Goal: Task Accomplishment & Management: Use online tool/utility

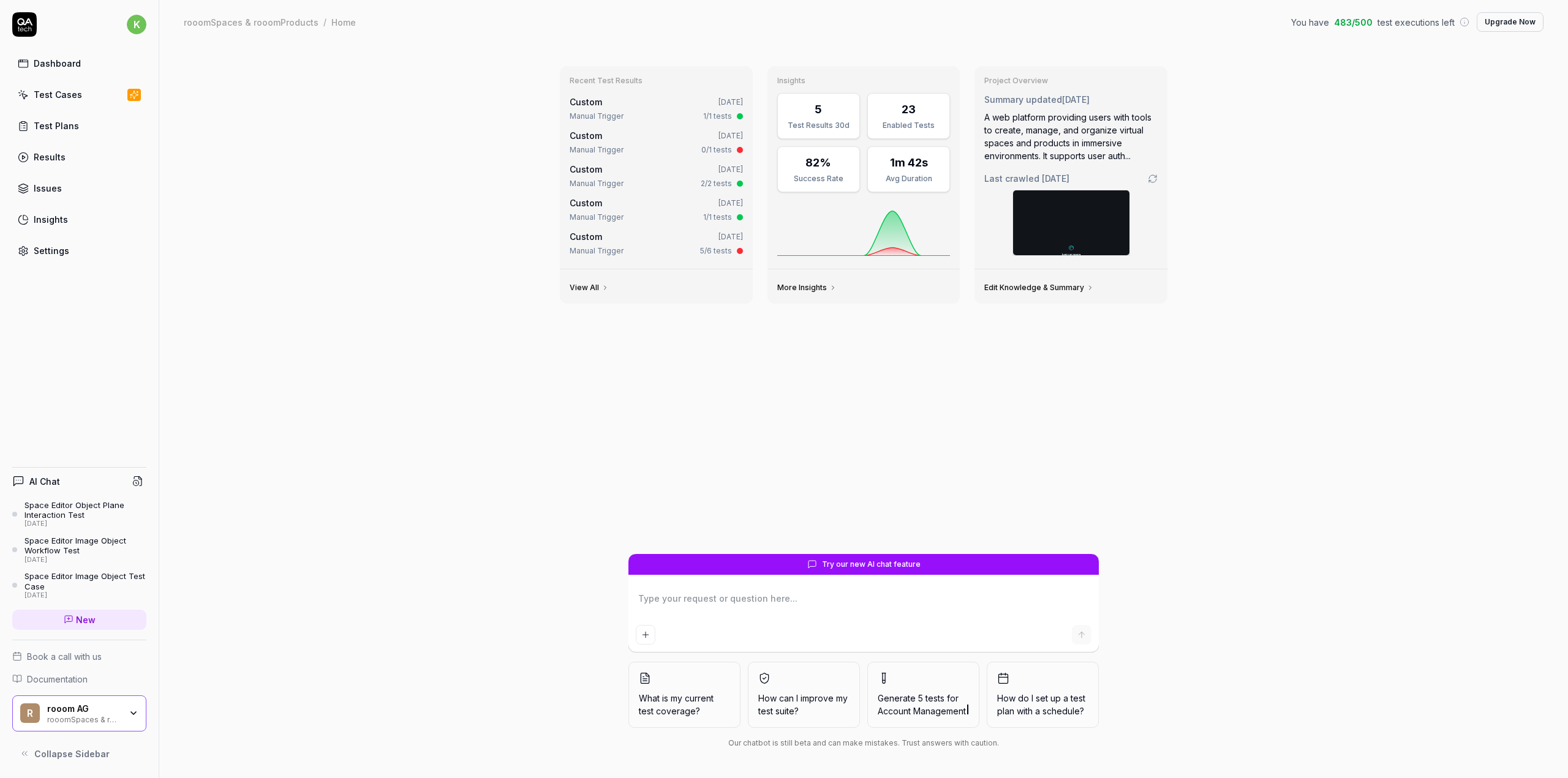
click at [72, 128] on div "Test Plans" at bounding box center [57, 125] width 45 height 13
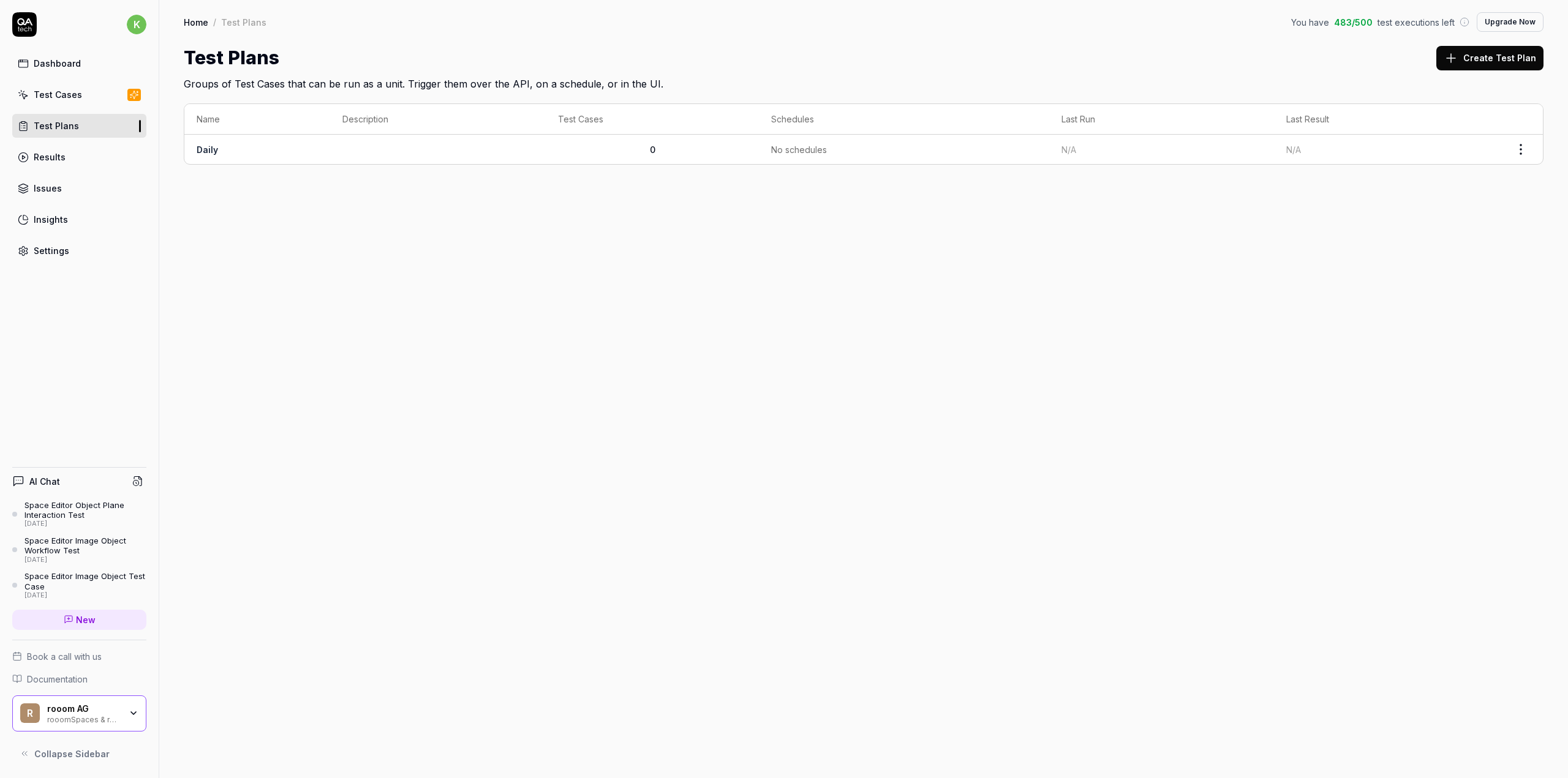
click at [60, 97] on div "Test Cases" at bounding box center [59, 94] width 49 height 13
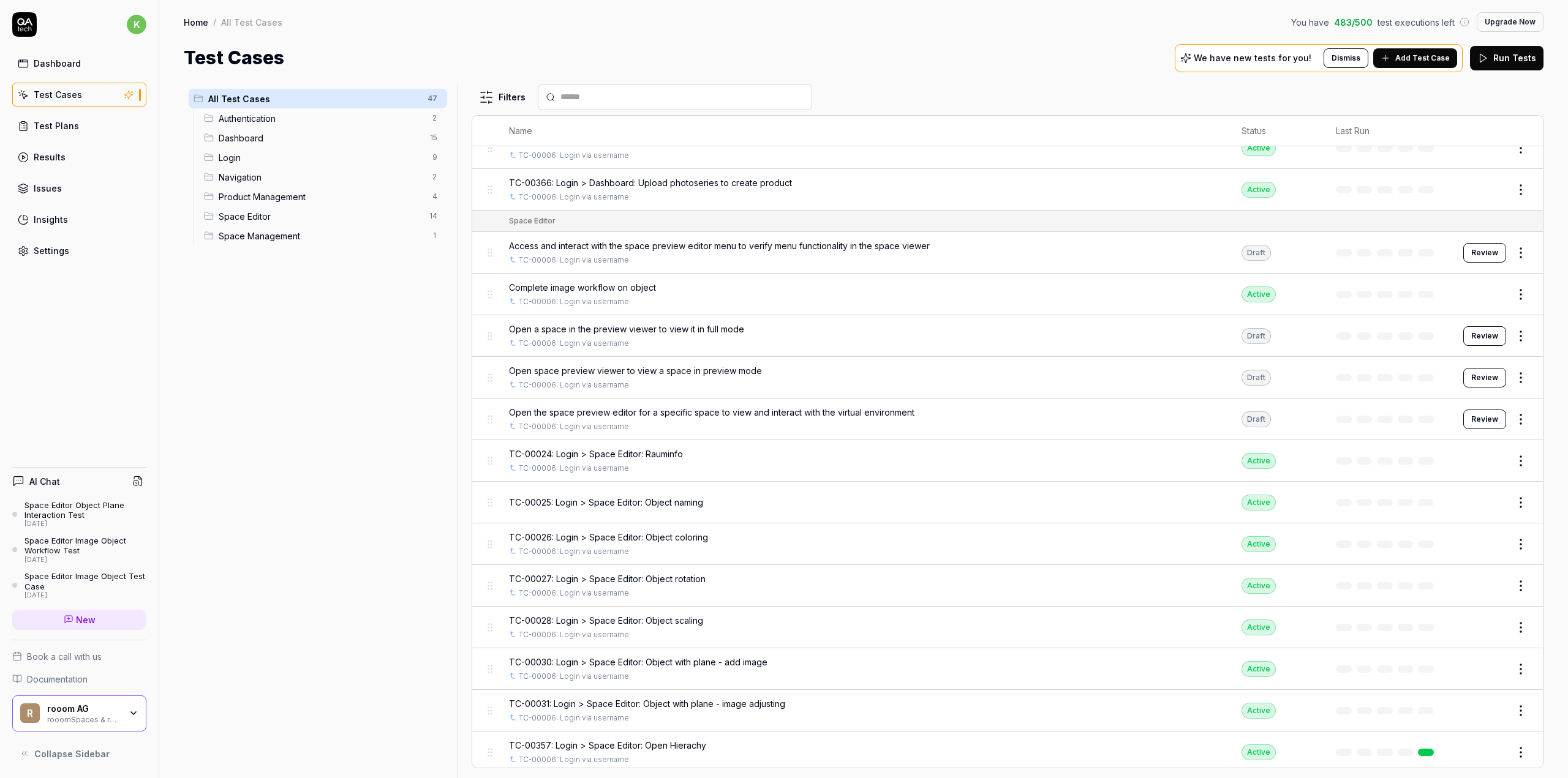
scroll to position [1289, 0]
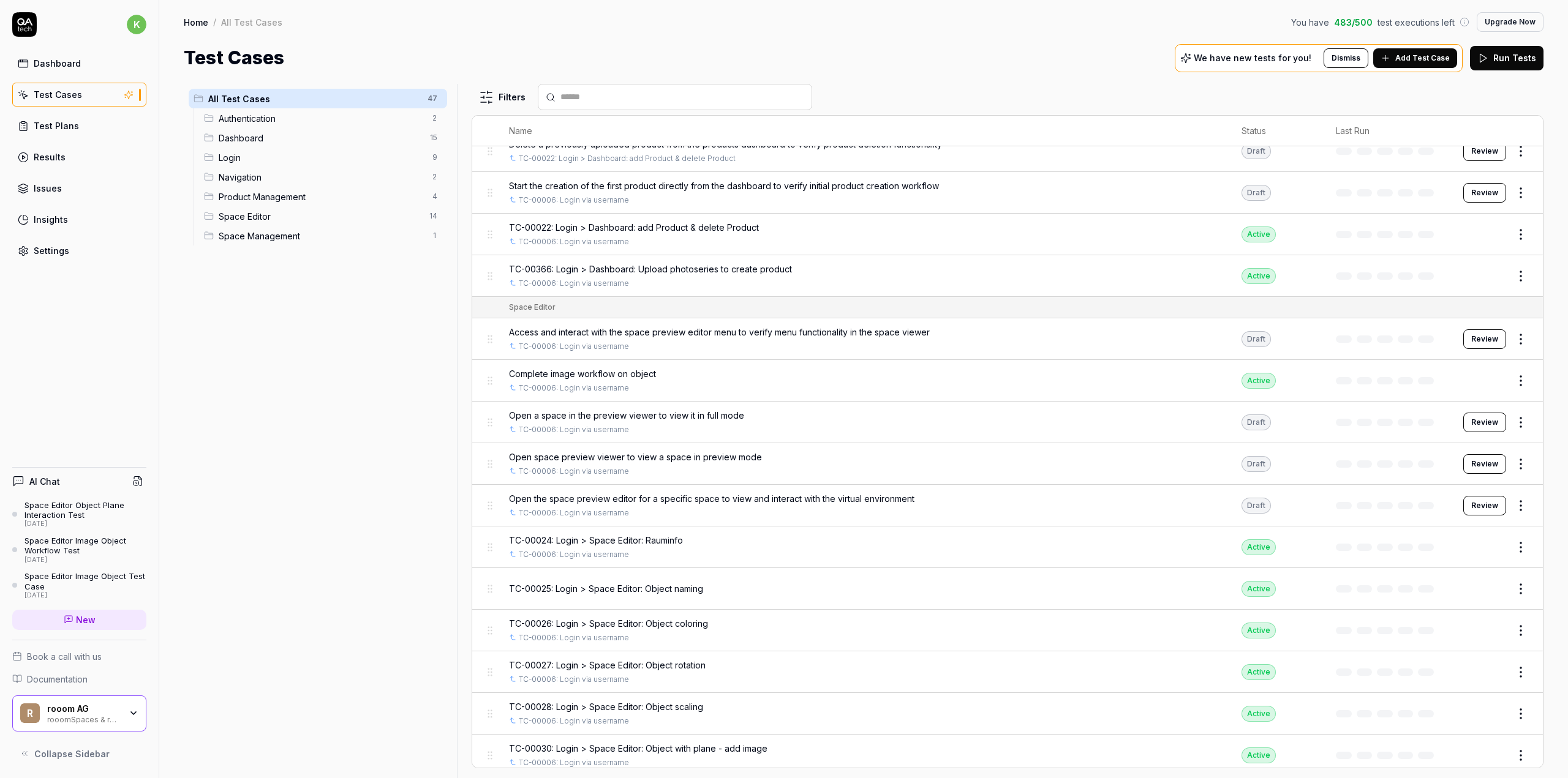
drag, startPoint x: 49, startPoint y: 60, endPoint x: 56, endPoint y: 61, distance: 7.1
click at [49, 60] on div "Dashboard" at bounding box center [58, 62] width 47 height 13
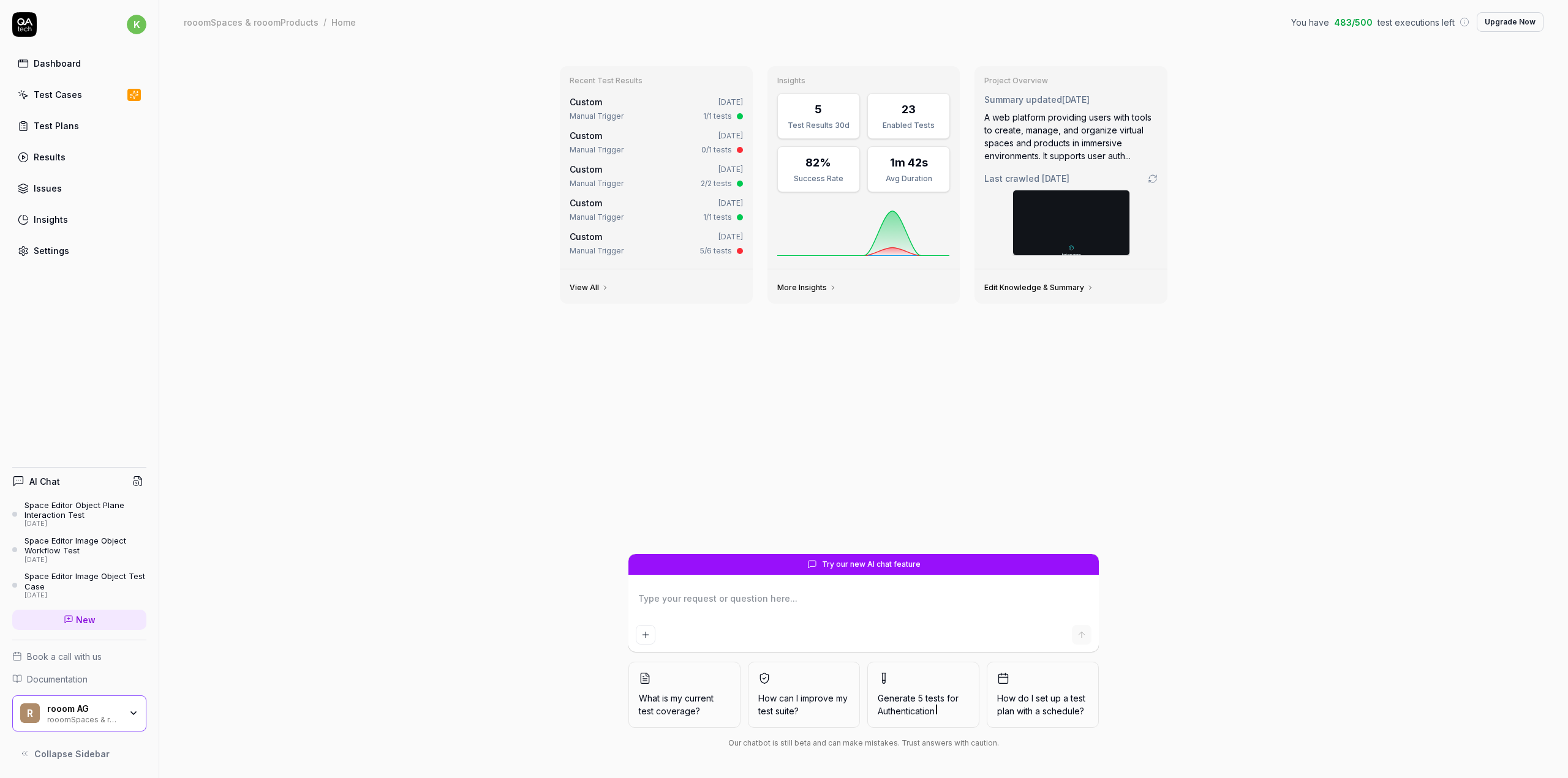
type textarea "*"
type textarea "p"
type textarea "*"
type textarea "pl"
type textarea "*"
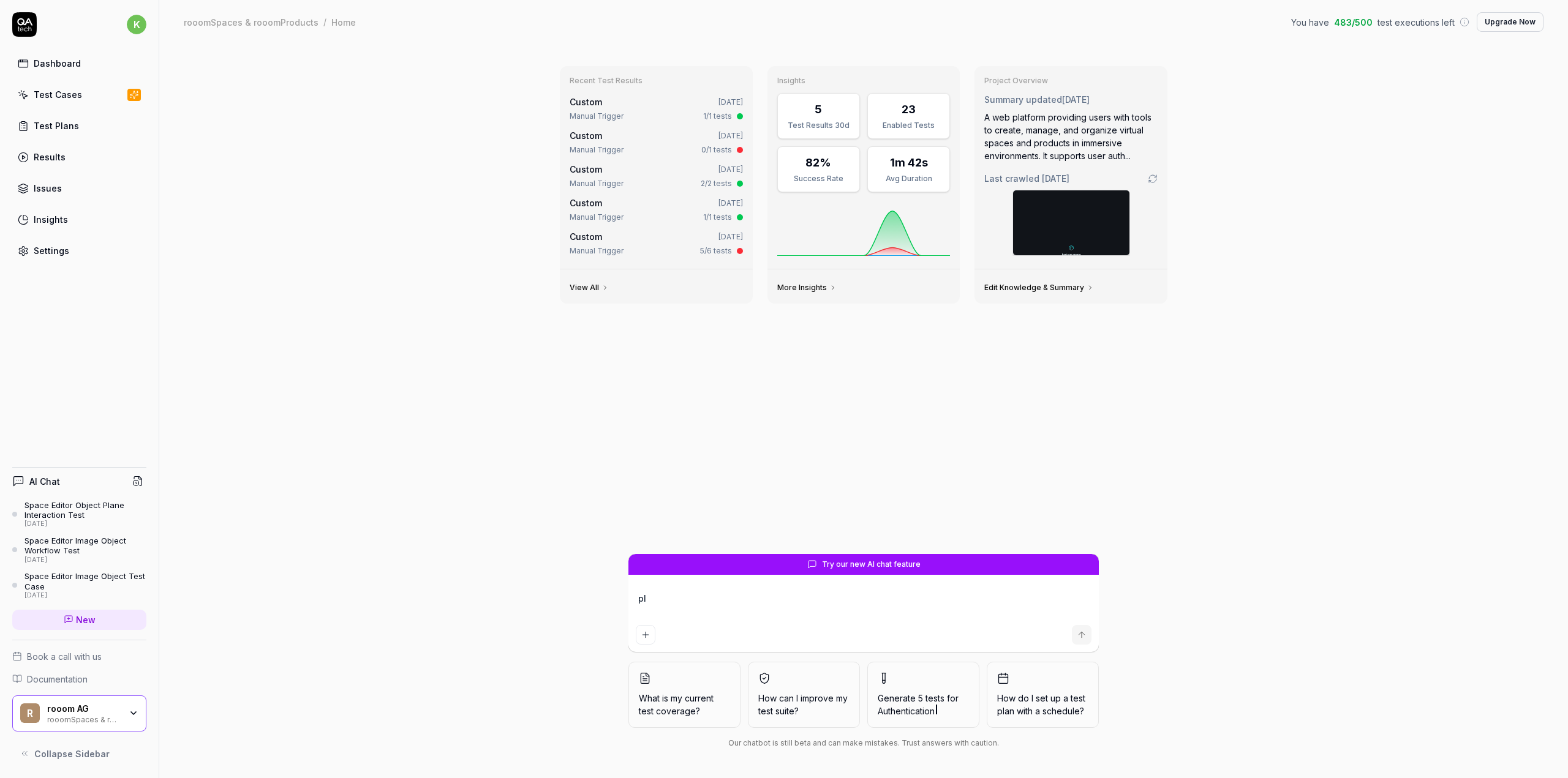
type textarea "p"
type textarea "*"
type textarea "c"
type textarea "*"
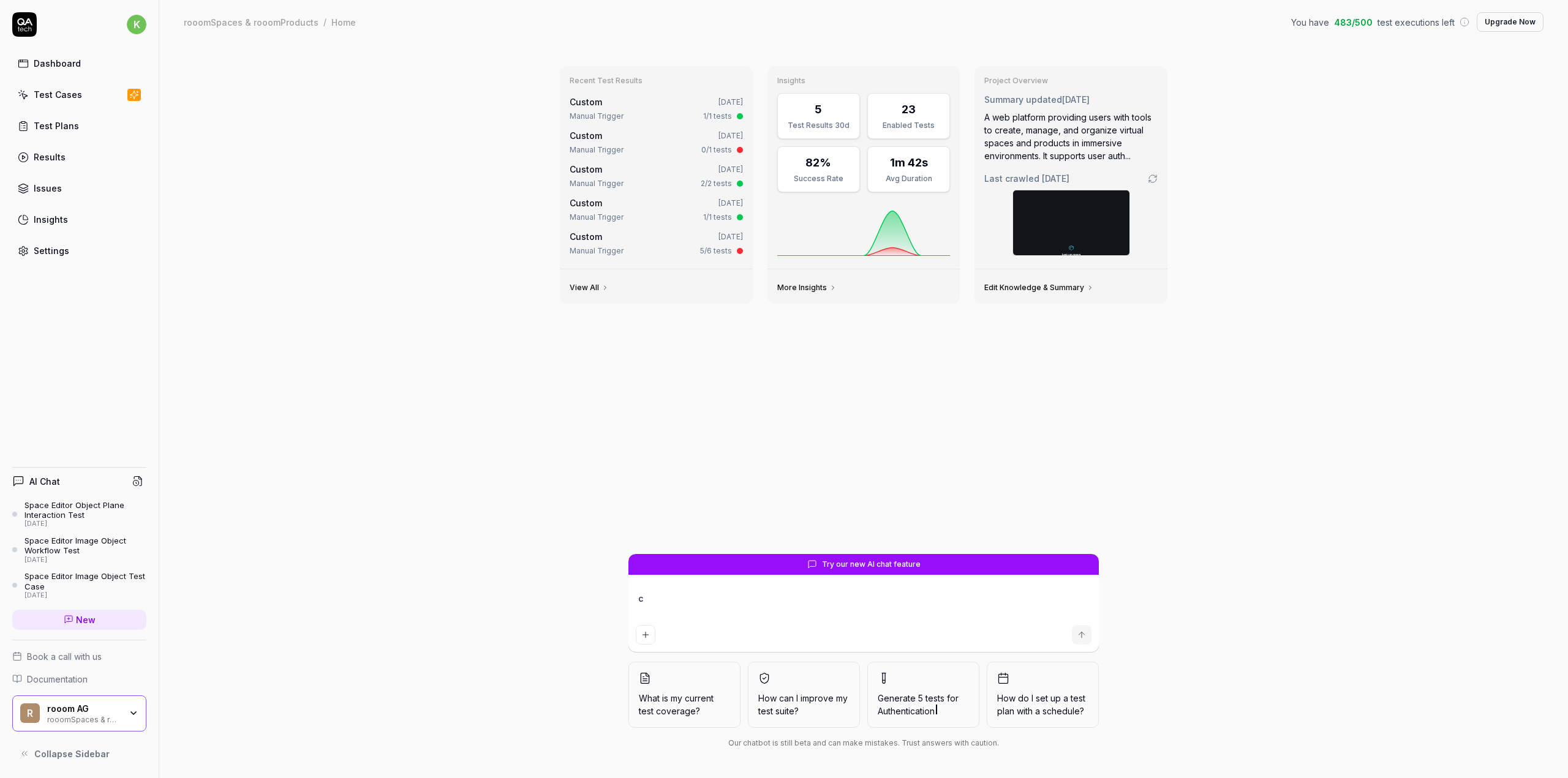
type textarea "cr"
type textarea "*"
type textarea "cre"
type textarea "*"
type textarea "crea"
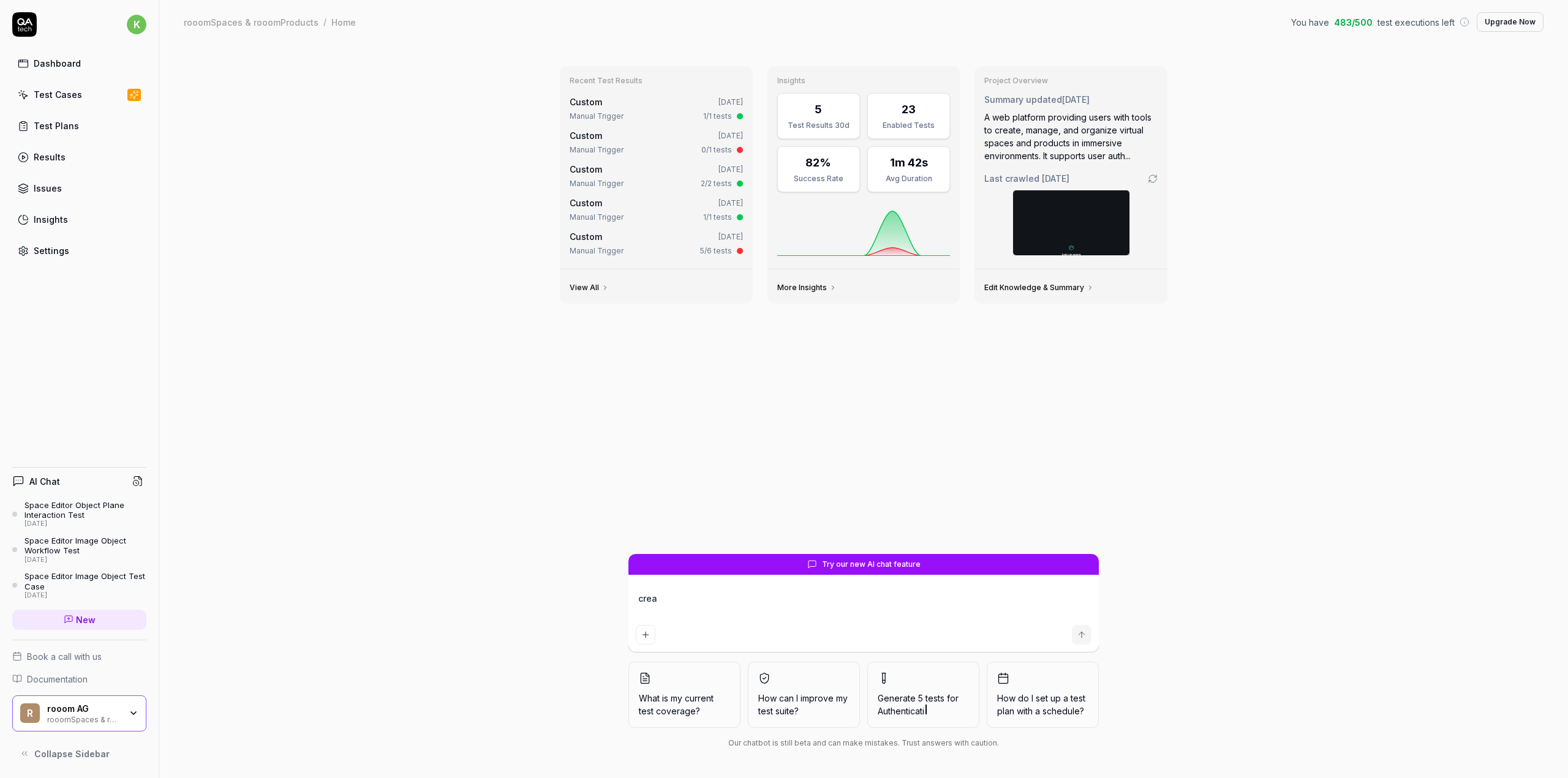
type textarea "*"
type textarea "creat"
type textarea "*"
type textarea "create"
type textarea "*"
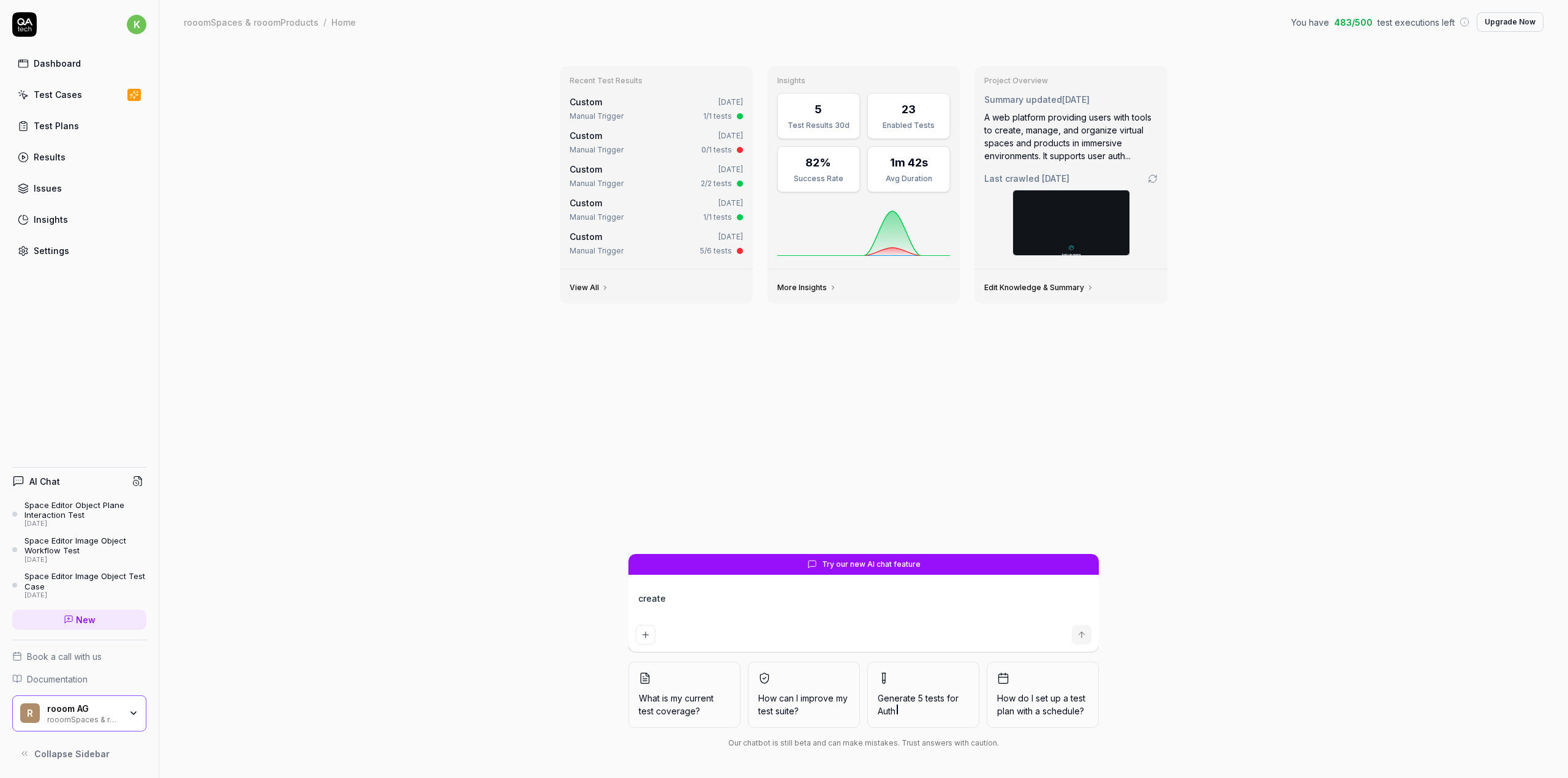
type textarea "create"
type textarea "*"
type textarea "create t"
type textarea "*"
type textarea "create th"
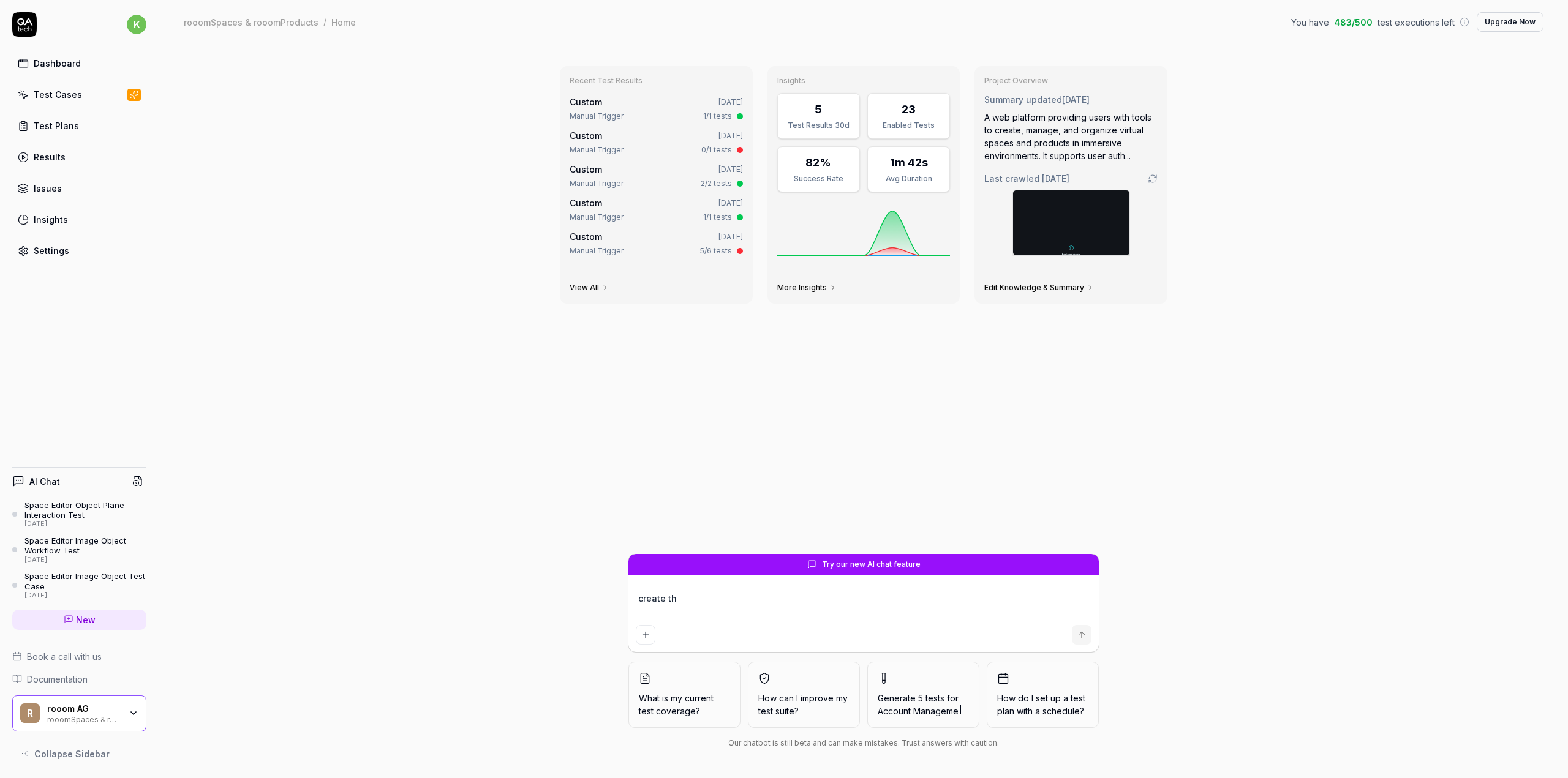
type textarea "*"
type textarea "create thi"
type textarea "*"
type textarea "create this"
type textarea "*"
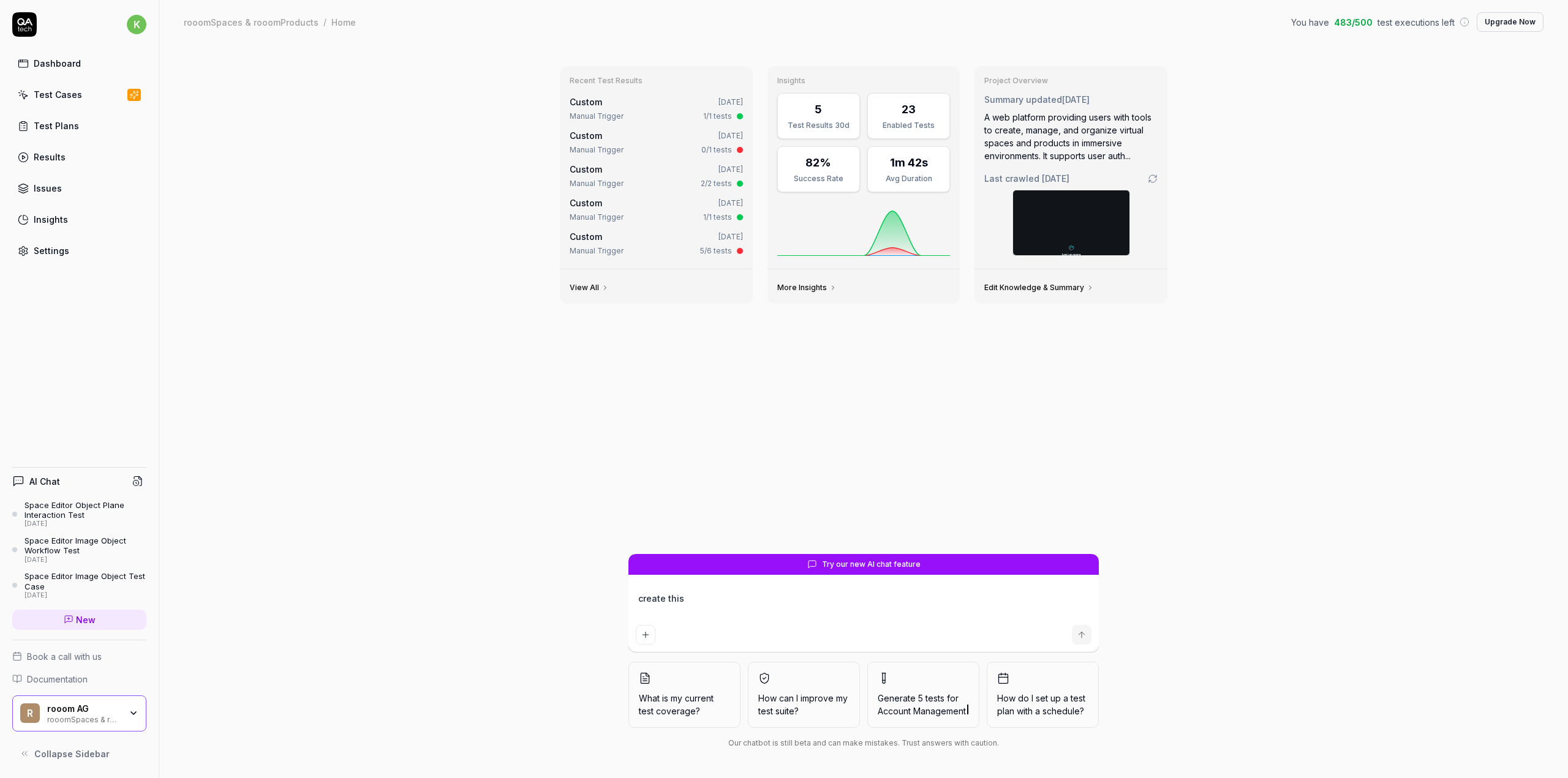
type textarea "create this"
type textarea "*"
type textarea "create this t"
type textarea "*"
type textarea "create this te"
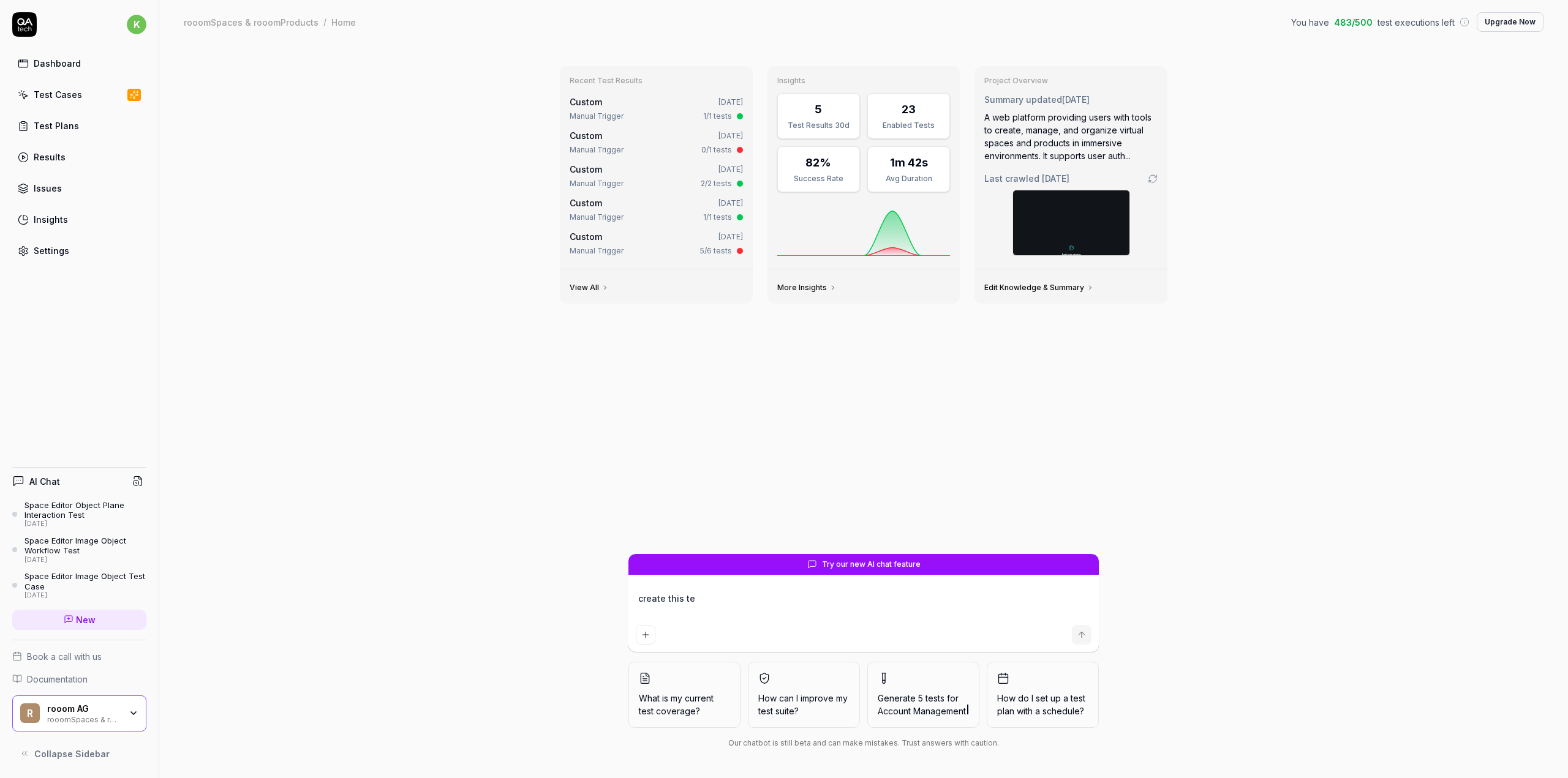
type textarea "*"
type textarea "create this tes"
type textarea "*"
type textarea "create this test"
type textarea "*"
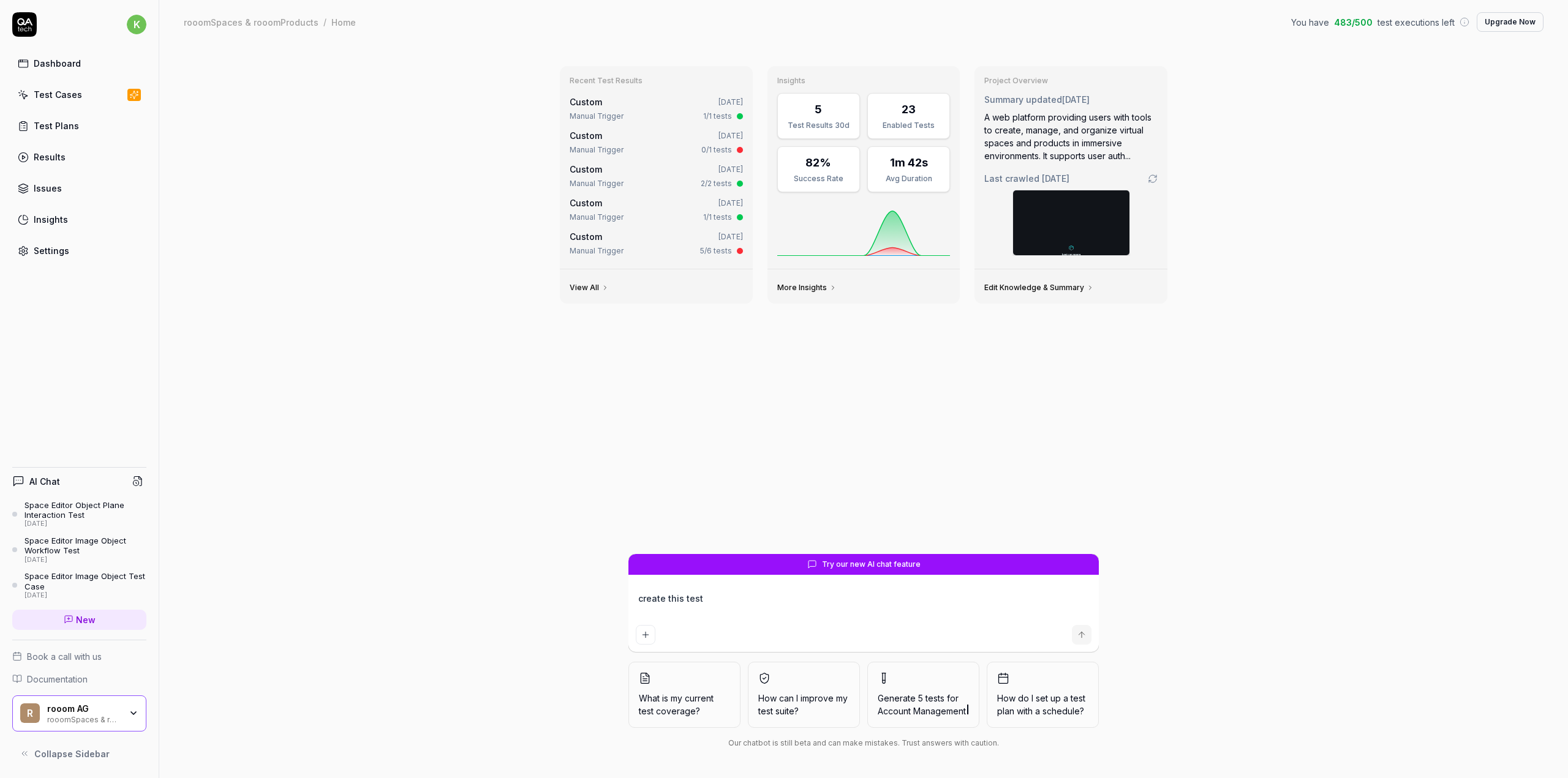
type textarea "create this test"
type textarea "*"
type textarea "create this test c"
type textarea "*"
type textarea "create this test ca"
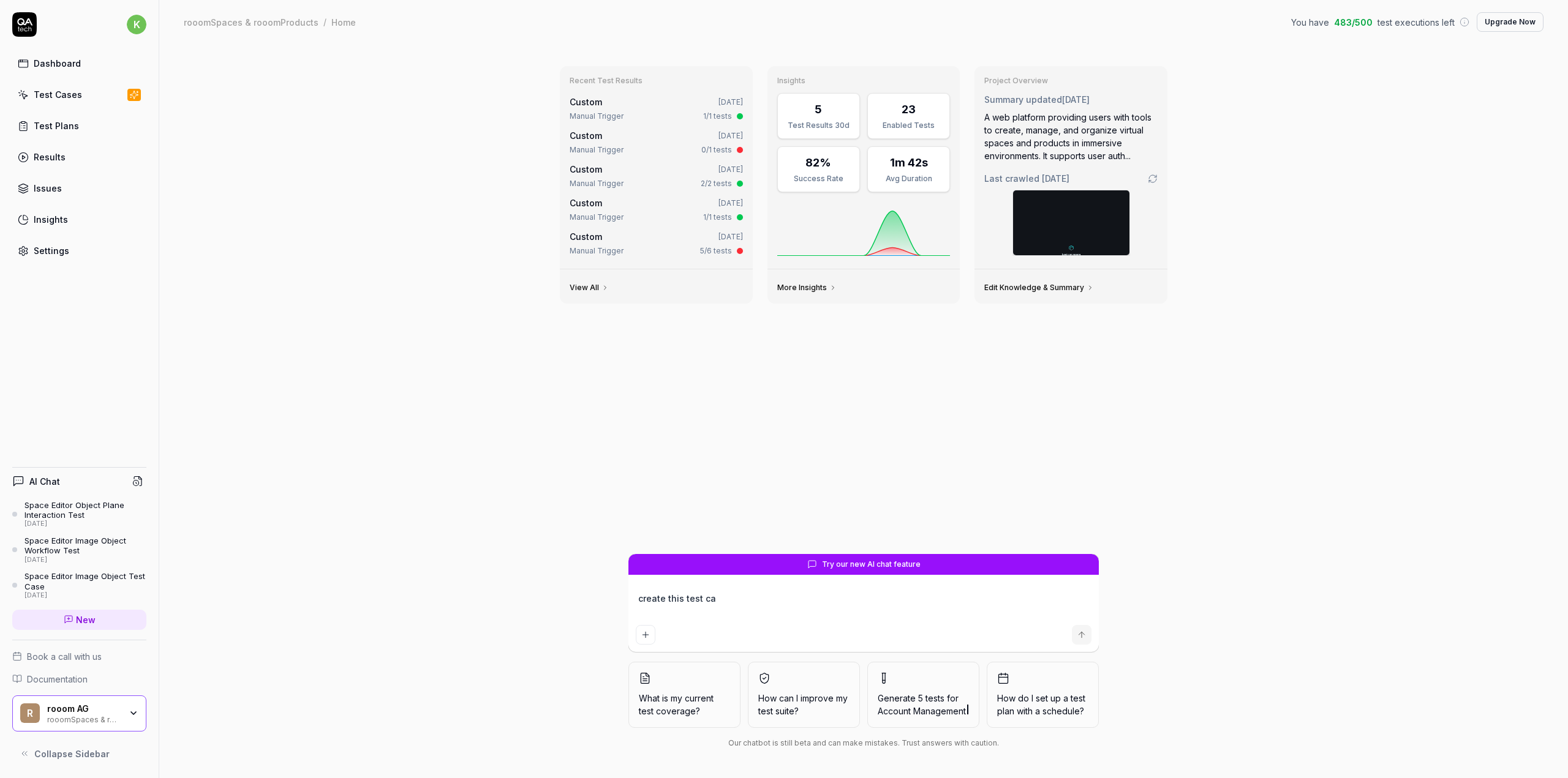
type textarea "*"
type textarea "create this test cas"
type textarea "*"
type textarea "create this test case"
type textarea "*"
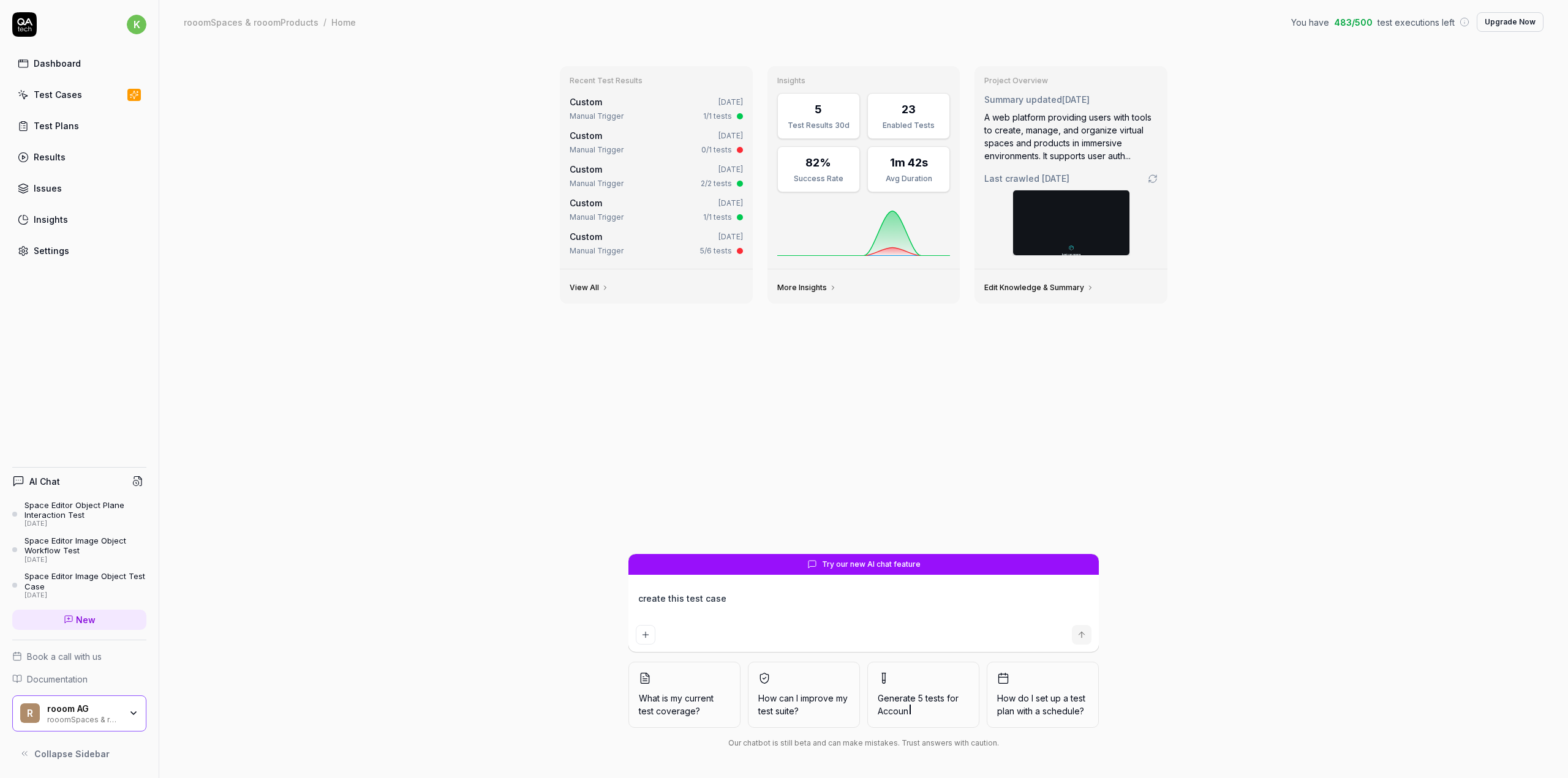
type textarea "create this test case"
type textarea "*"
type textarea "create this test case"
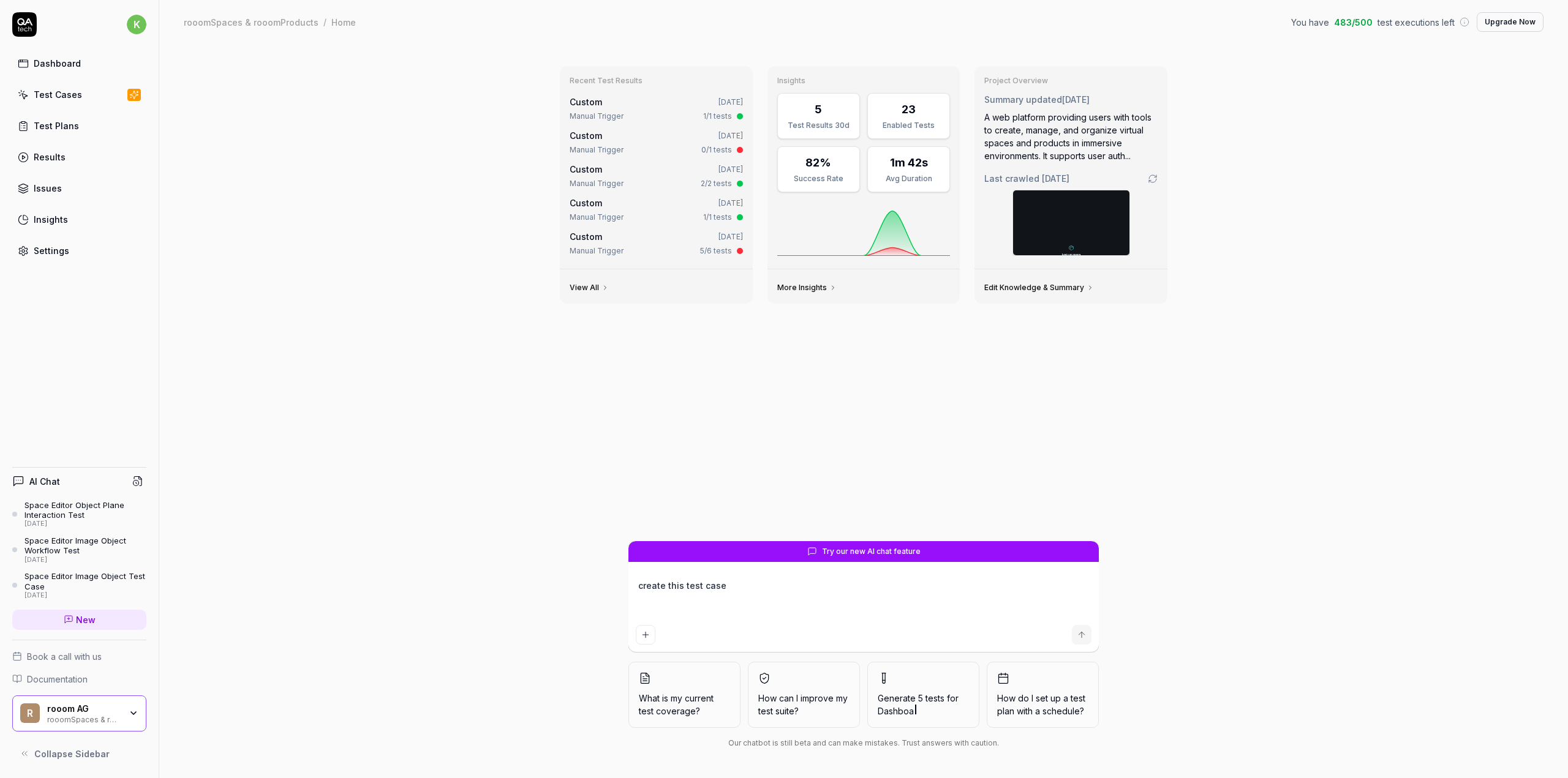
type textarea "*"
type textarea "create this test case TC-00032 Space Editor Login > Space Editor: Object with p…"
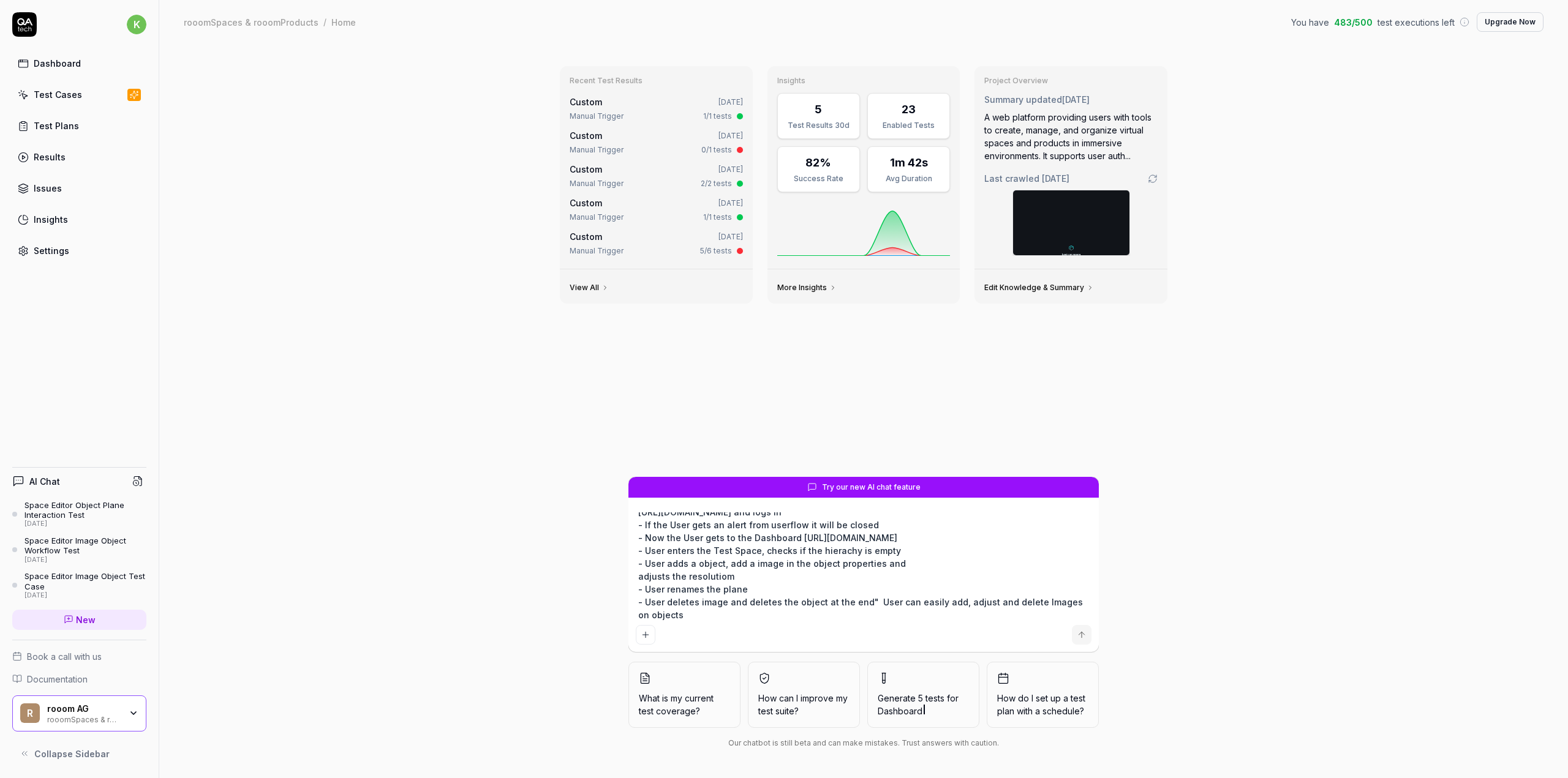
type textarea "*"
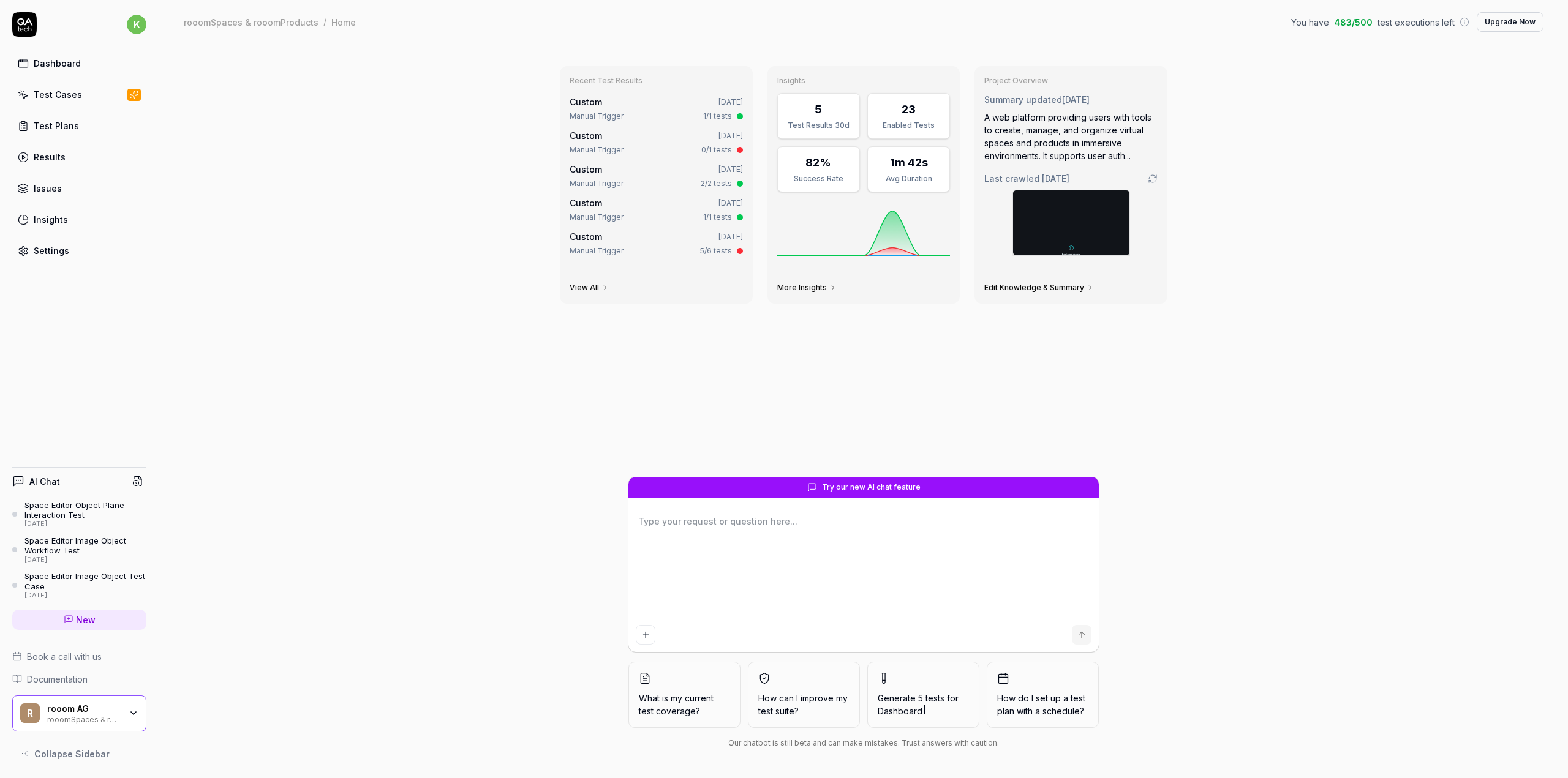
scroll to position [0, 0]
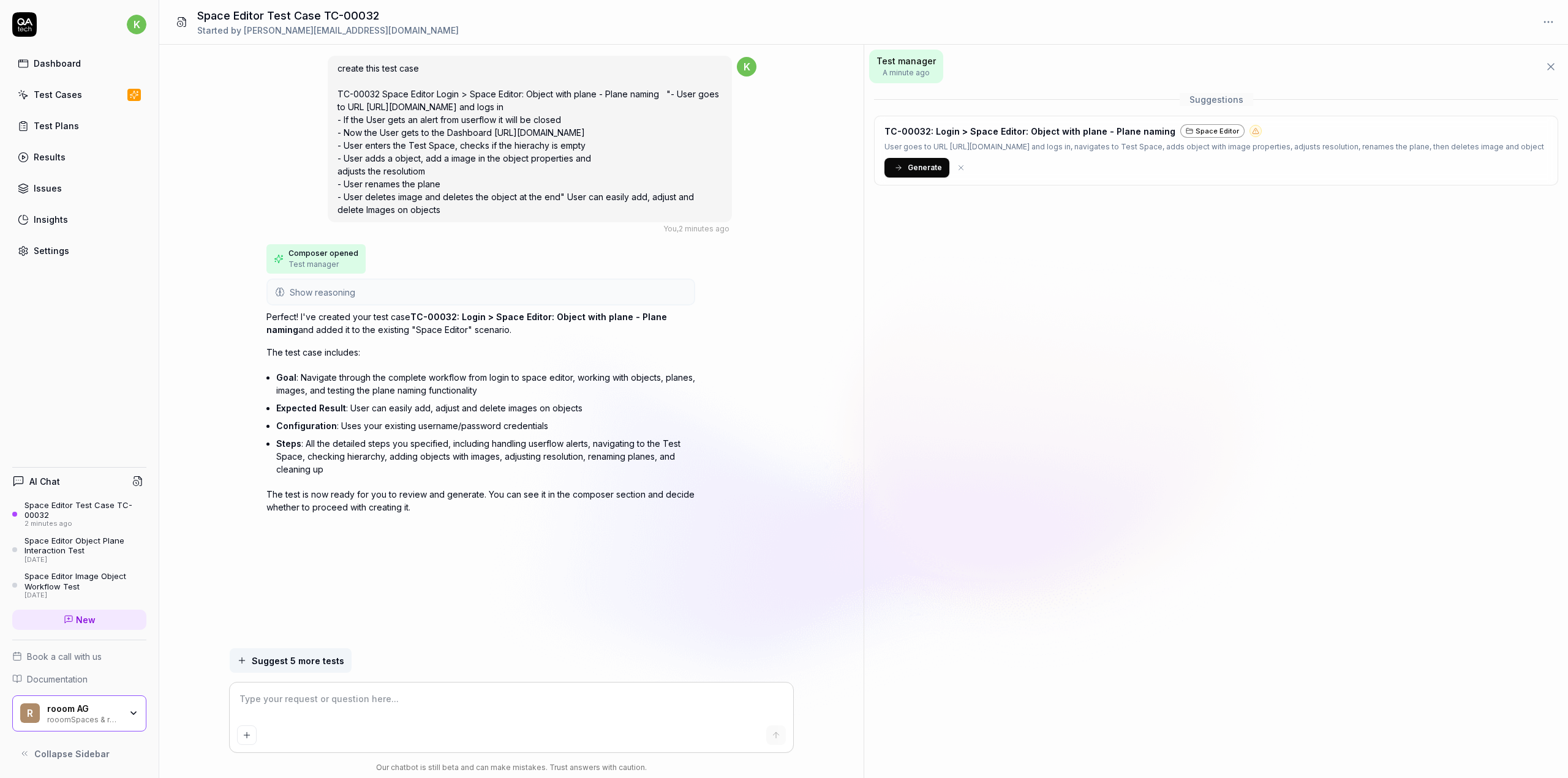
click at [908, 170] on span "Generate" at bounding box center [924, 167] width 34 height 11
click at [1548, 126] on icon at bounding box center [1548, 128] width 4 height 4
click at [1000, 150] on span "TC-00032: Login > Space Editor: Object with plane - Plane naming" at bounding box center [1023, 153] width 287 height 11
click at [48, 65] on div "Dashboard" at bounding box center [58, 62] width 47 height 13
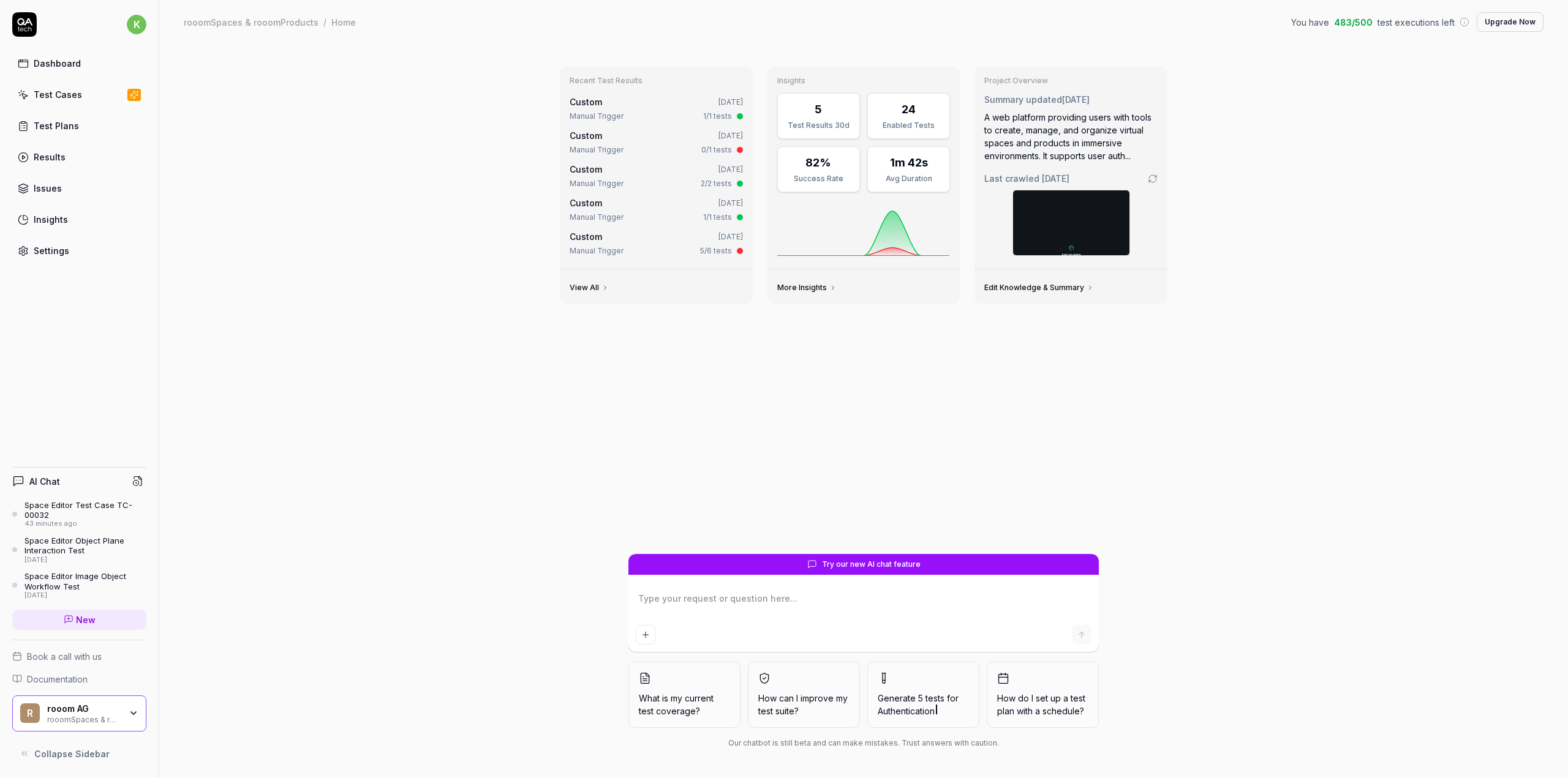
click at [54, 97] on div "Test Cases" at bounding box center [59, 94] width 49 height 13
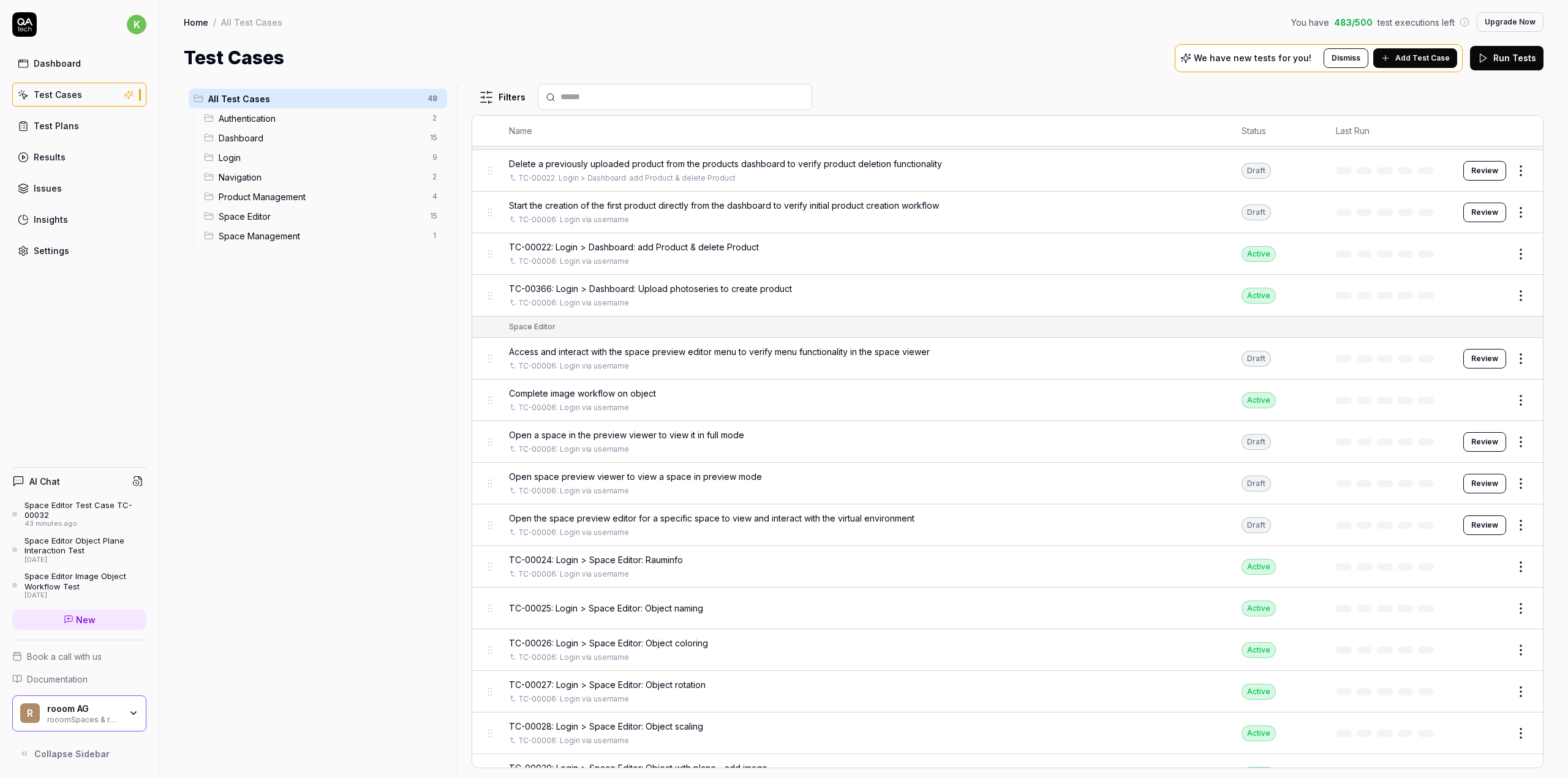
scroll to position [1453, 0]
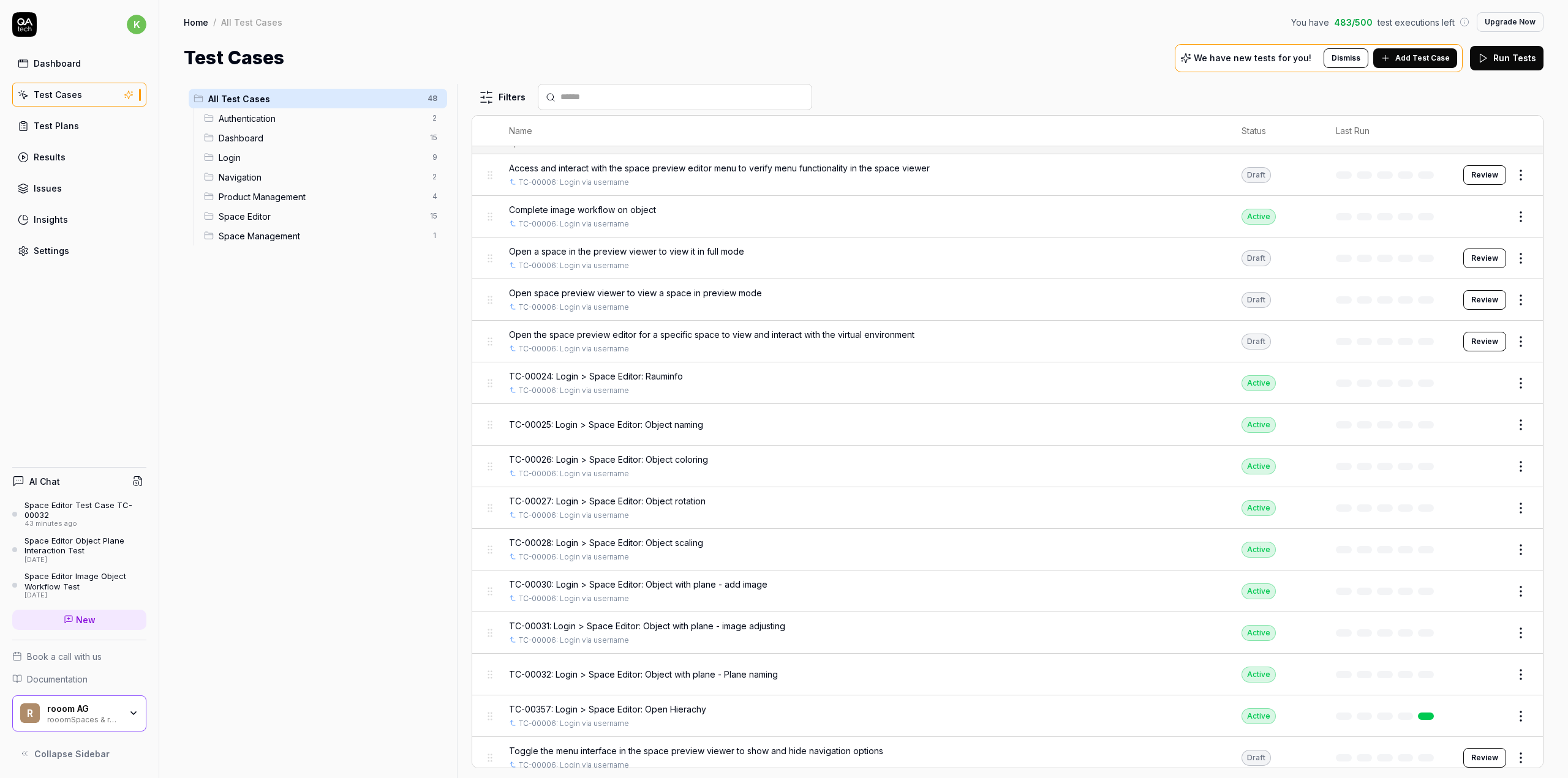
click at [642, 668] on span "TC-00032: Login > Space Editor: Object with plane - Plane naming" at bounding box center [644, 674] width 269 height 13
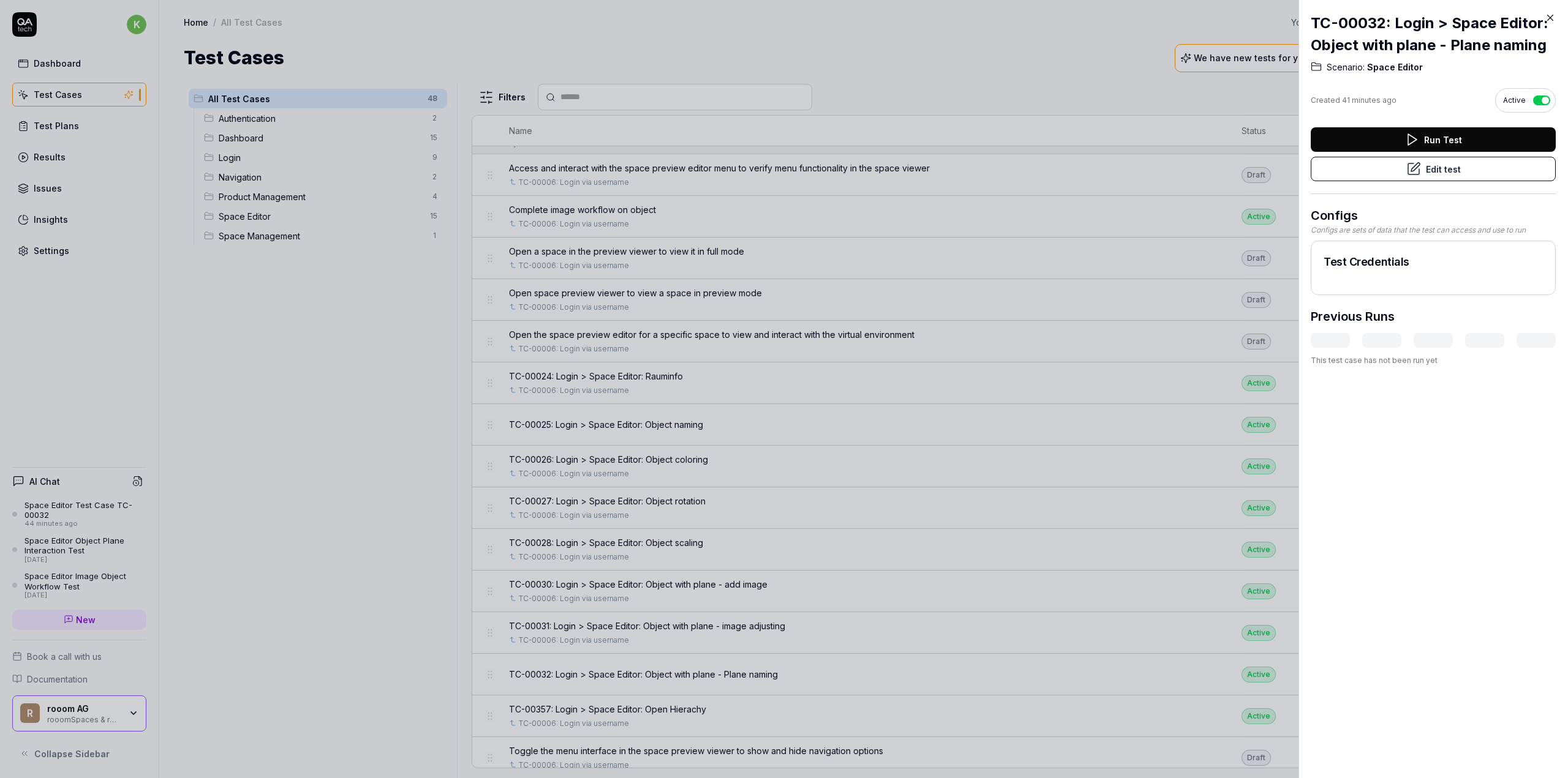
click at [1374, 181] on button "Edit test" at bounding box center [1432, 169] width 245 height 24
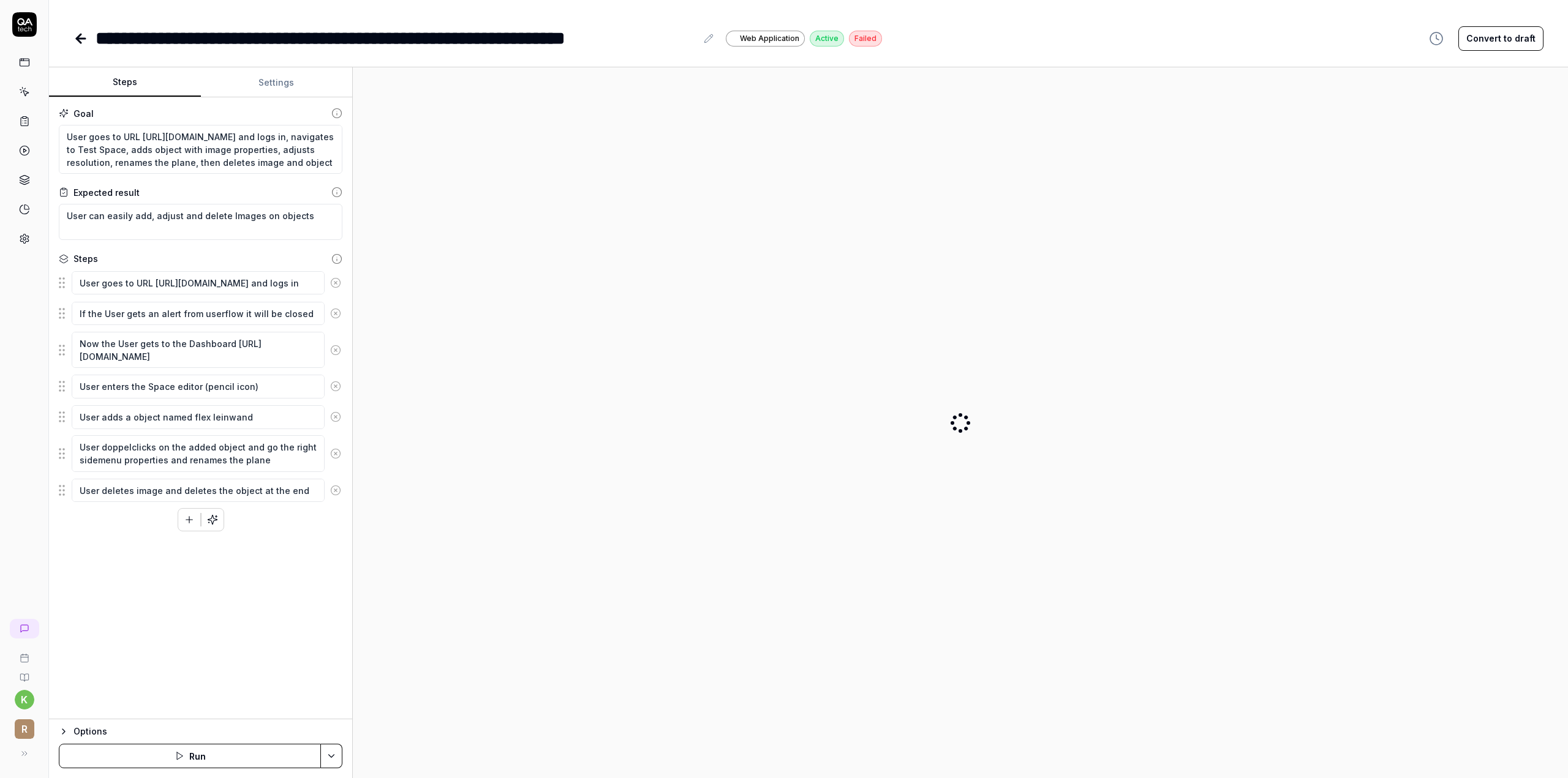
type textarea "*"
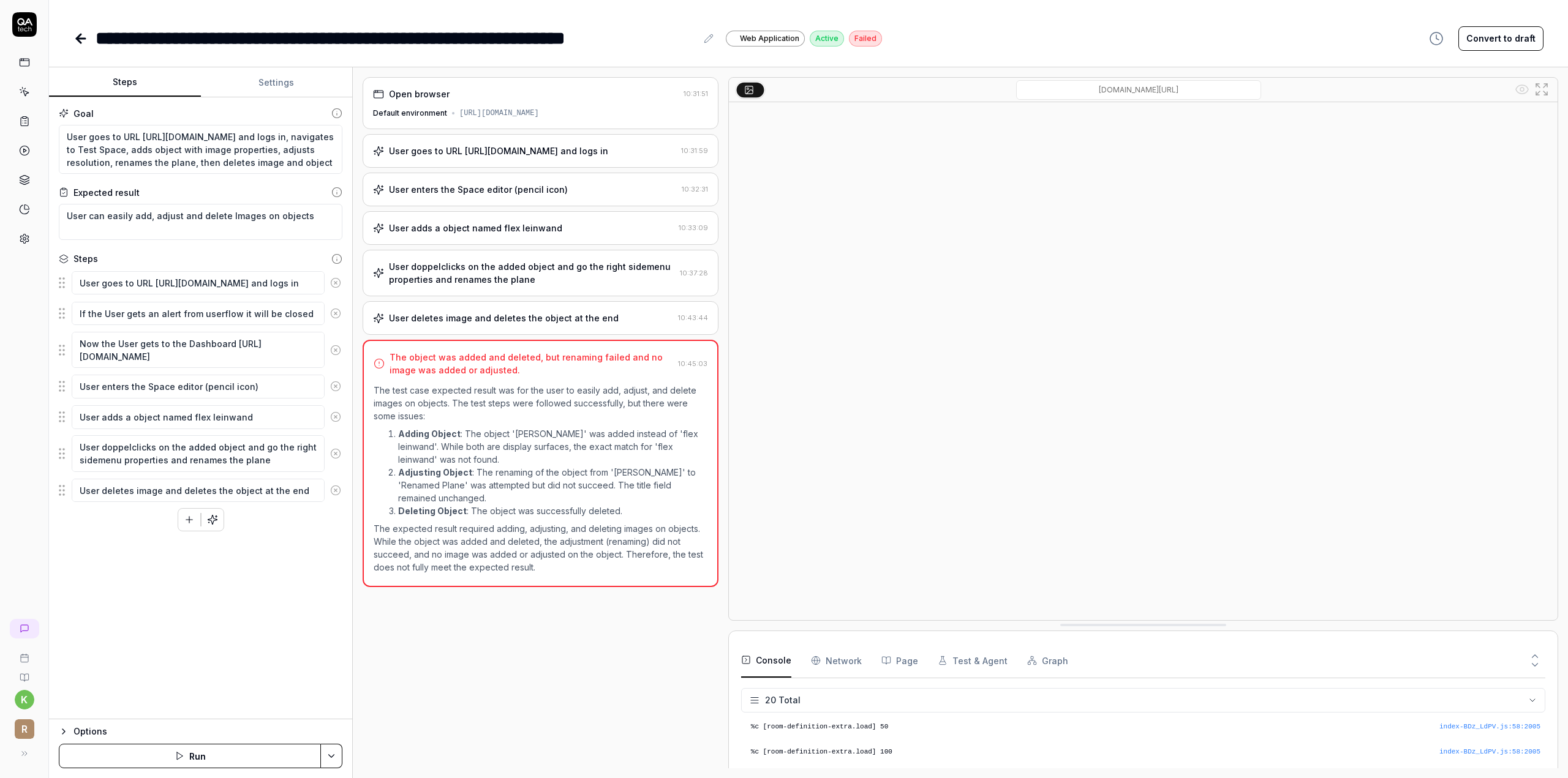
scroll to position [416, 0]
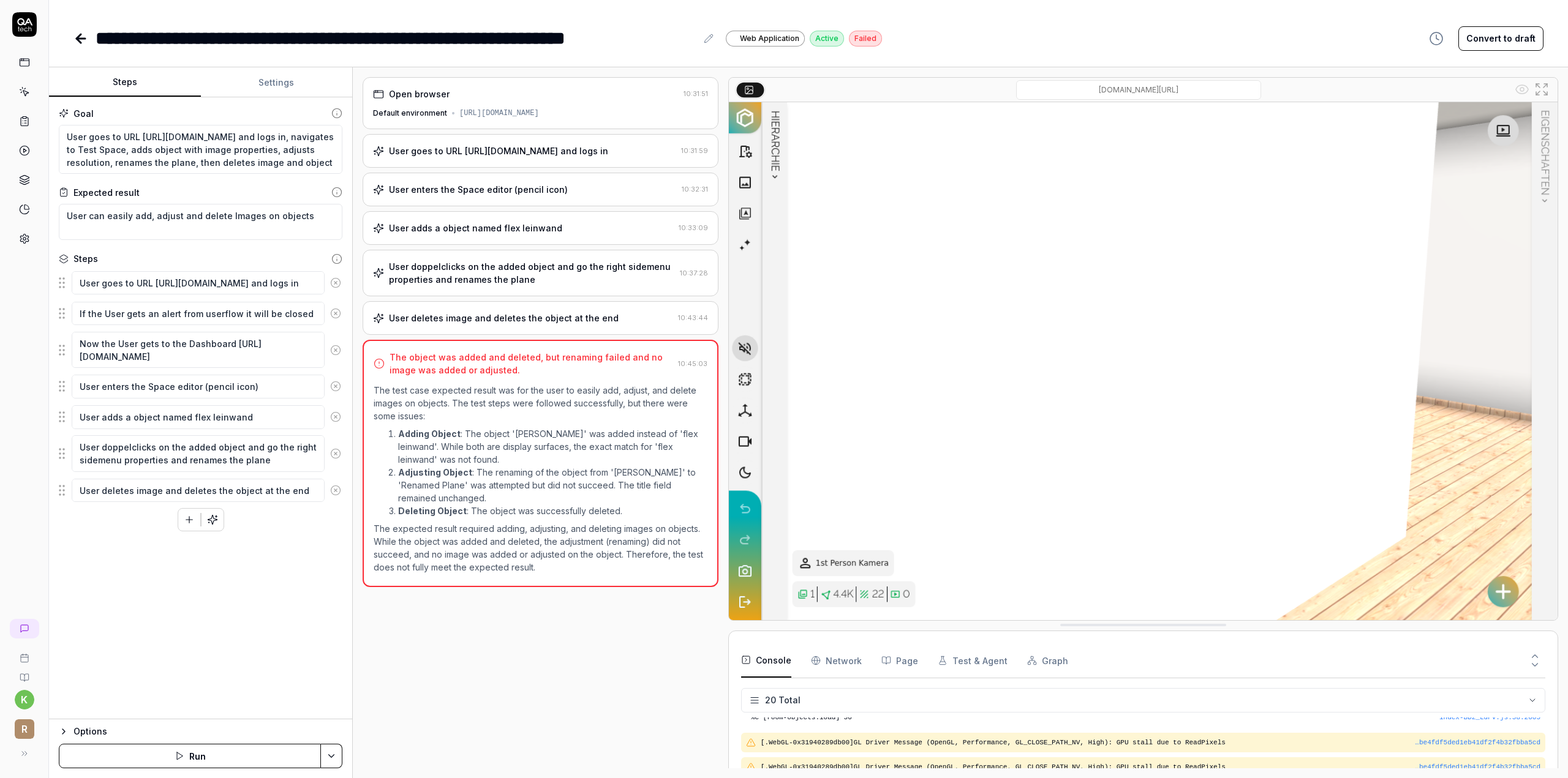
click at [82, 39] on icon at bounding box center [81, 39] width 9 height 0
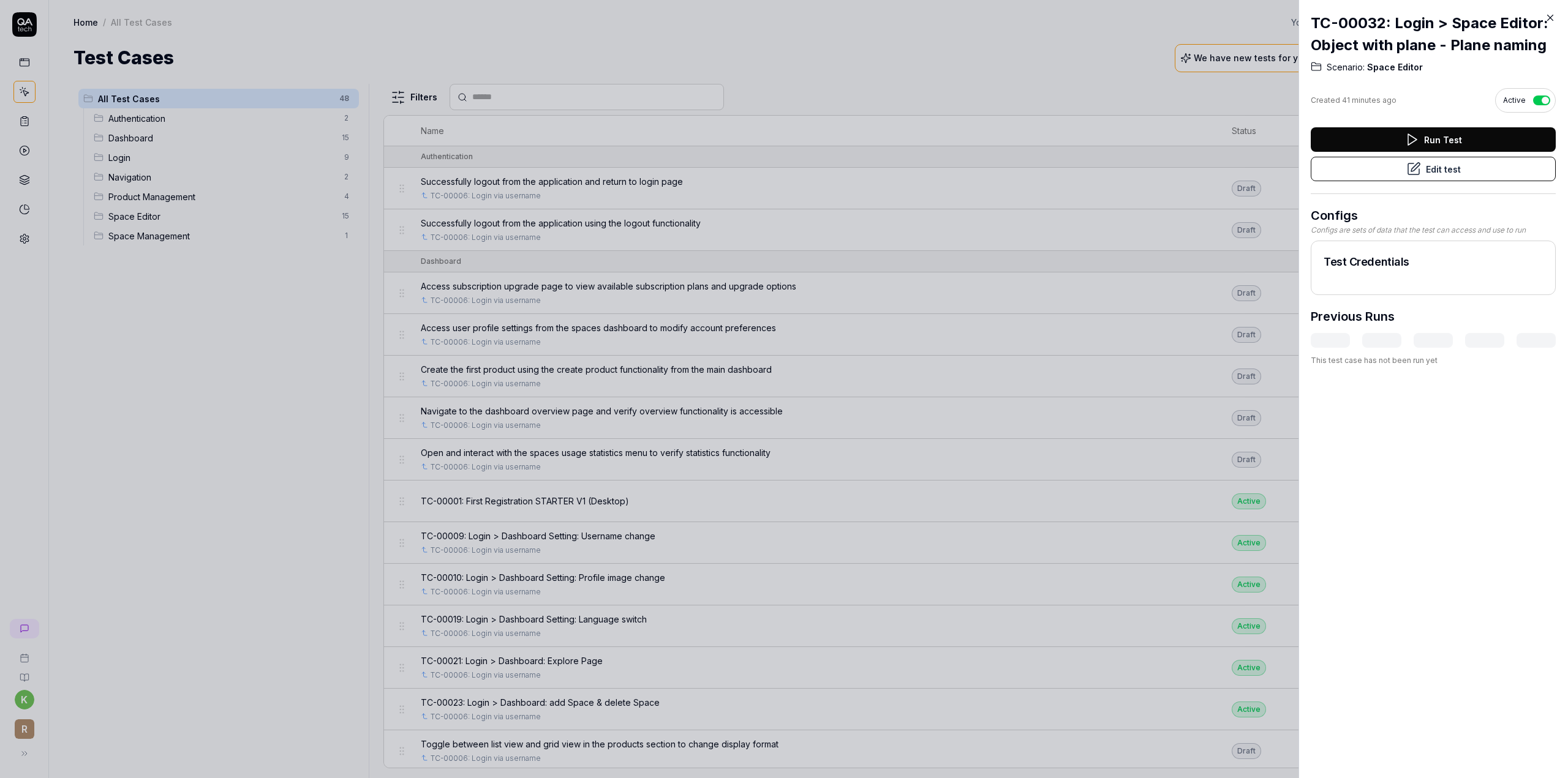
click at [1549, 18] on icon at bounding box center [1550, 19] width 6 height 6
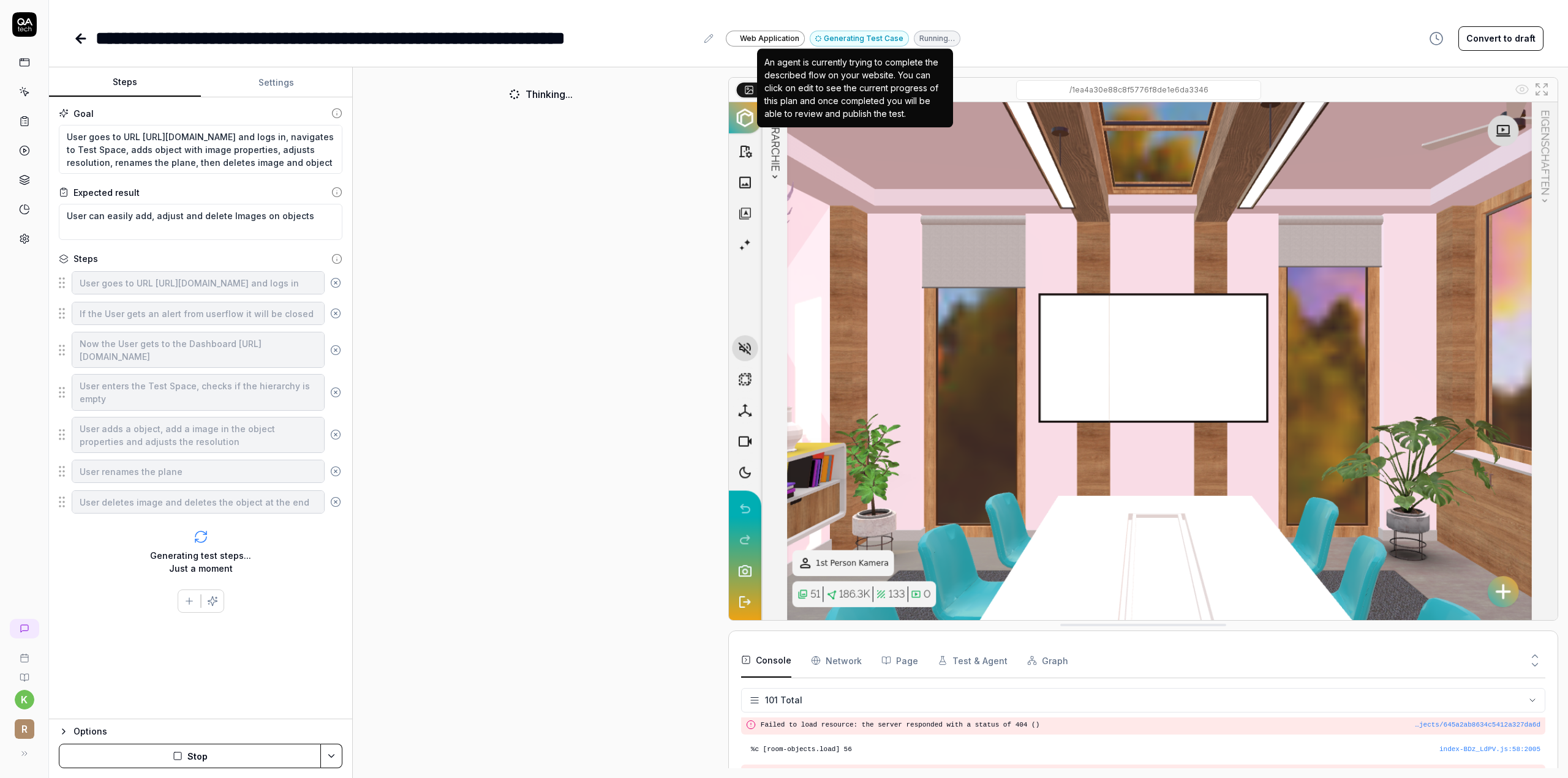
scroll to position [2425, 0]
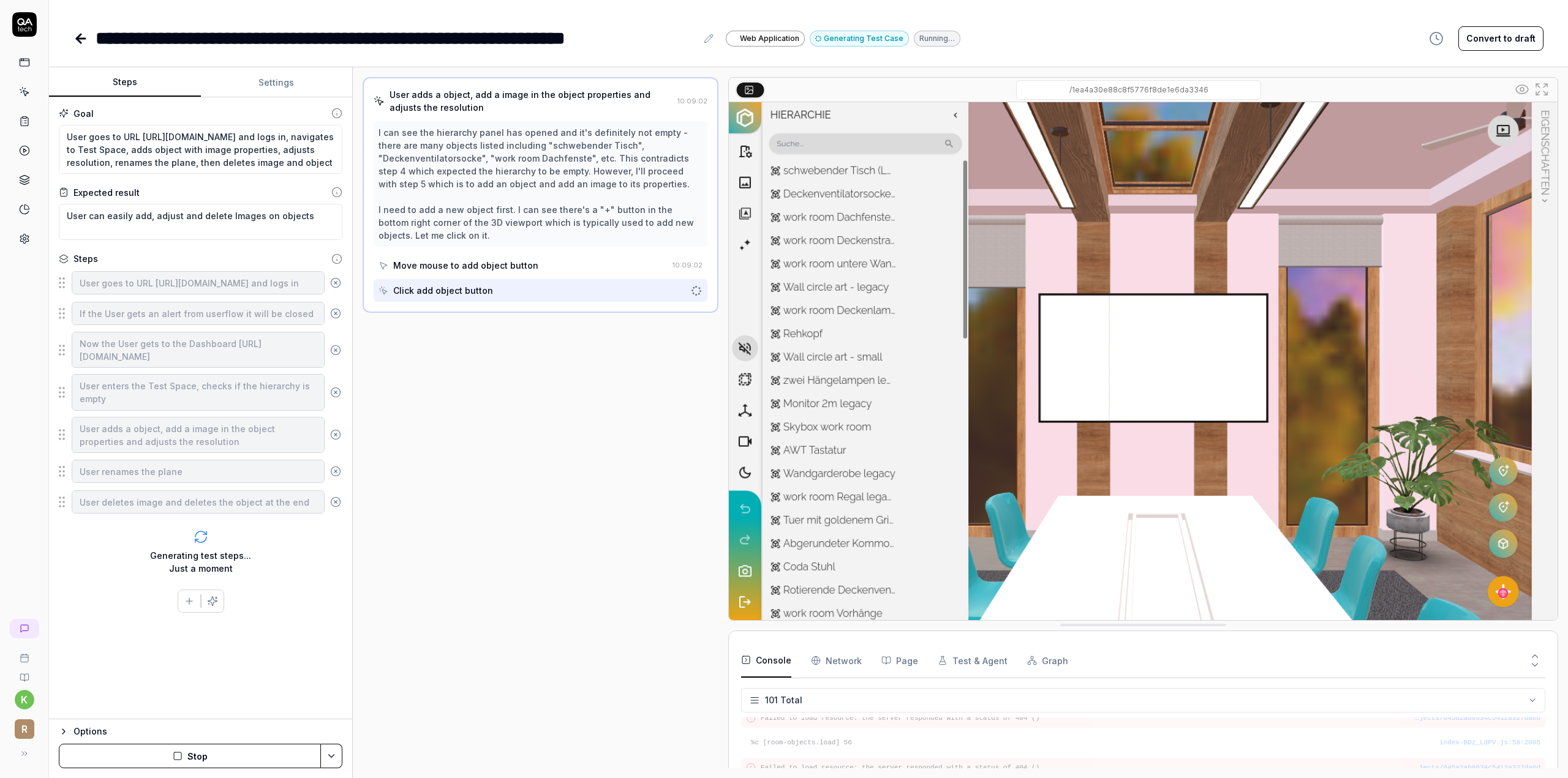
click at [187, 757] on button "Stop" at bounding box center [189, 756] width 262 height 24
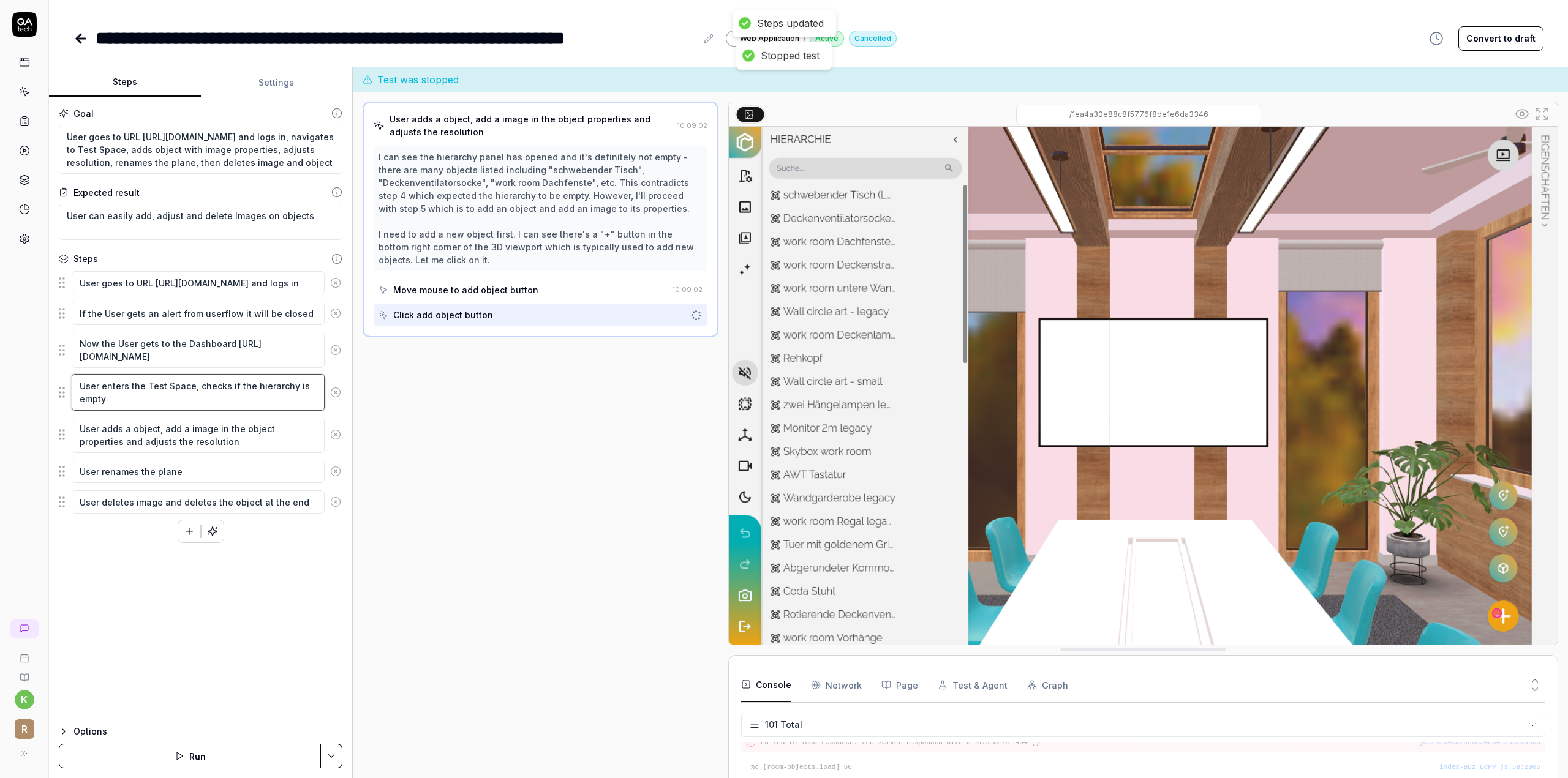
click at [158, 391] on textarea "User enters the Test Space, checks if the hierarchy is empty" at bounding box center [197, 392] width 253 height 36
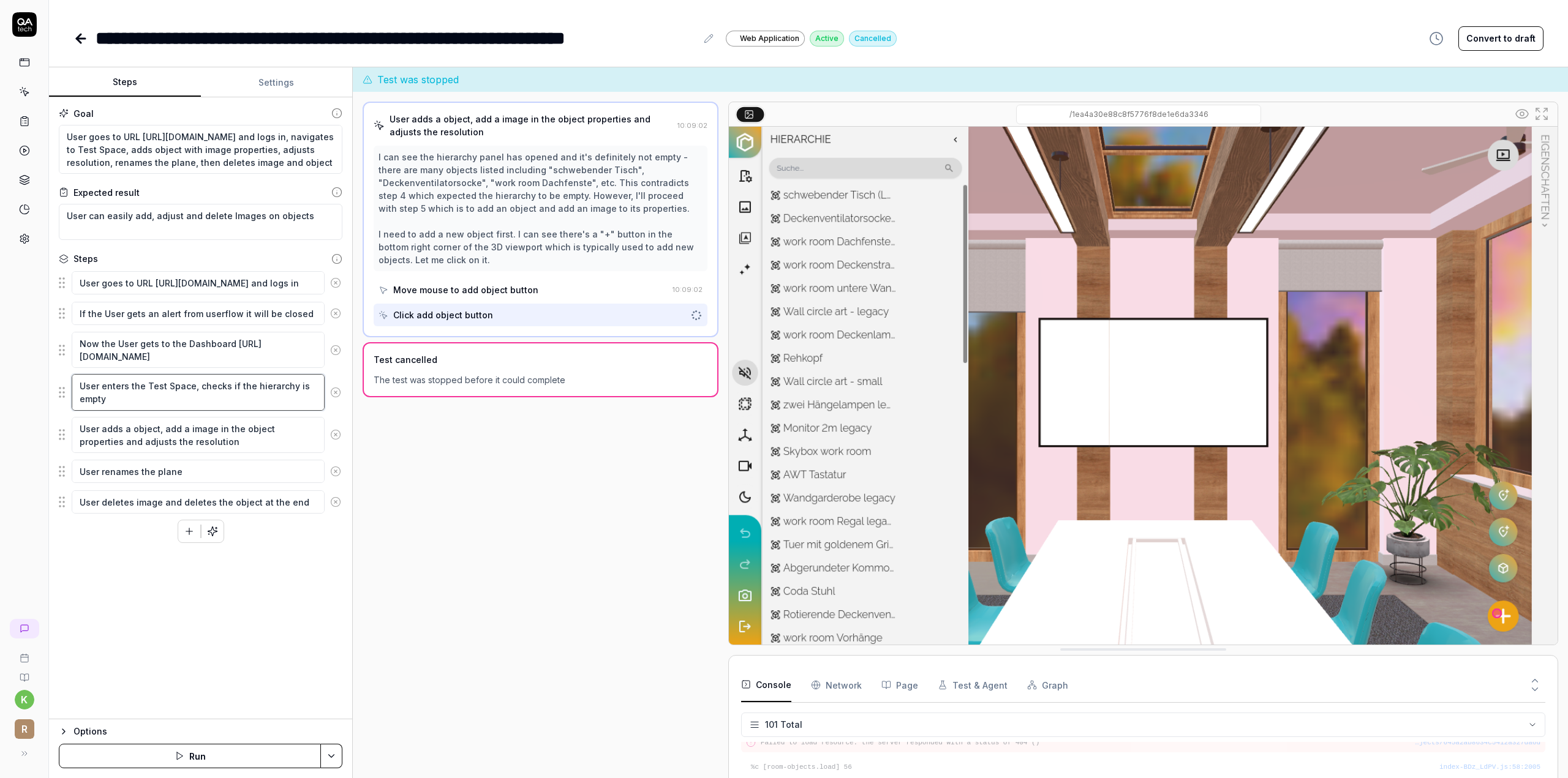
drag, startPoint x: 163, startPoint y: 384, endPoint x: 143, endPoint y: 388, distance: 20.4
click at [143, 388] on textarea "User enters the Test Space, checks if the hierarchy is empty" at bounding box center [197, 392] width 253 height 36
type textarea "*"
type textarea "User enters the Space, checks if the hierarchy is empty"
type textarea "*"
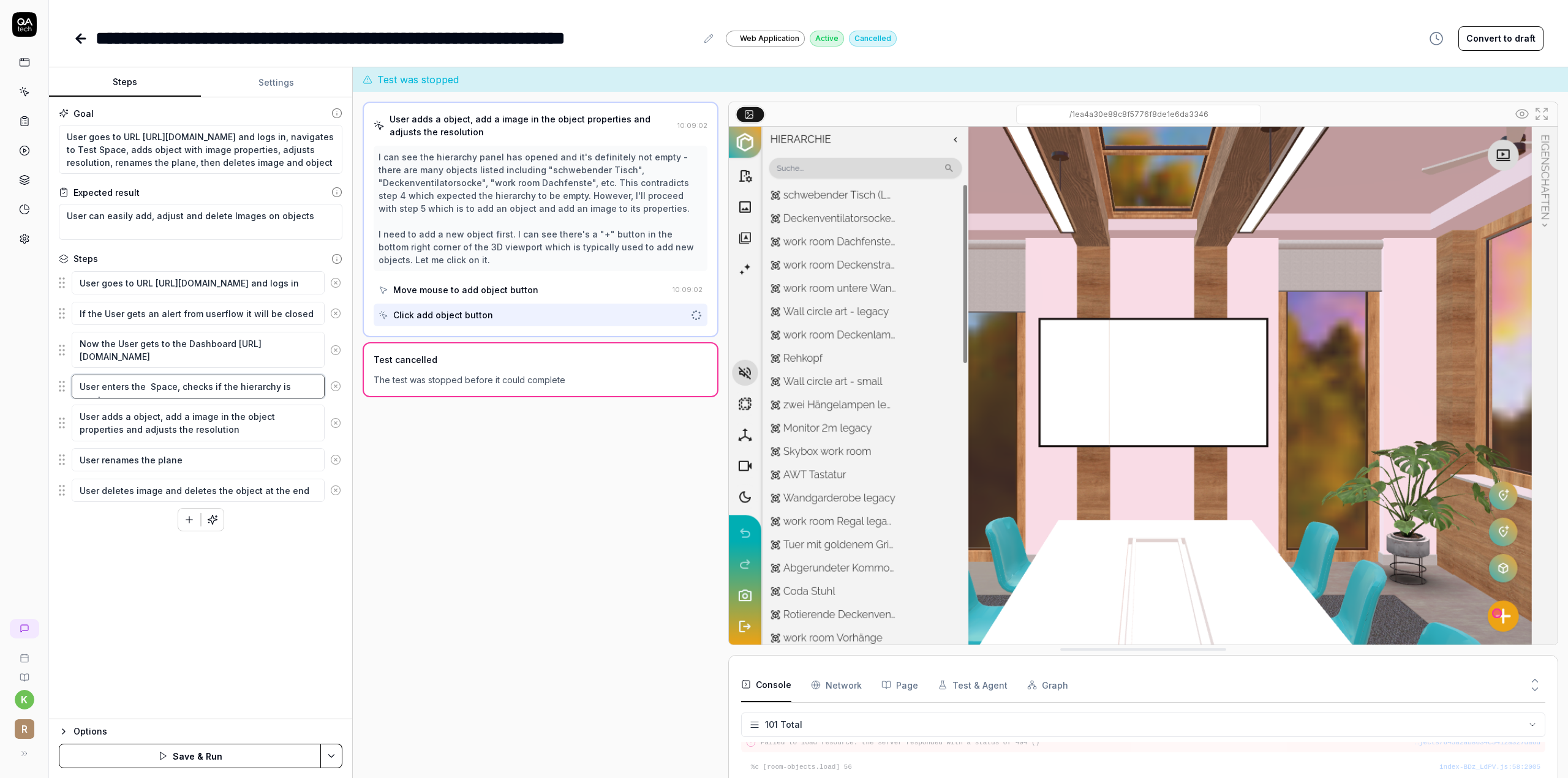
type textarea "User enters the Space, checks if the hierarchy is empty"
drag, startPoint x: 171, startPoint y: 385, endPoint x: 306, endPoint y: 388, distance: 135.0
click at [306, 388] on textarea "User enters the Space, checks if the hierarchy is empty" at bounding box center [197, 386] width 253 height 23
type textarea "*"
type textarea "User enters the Space"
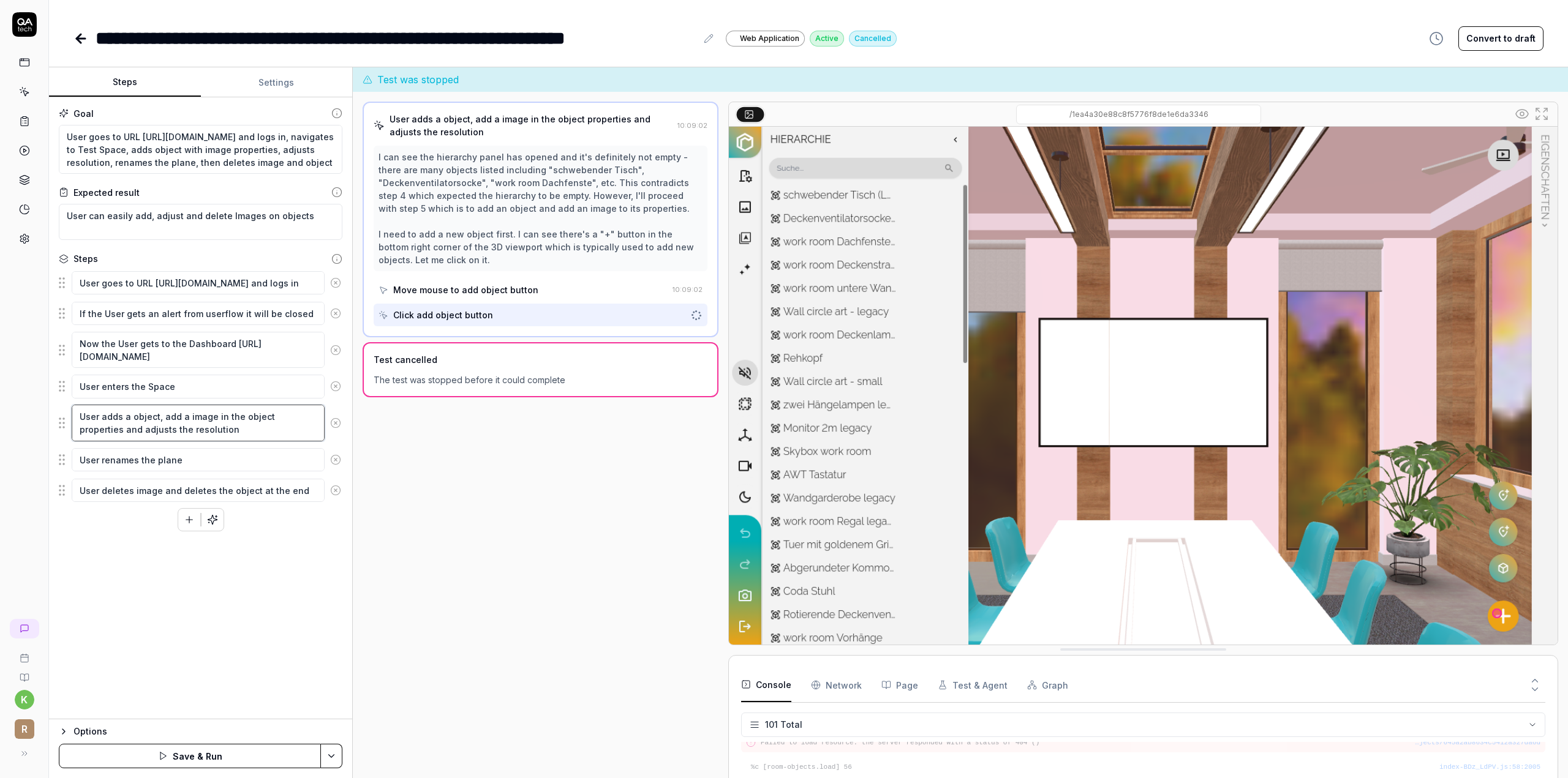
click at [154, 415] on textarea "User adds a object, add a image in the object properties and adjusts the resolu…" at bounding box center [197, 422] width 253 height 36
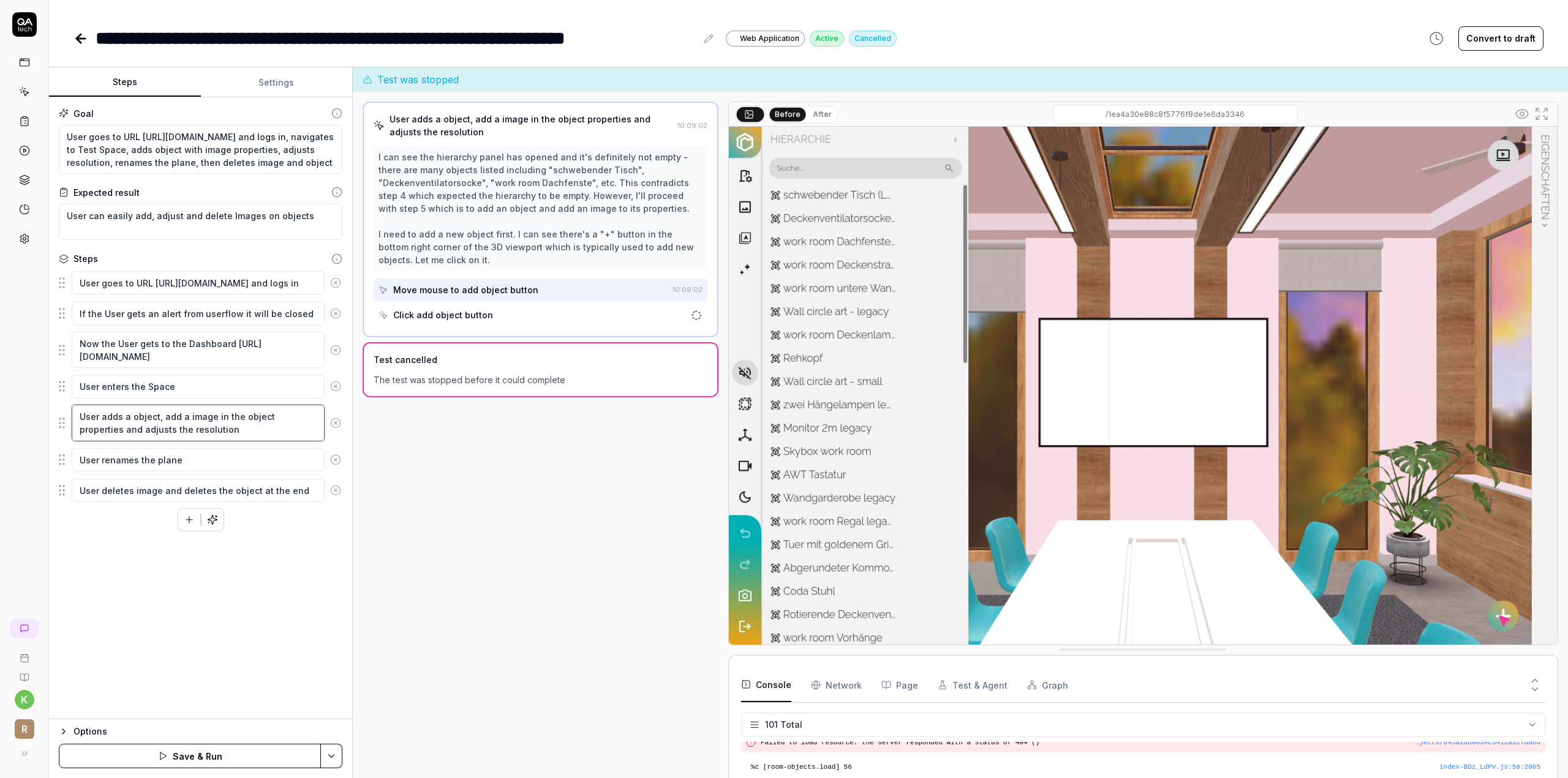
type textarea "*"
type textarea "User adds a object , add a image in the object properties and adjusts the resol…"
type textarea "*"
type textarea "User adds a object n, add a image in the object properties and adjusts the reso…"
type textarea "*"
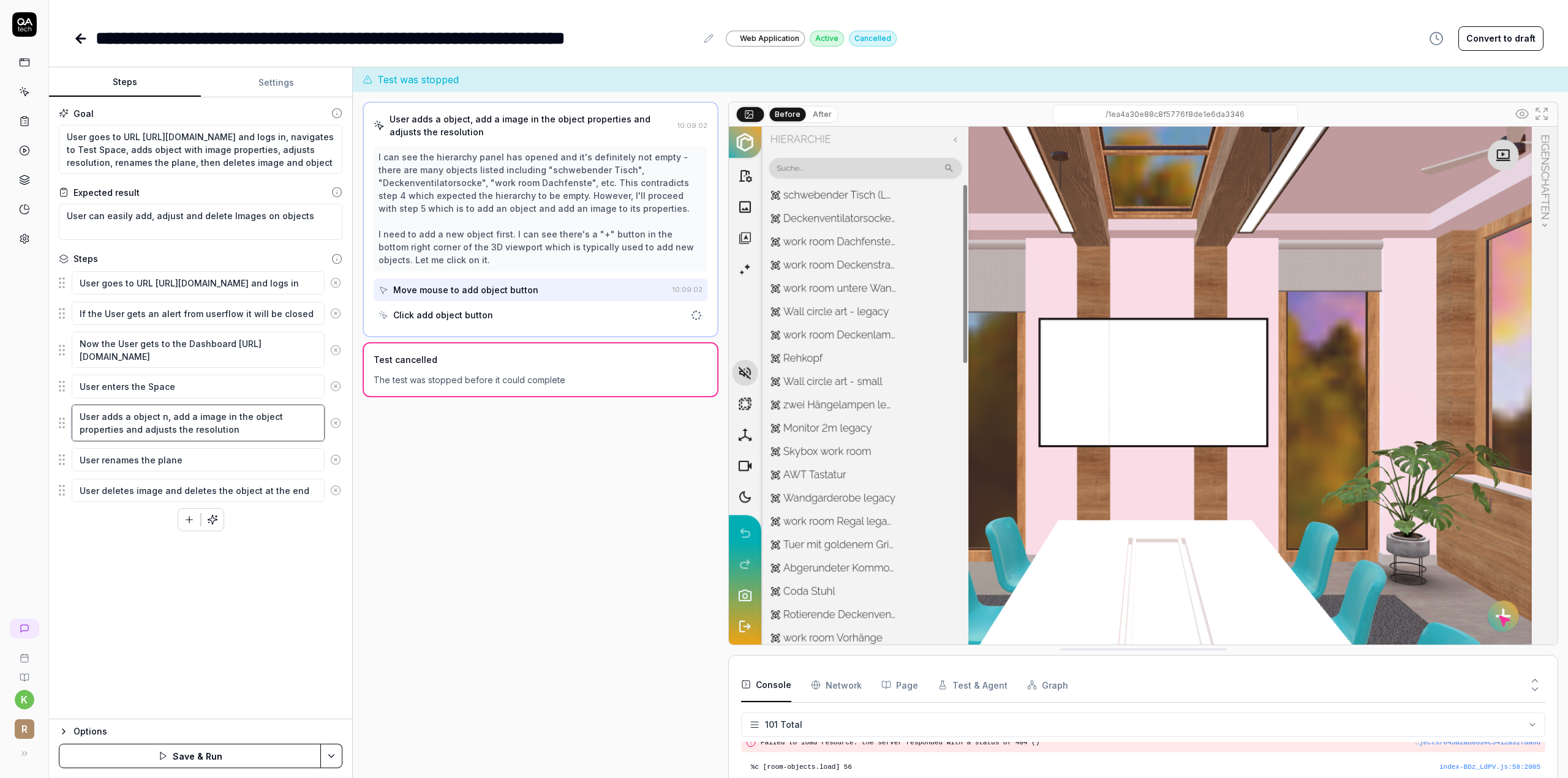
type textarea "User adds a object nm, add a image in the object properties and adjusts the res…"
type textarea "*"
type textarea "User adds a object n, add a image in the object properties and adjusts the reso…"
type textarea "*"
type textarea "User adds a object na, add a image in the object properties and adjusts the res…"
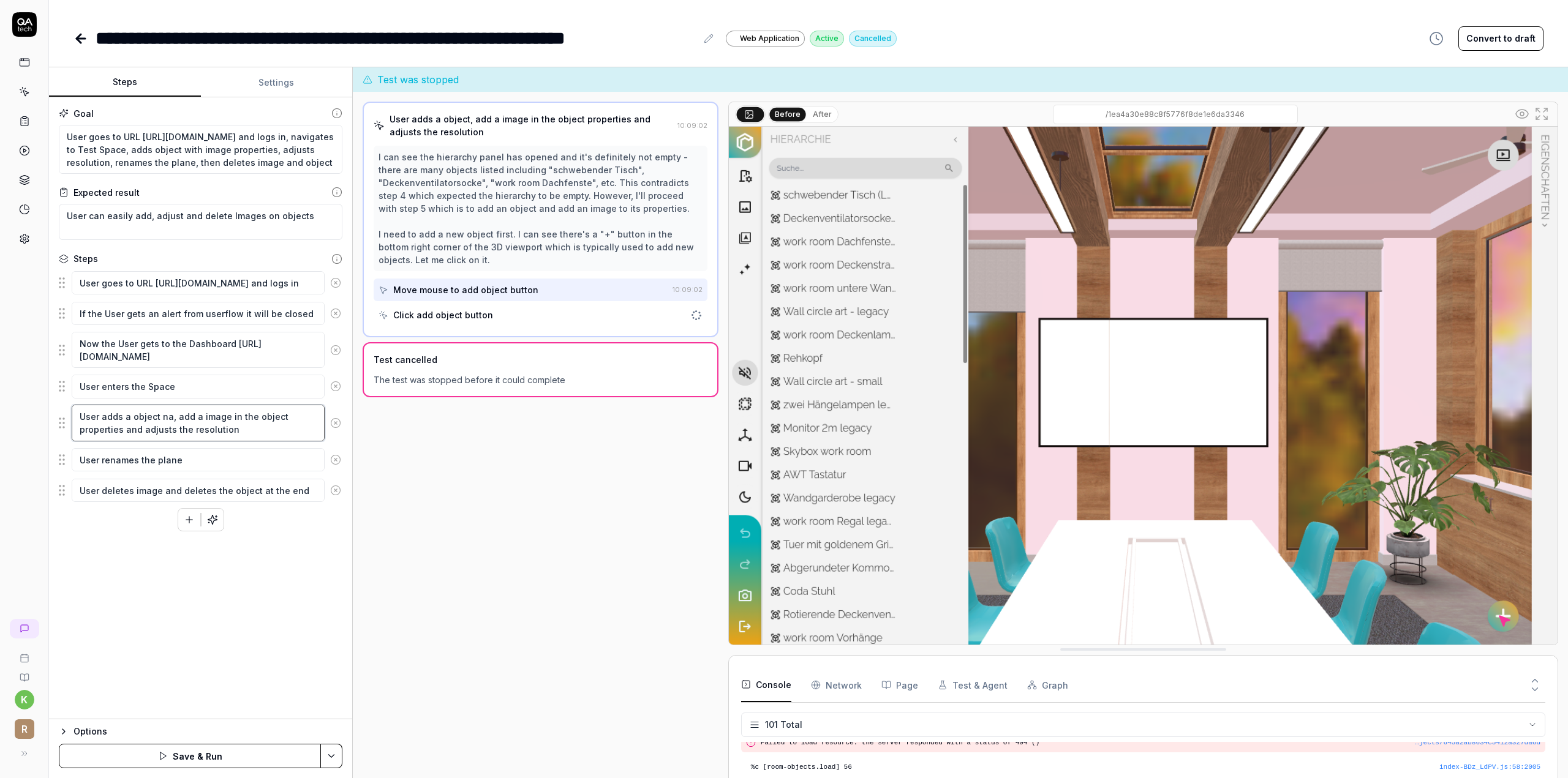
type textarea "*"
type textarea "User adds a object nam, add a image in the object properties and adjusts the re…"
type textarea "*"
type textarea "User adds a object name, add a image in the object properties and adjusts the r…"
type textarea "*"
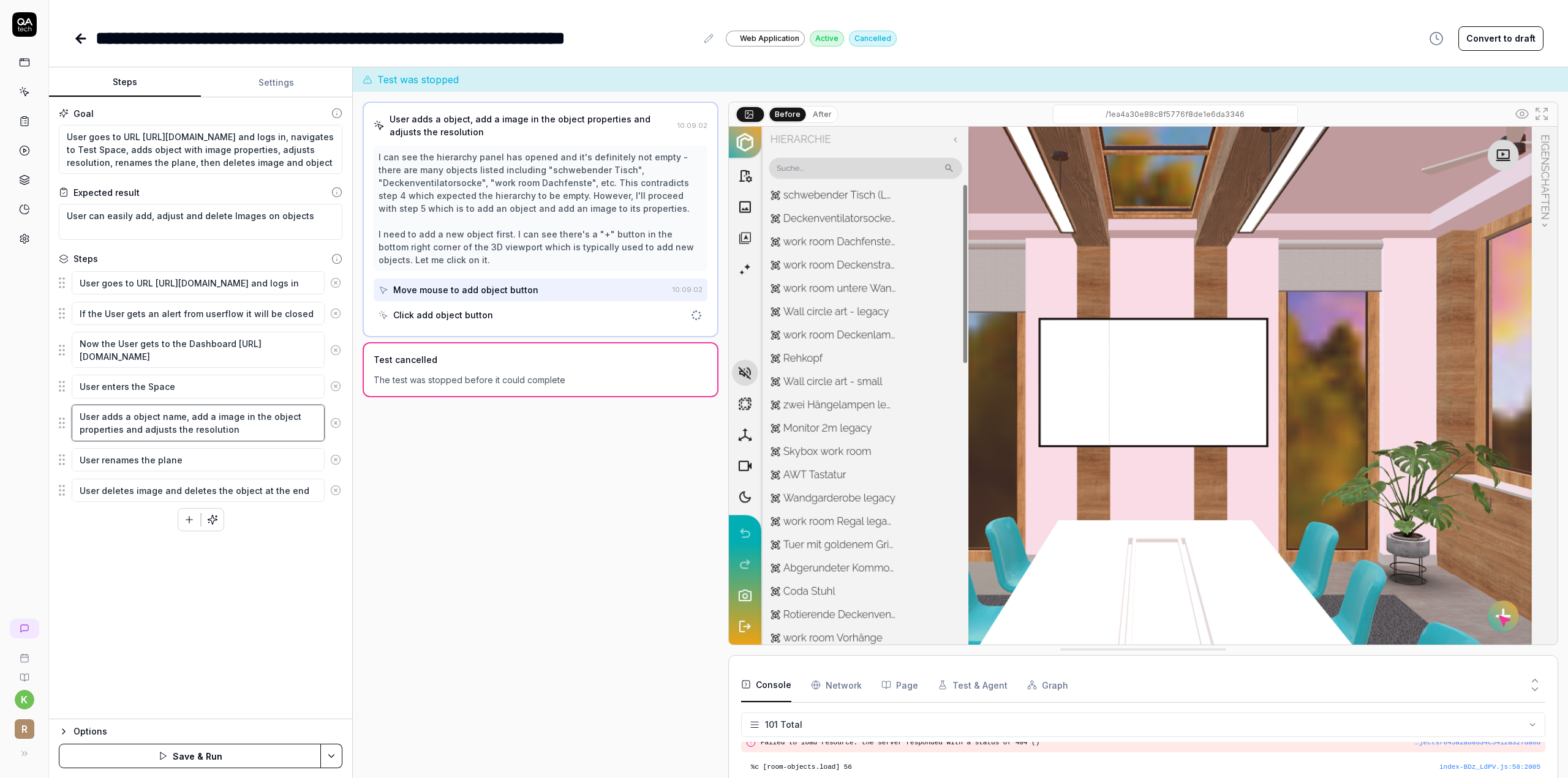
type textarea "User adds a object named, add a image in the object properties and adjusts the …"
type textarea "*"
type textarea "User adds a object named , add a image in the object properties and adjusts the…"
type textarea "*"
type textarea "User adds a object named f, add a image in the object properties and adjusts th…"
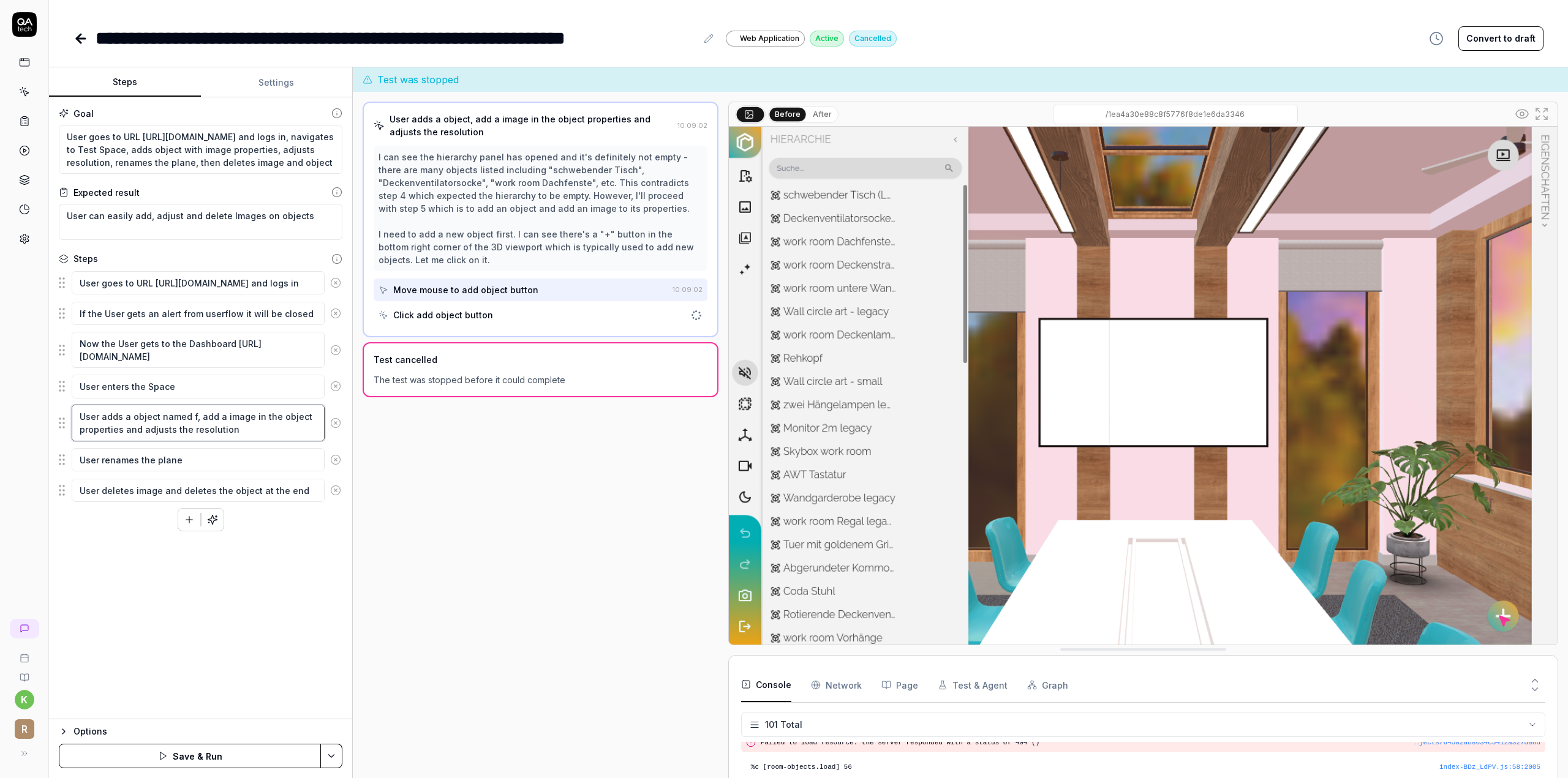
type textarea "*"
type textarea "User adds a object named fl, add a image in the object properties and adjusts t…"
type textarea "*"
type textarea "User adds a object named fle, add a image in the object properties and adjusts …"
type textarea "*"
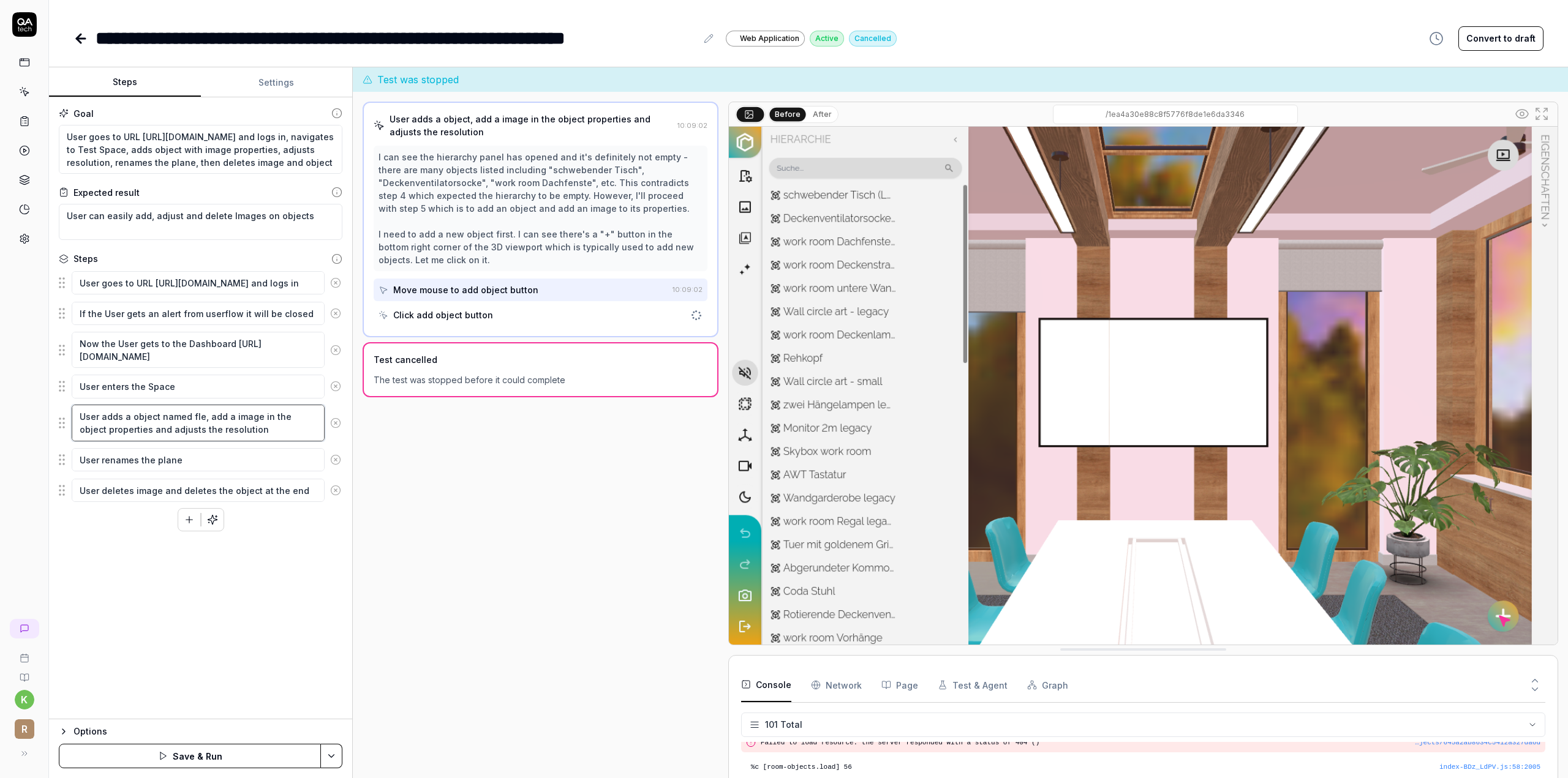
type textarea "User adds a object named flex, add a image in the object properties and adjusts…"
type textarea "*"
type textarea "User adds a object named flex , add a image in the object properties and adjust…"
type textarea "*"
type textarea "User adds a object named flex l, add a image in the object properties and adjus…"
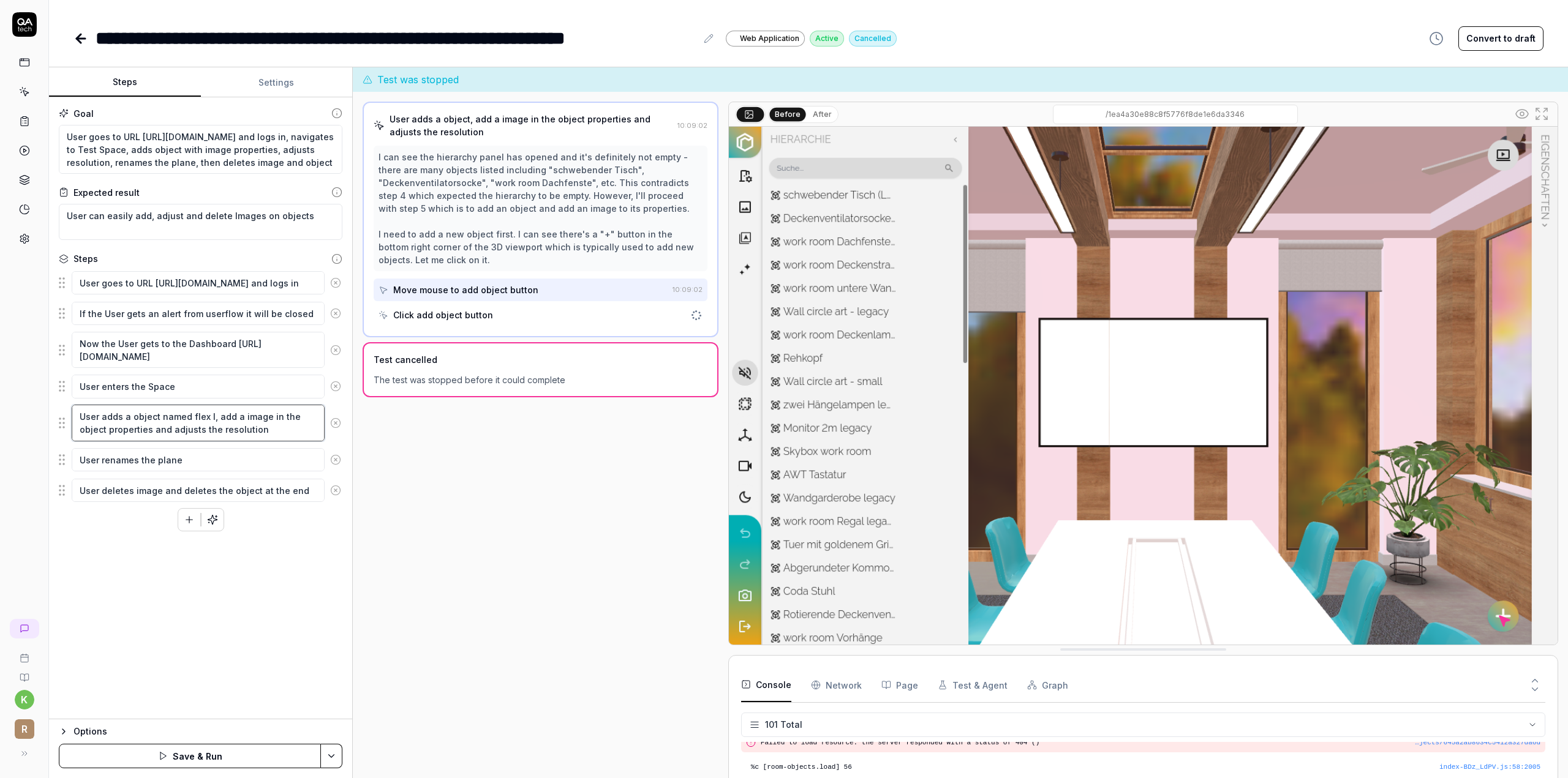
type textarea "*"
type textarea "User adds a object named flex le, add a image in the object properties and adju…"
type textarea "*"
type textarea "User adds a object named flex lei, add a image in the object properties and adj…"
type textarea "*"
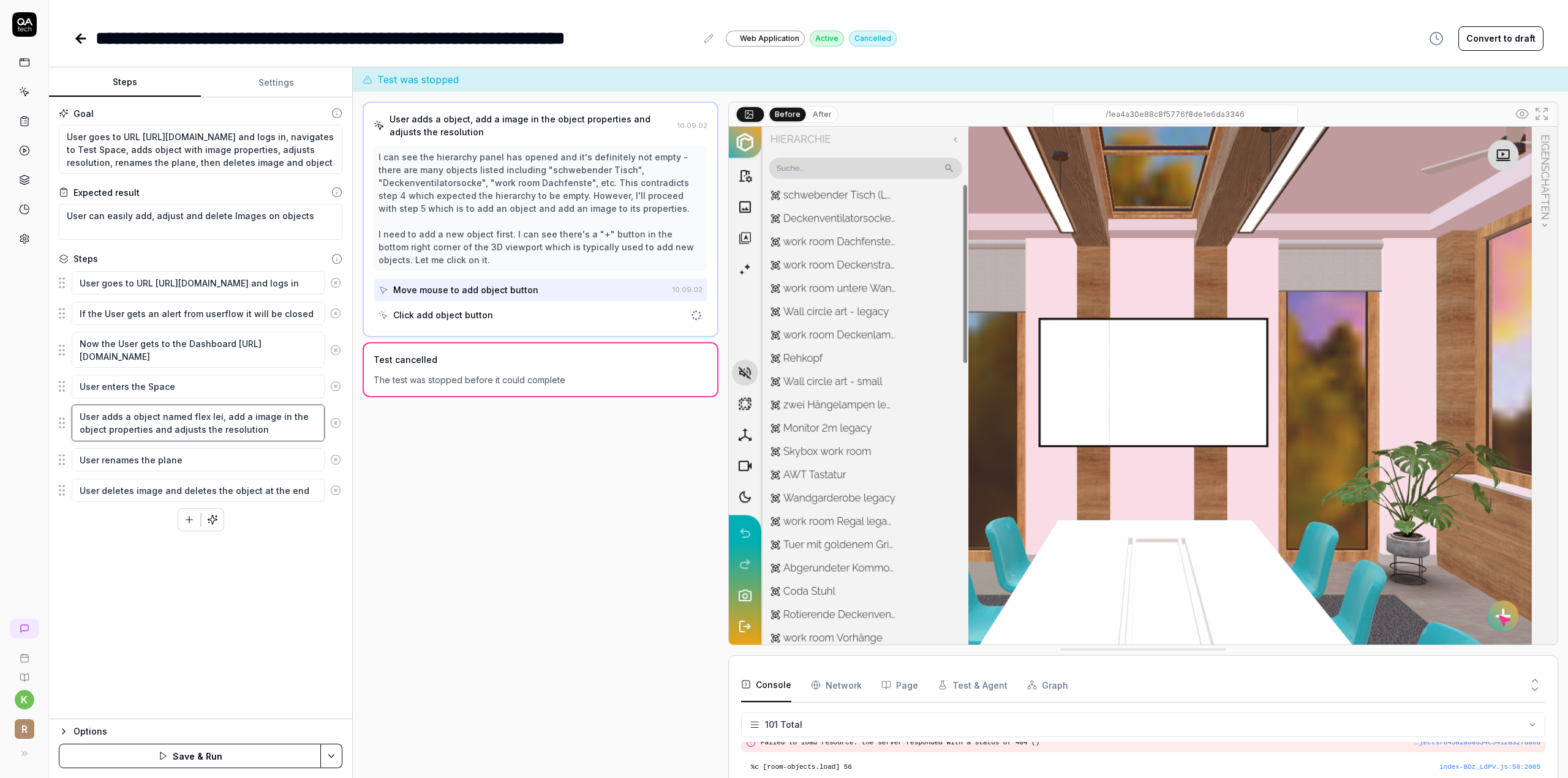
type textarea "User adds a object named flex lein, add a image in the object properties and ad…"
type textarea "*"
type textarea "User adds a object named flex leinw, add a image in the object properties and a…"
type textarea "*"
type textarea "User adds a object named flex leinwa, add a image in the object properties and …"
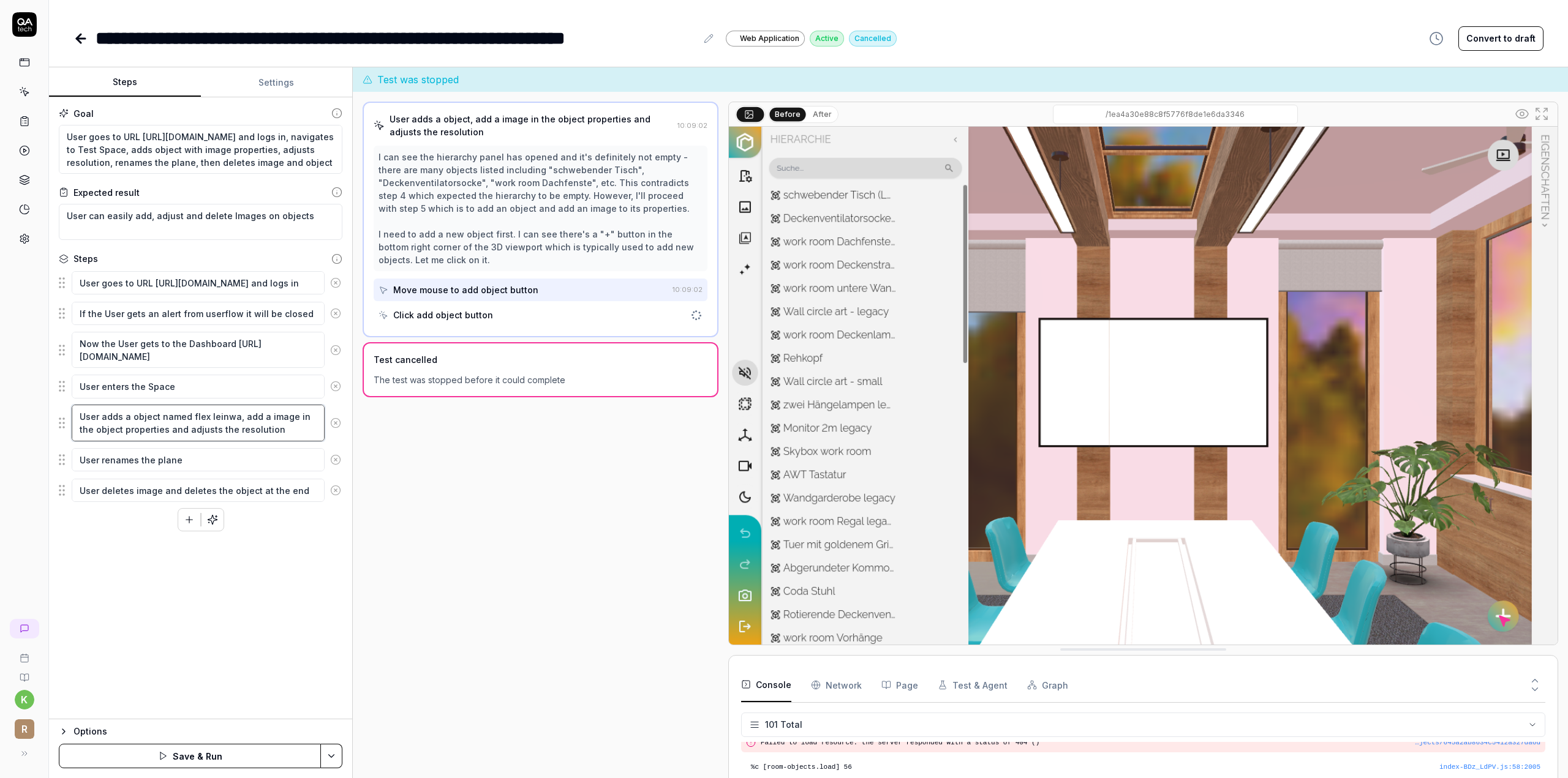
type textarea "*"
type textarea "User adds a object named flex leinwan, add a image in the object properties and…"
type textarea "*"
type textarea "User adds a object named flex leinwand, add a image in the object properties an…"
drag, startPoint x: 243, startPoint y: 412, endPoint x: 286, endPoint y: 434, distance: 48.3
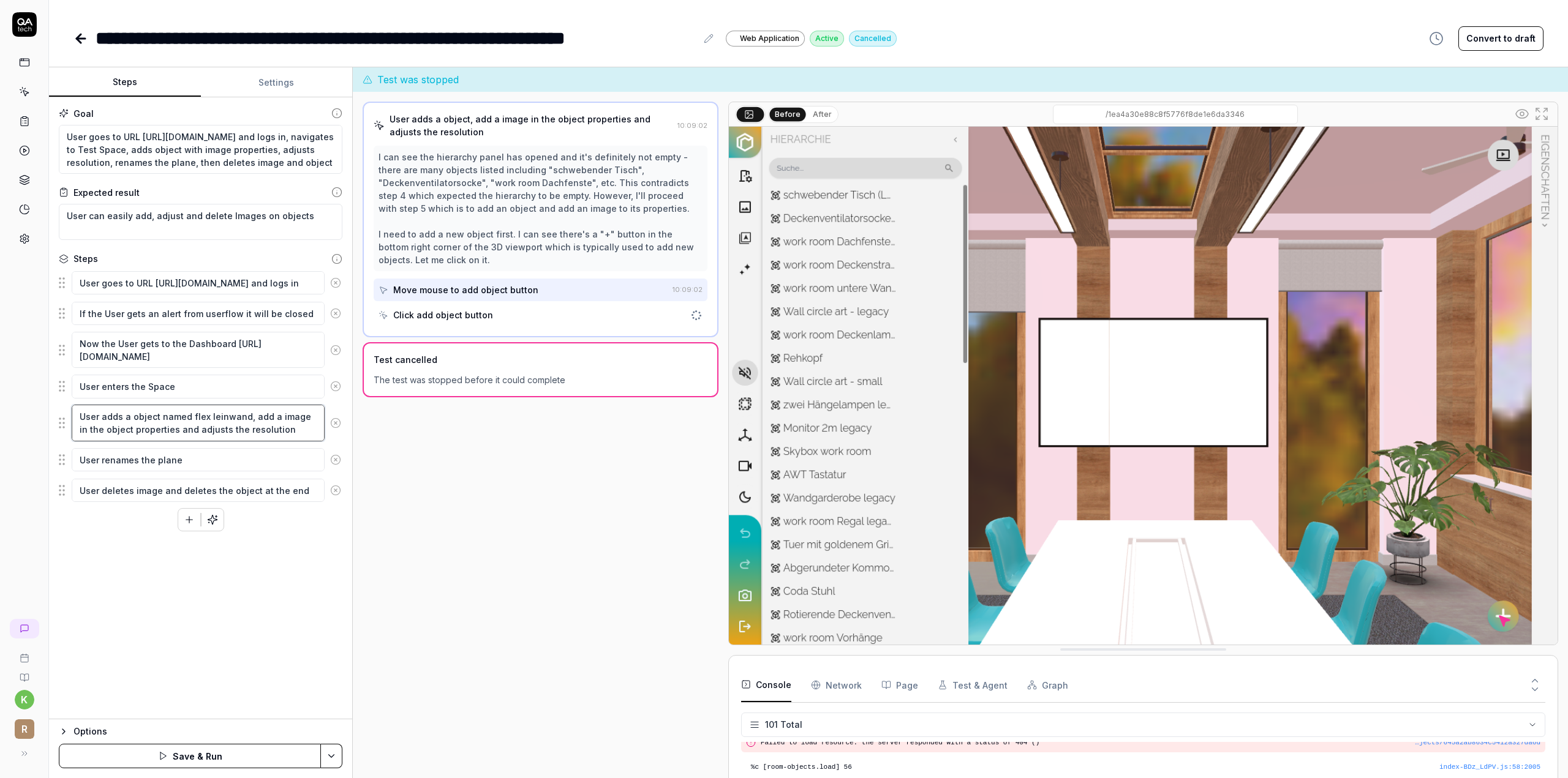
click at [286, 434] on textarea "User adds a object named flex leinwand, add a image in the object properties an…" at bounding box center [197, 422] width 253 height 36
type textarea "*"
type textarea "User adds a object named flex leinwand"
click at [241, 606] on div "Goal User goes to URL [URL][DOMAIN_NAME] and logs in, navigates to Test Space, …" at bounding box center [200, 408] width 303 height 622
click at [200, 751] on button "Save & Run" at bounding box center [189, 756] width 262 height 24
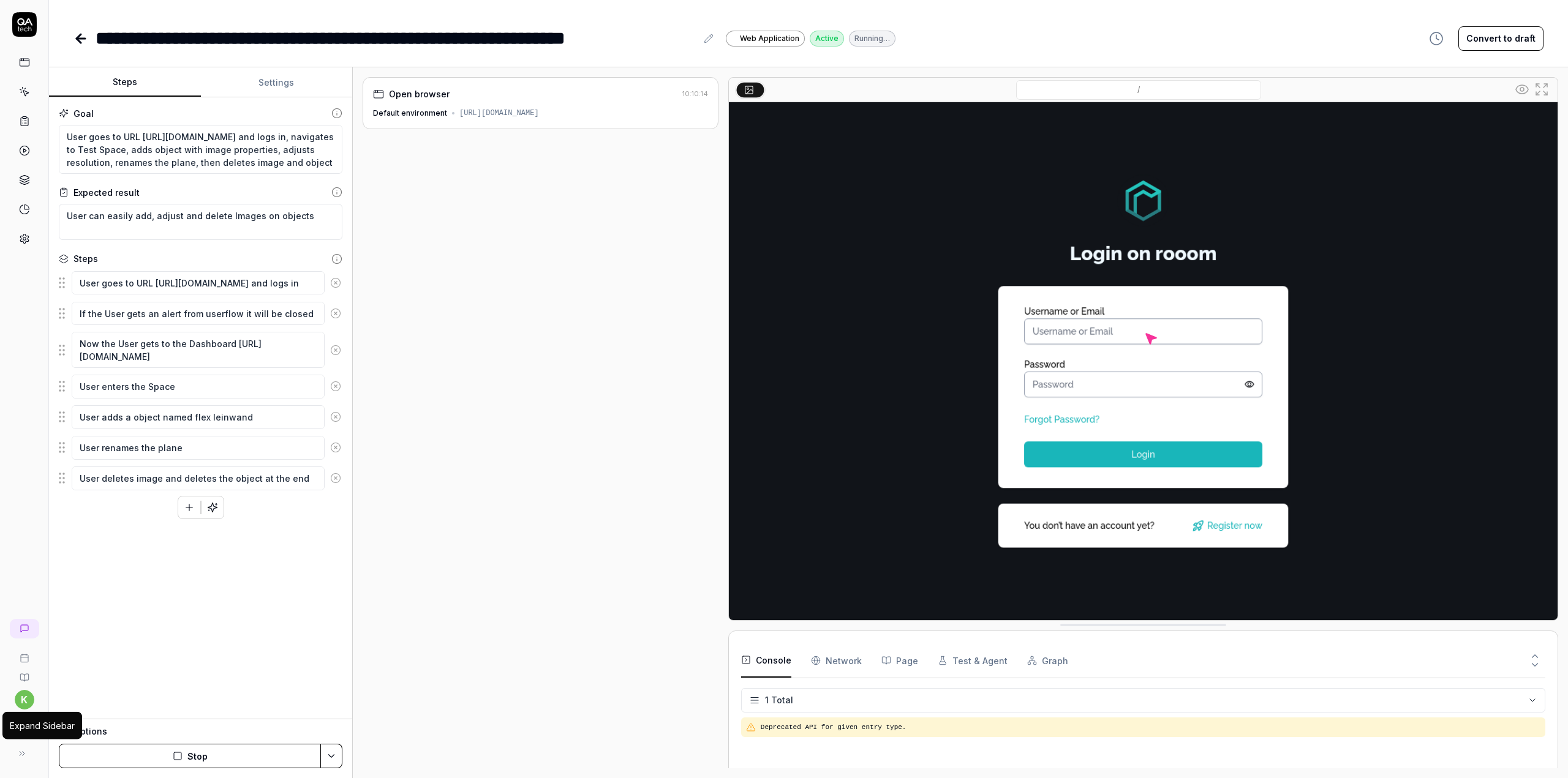
click at [23, 758] on icon at bounding box center [22, 754] width 10 height 10
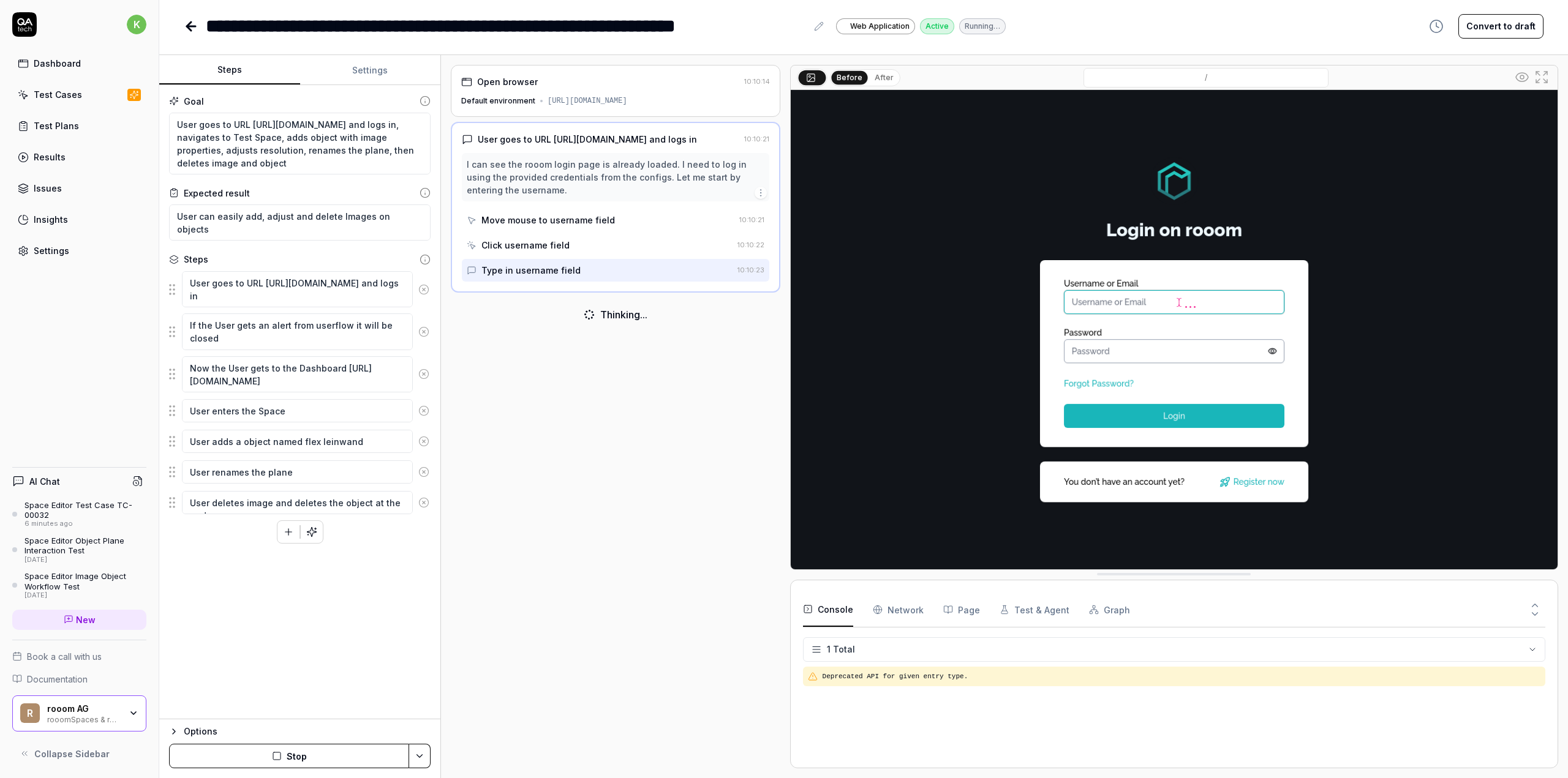
click at [23, 758] on icon at bounding box center [24, 754] width 10 height 10
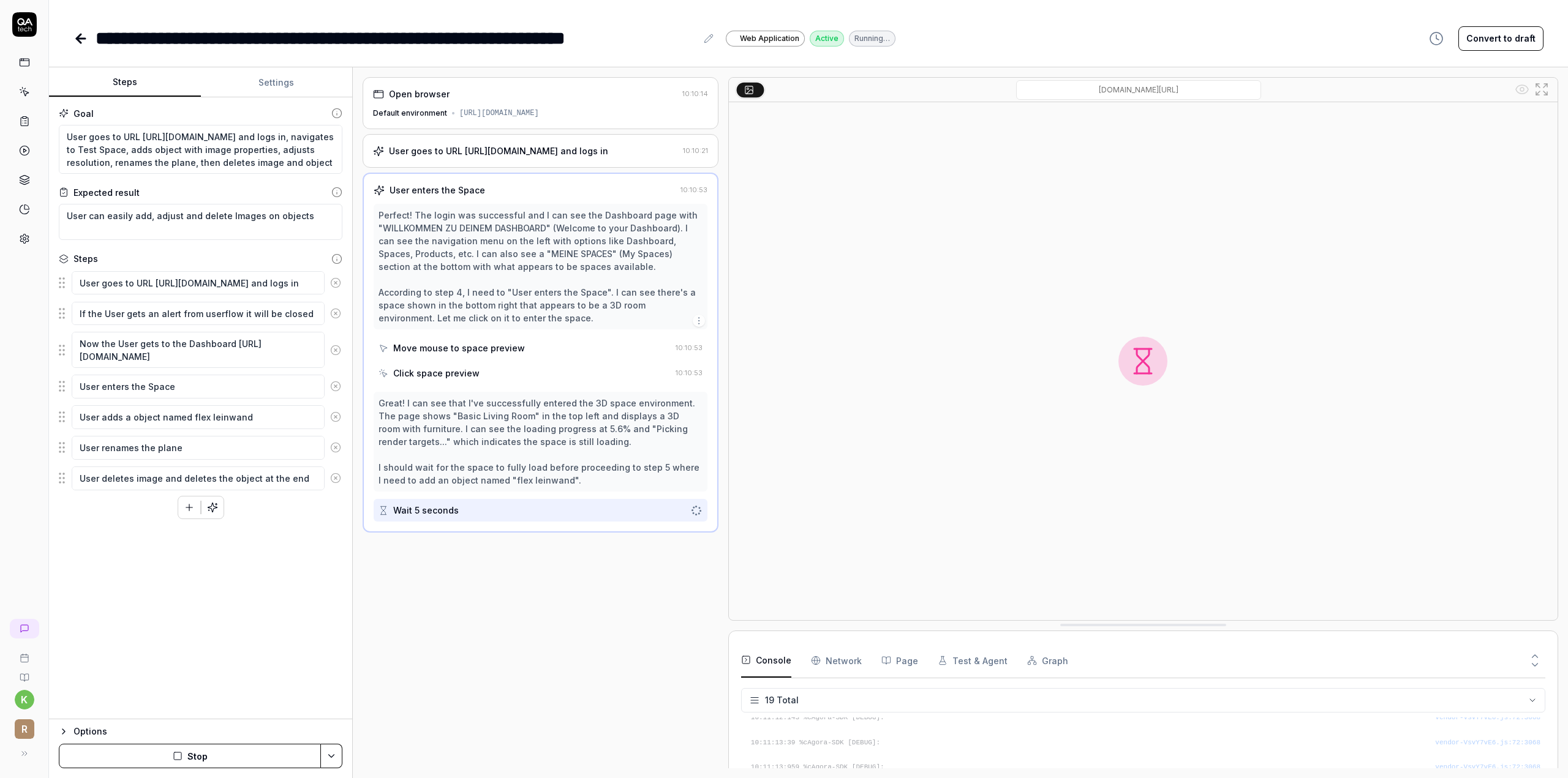
scroll to position [392, 0]
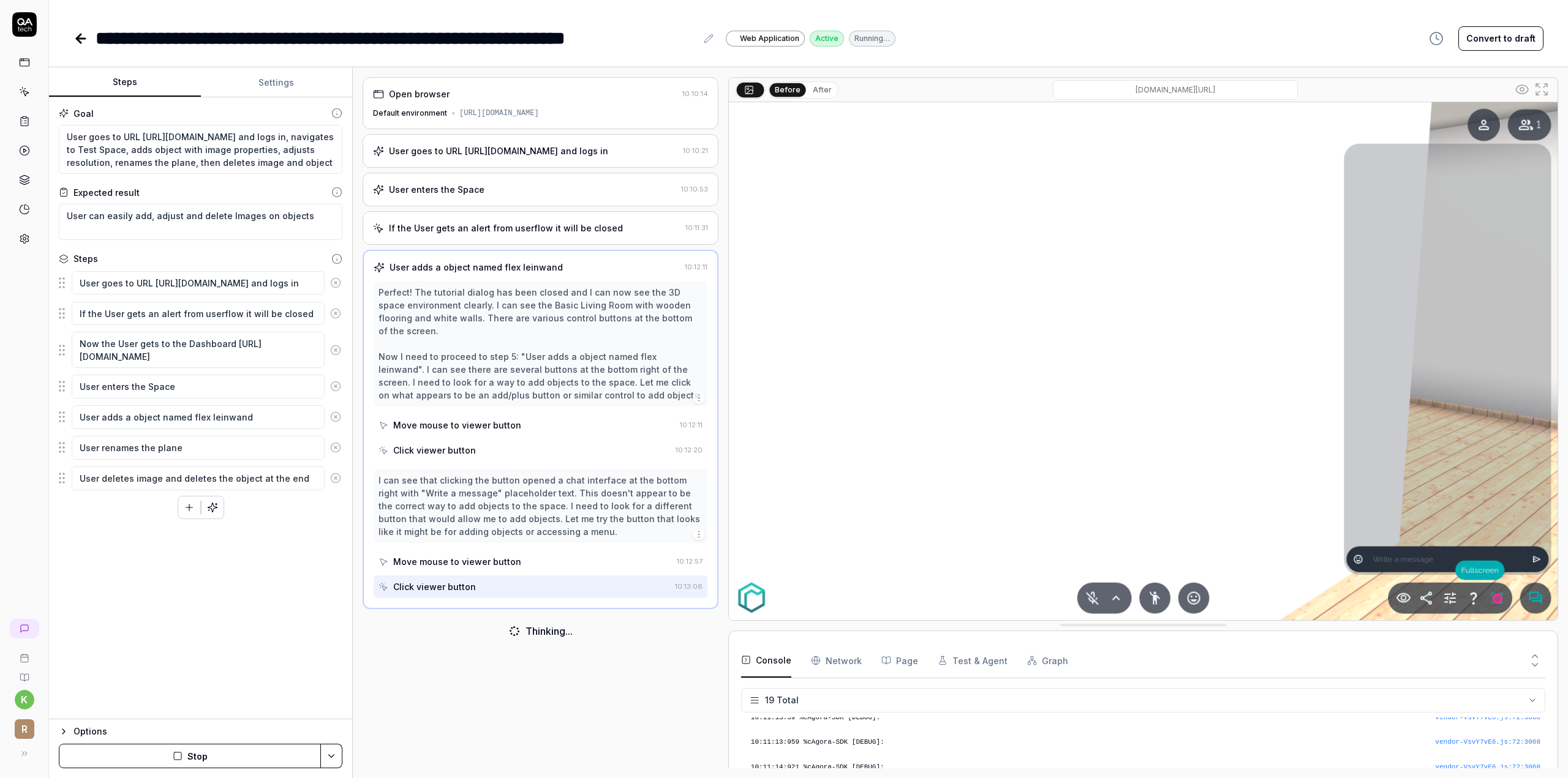
click at [191, 761] on button "Stop" at bounding box center [189, 756] width 262 height 24
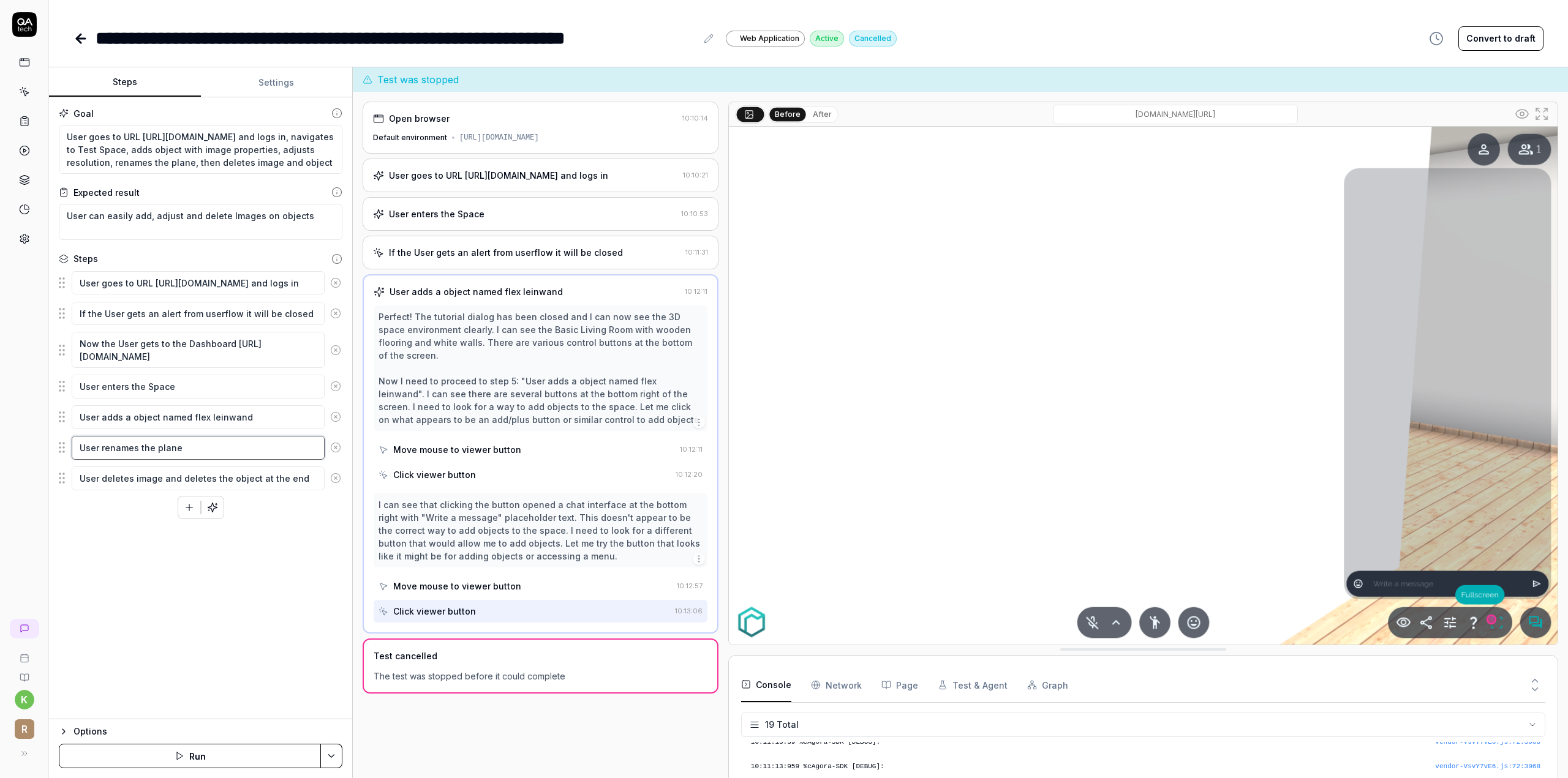
type textarea "*"
click at [101, 446] on textarea "User renames the plane" at bounding box center [197, 447] width 253 height 23
type textarea "User crenames the plane"
type textarea "*"
type textarea "User clrenames the plane"
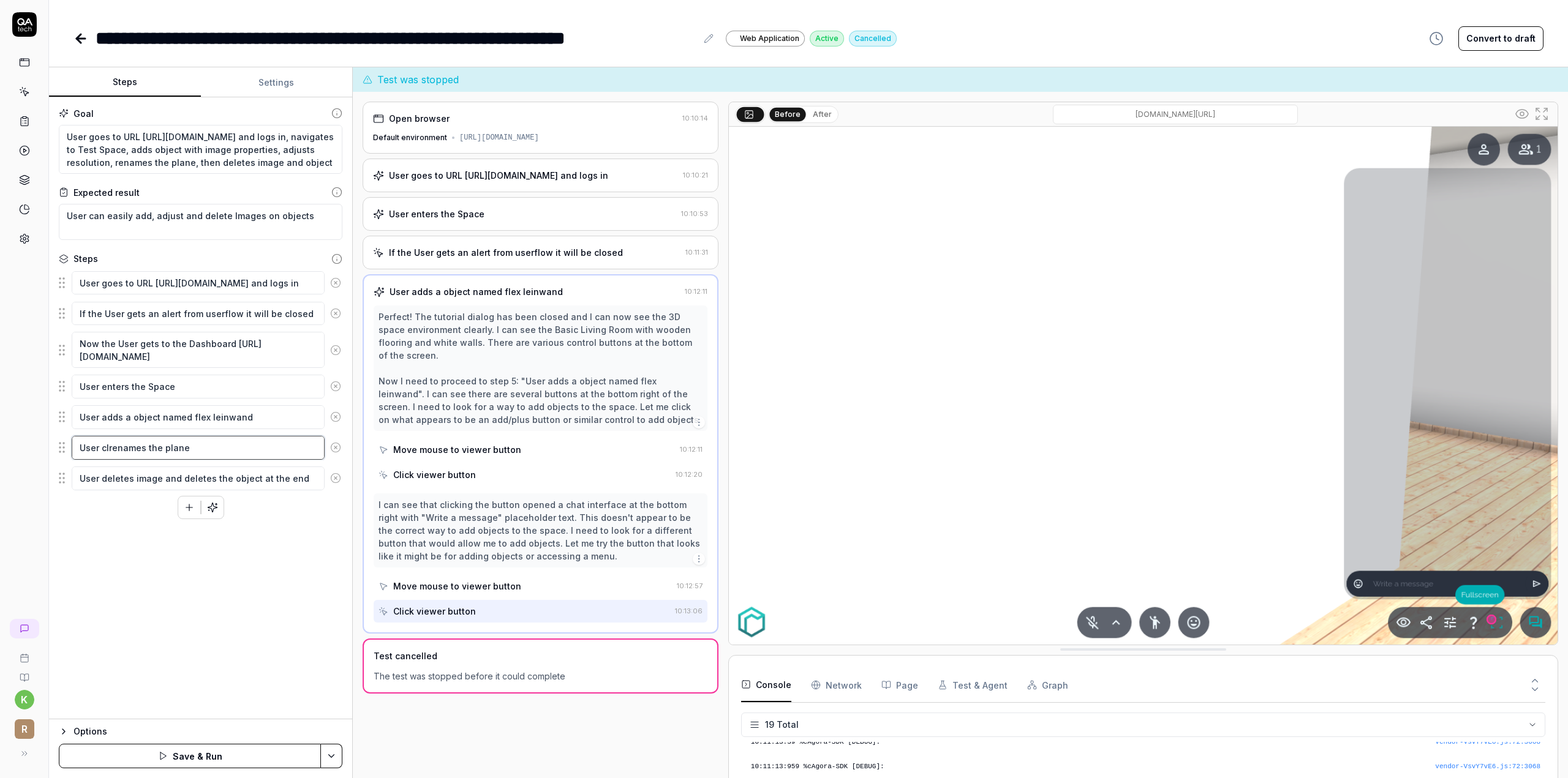
type textarea "*"
type textarea "User clirenames the plane"
type textarea "*"
type textarea "User clicrenames the plane"
type textarea "*"
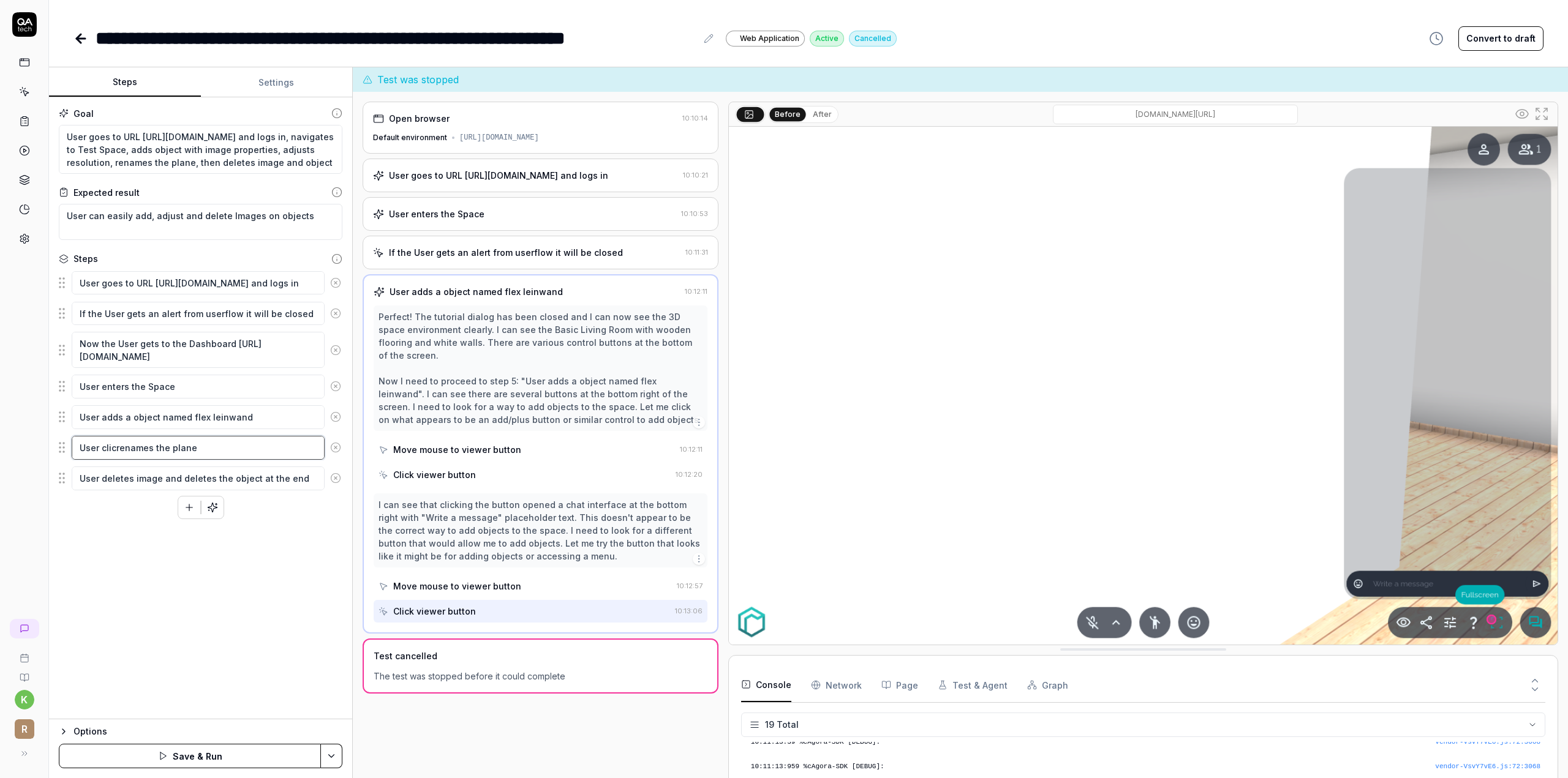
type textarea "User clickrenames the plane"
type textarea "*"
type textarea "User clicksrenames the plane"
type textarea "*"
type textarea "User clicks renames the plane"
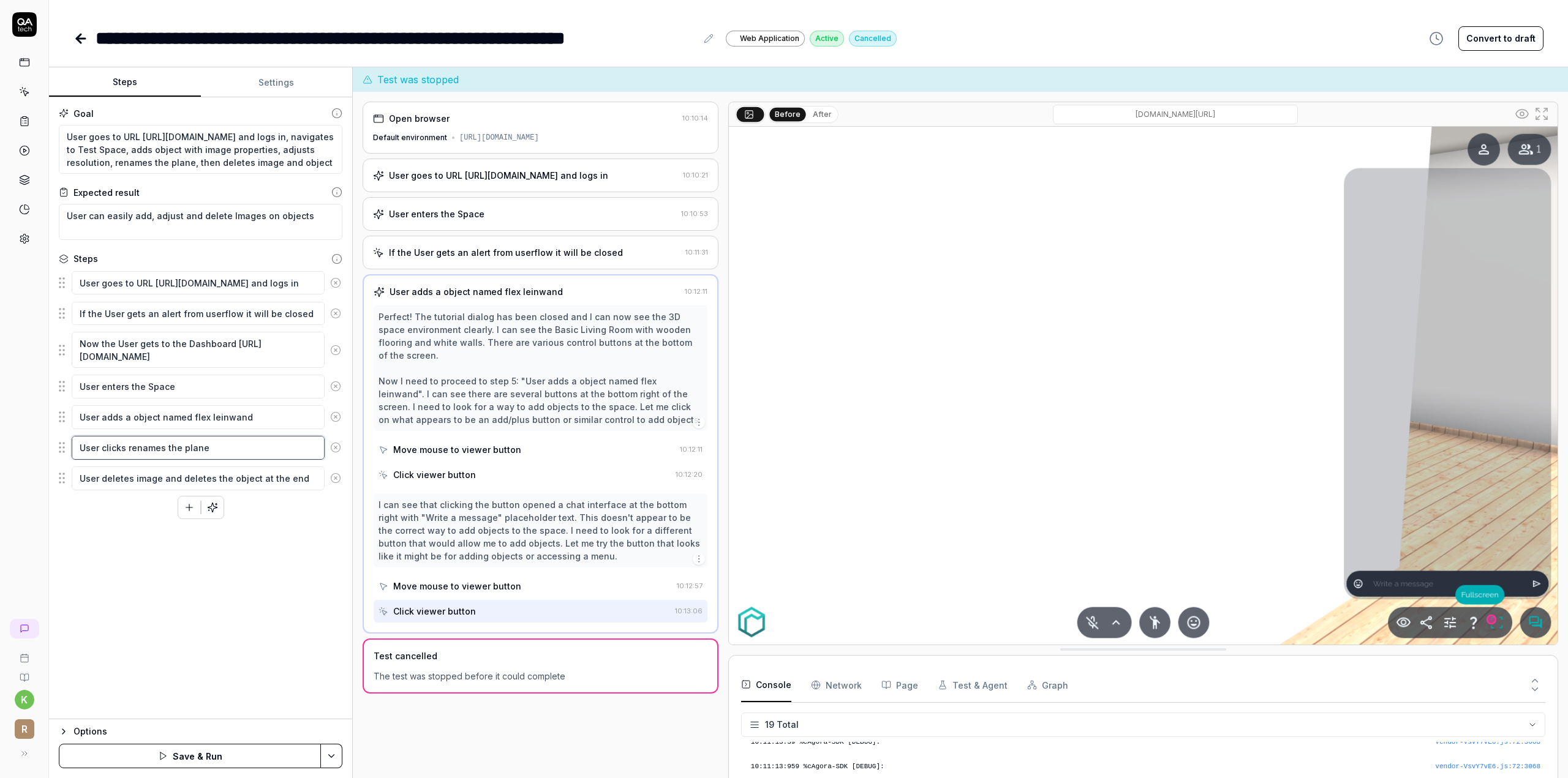
type textarea "*"
type textarea "User clicks drenames the plane"
type textarea "*"
type textarea "User clicks dorenames the plane"
type textarea "*"
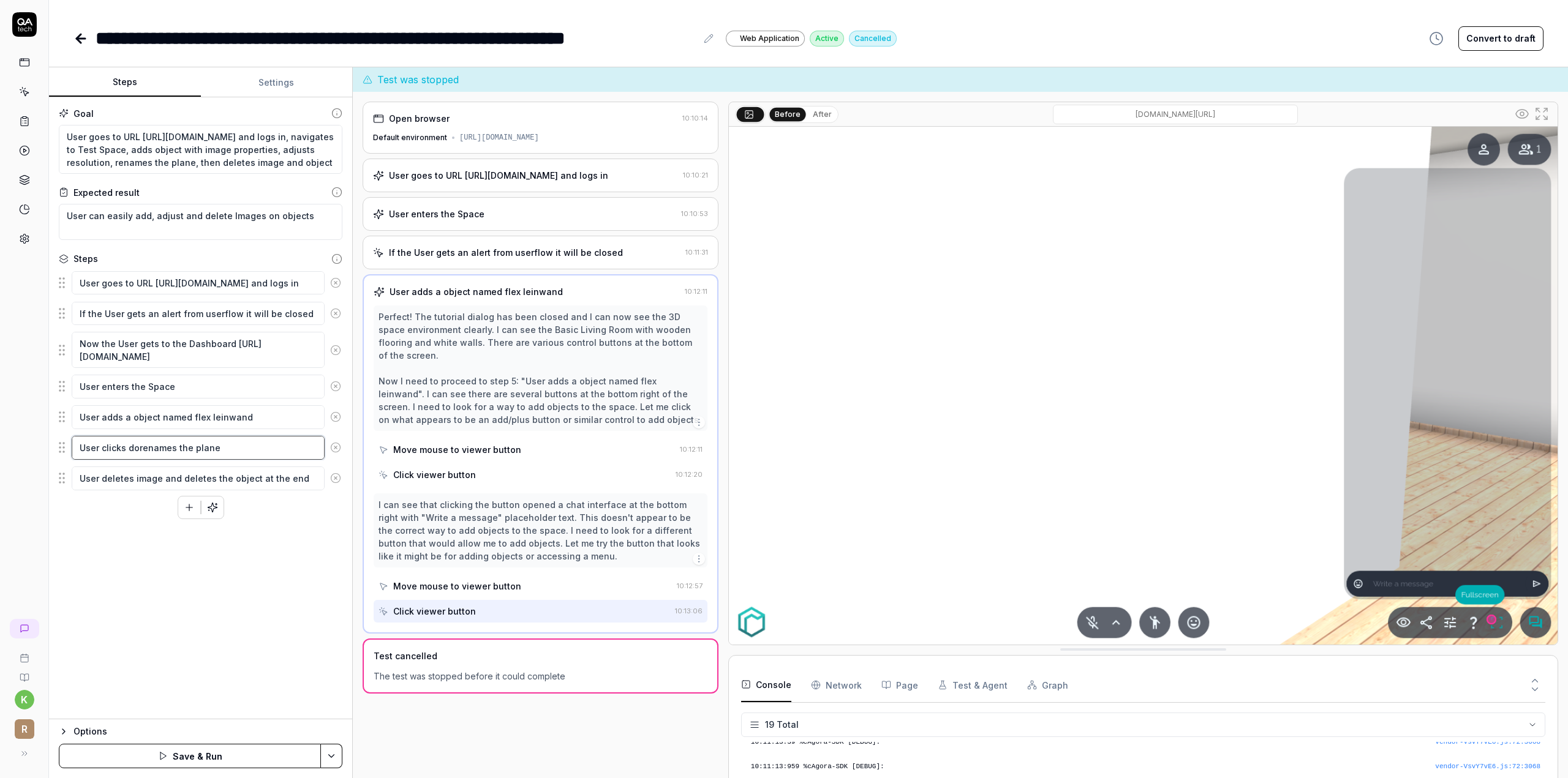
type textarea "User clicks doprenames the plane"
type textarea "*"
type textarea "User clicks dorenames the plane"
type textarea "*"
type textarea "User clicks drenames the plane"
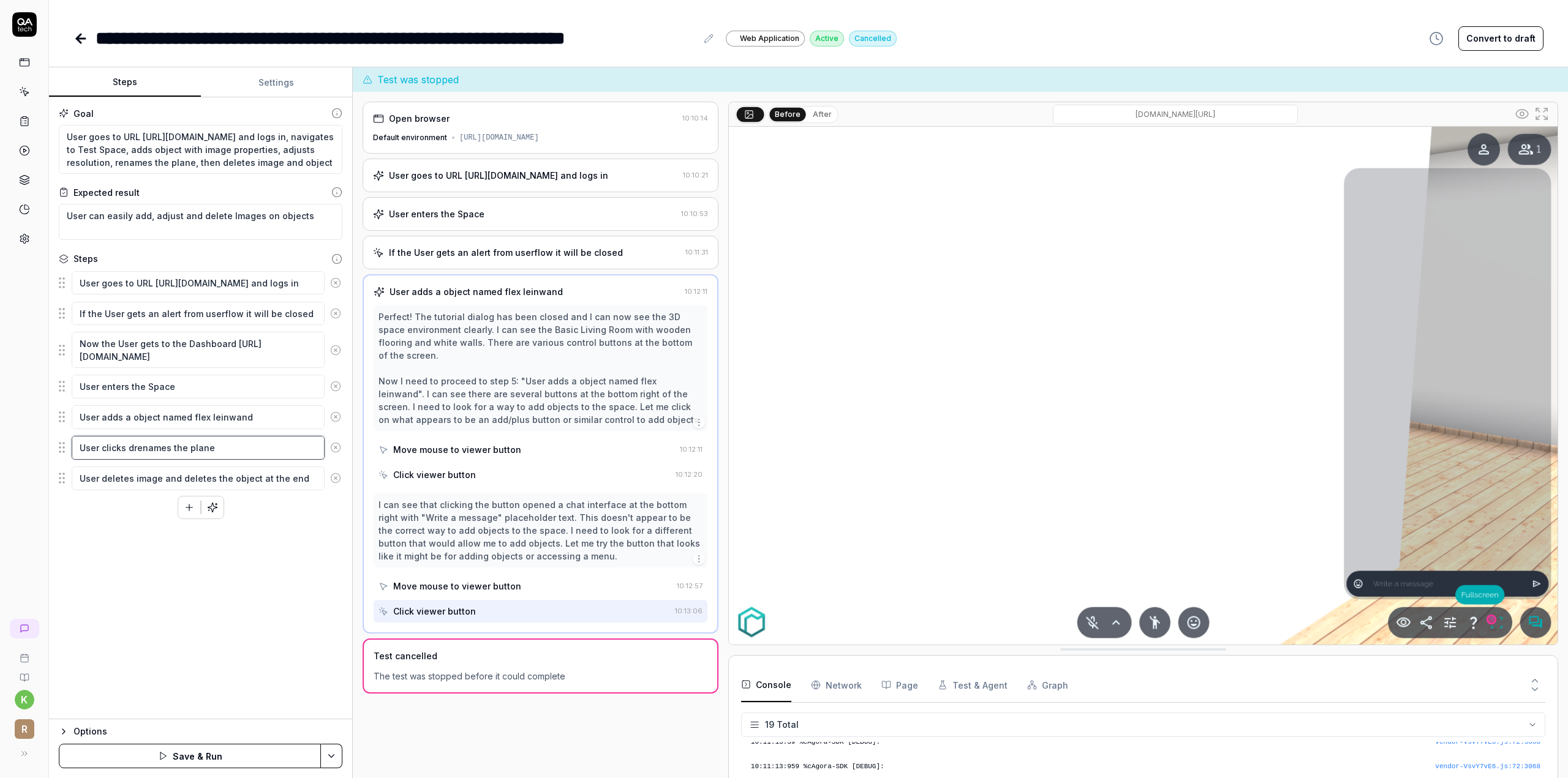
type textarea "*"
type textarea "User clicks renames the plane"
type textarea "*"
type textarea "User clicksrenames the plane"
type textarea "*"
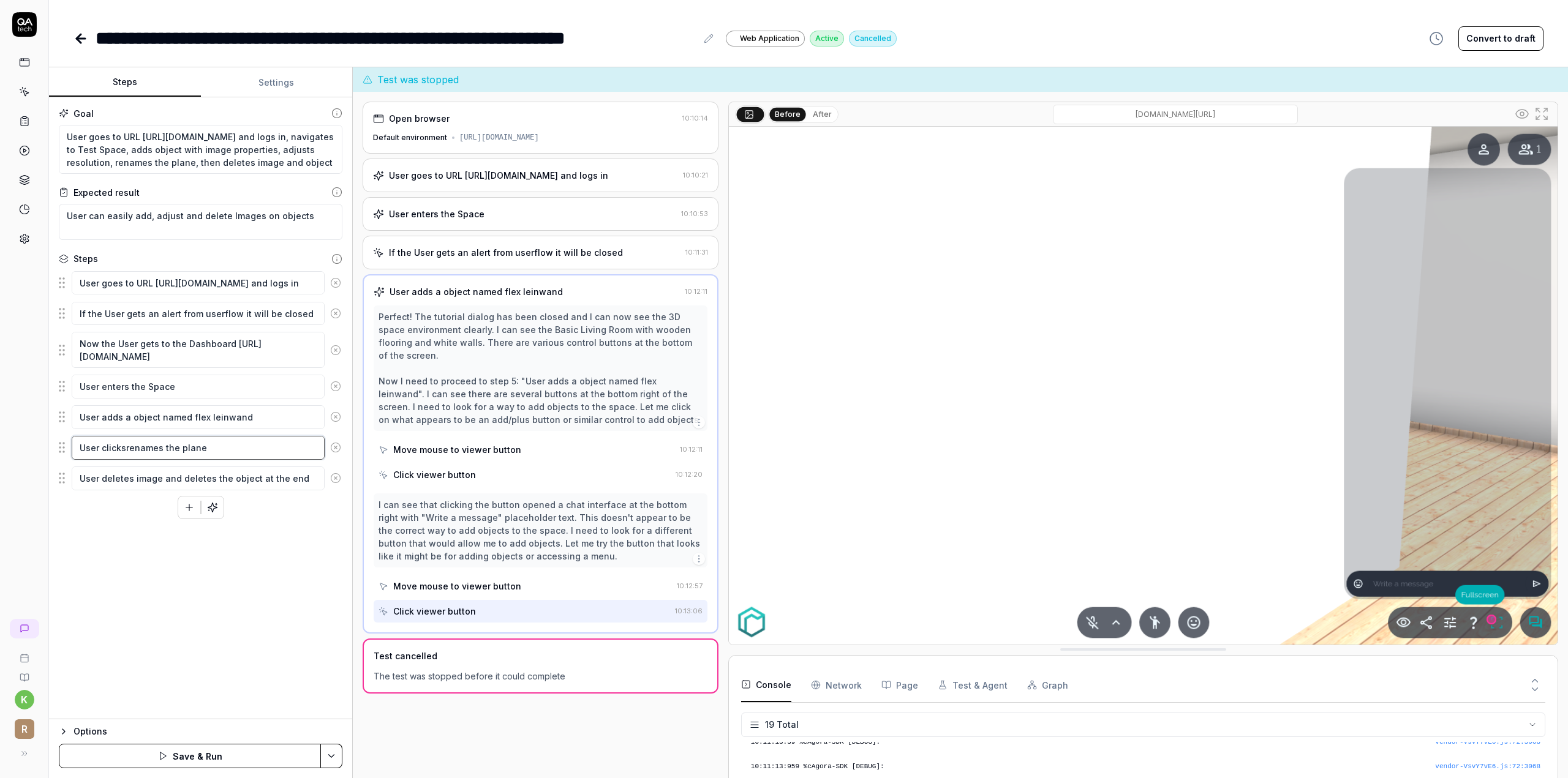
type textarea "User clickrenames the plane"
type textarea "*"
type textarea "User clicrenames the plane"
type textarea "*"
type textarea "User clirenames the plane"
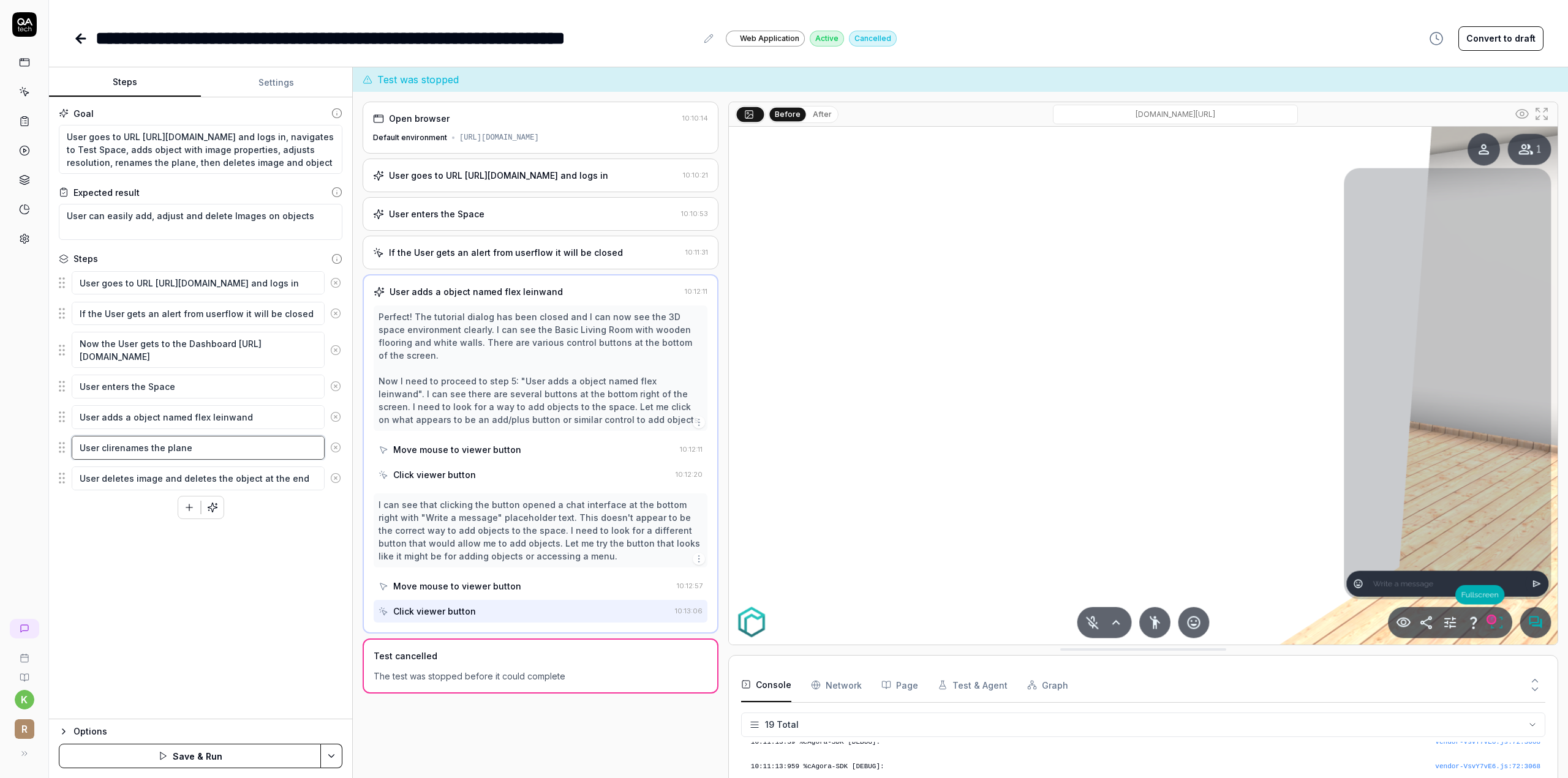
type textarea "*"
type textarea "User clrenames the plane"
type textarea "*"
type textarea "User crenames the plane"
type textarea "*"
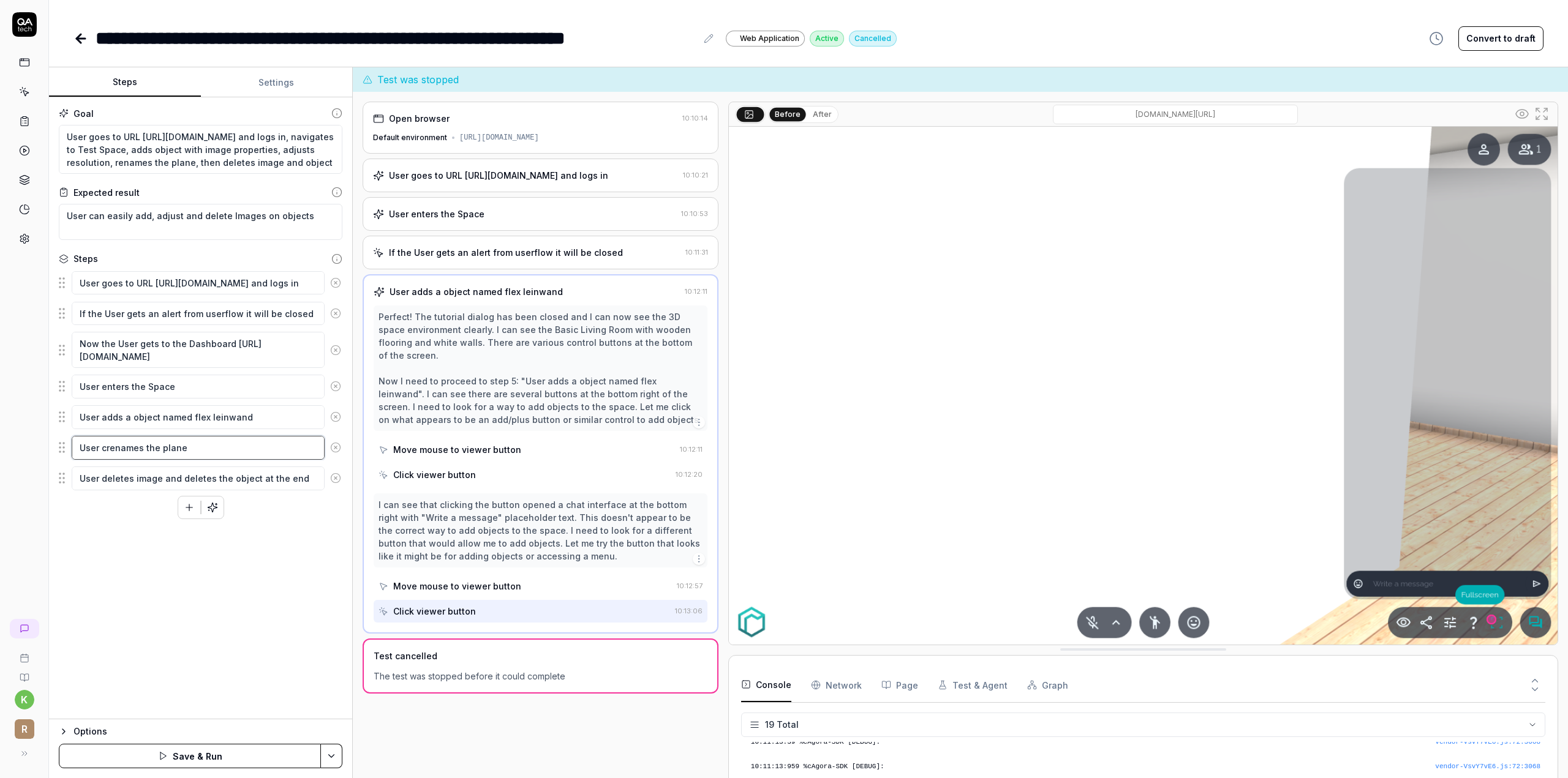
type textarea "User renames the plane"
type textarea "*"
type textarea "User drenames the plane"
type textarea "*"
type textarea "User dorenames the plane"
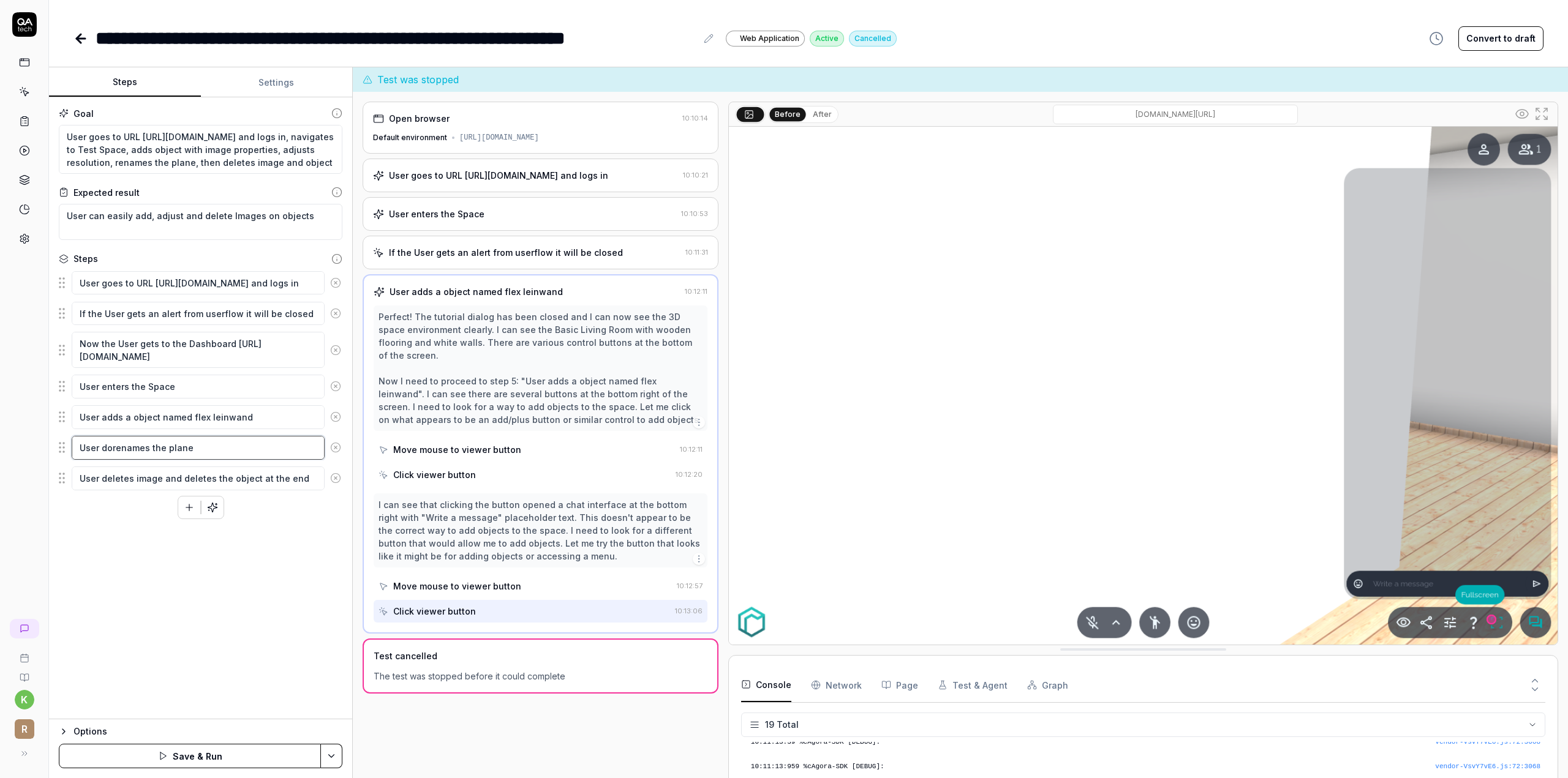
type textarea "*"
type textarea "User doprenames the plane"
type textarea "*"
type textarea "User dopprenames the plane"
type textarea "*"
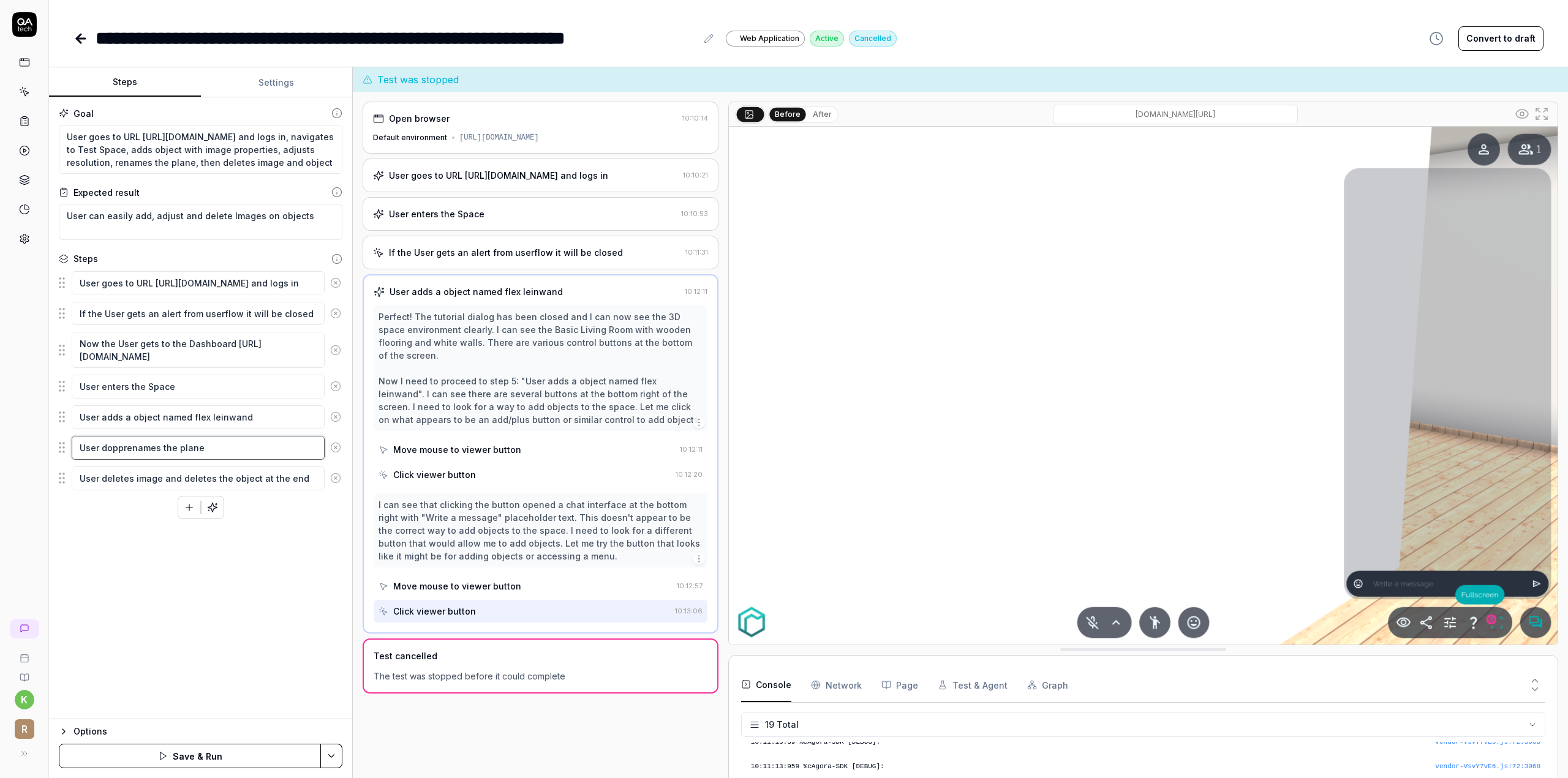
type textarea "User dopperenames the plane"
type textarea "*"
type textarea "User doppelrenames the plane"
type textarea "*"
type textarea "User doppelkrenames the plane"
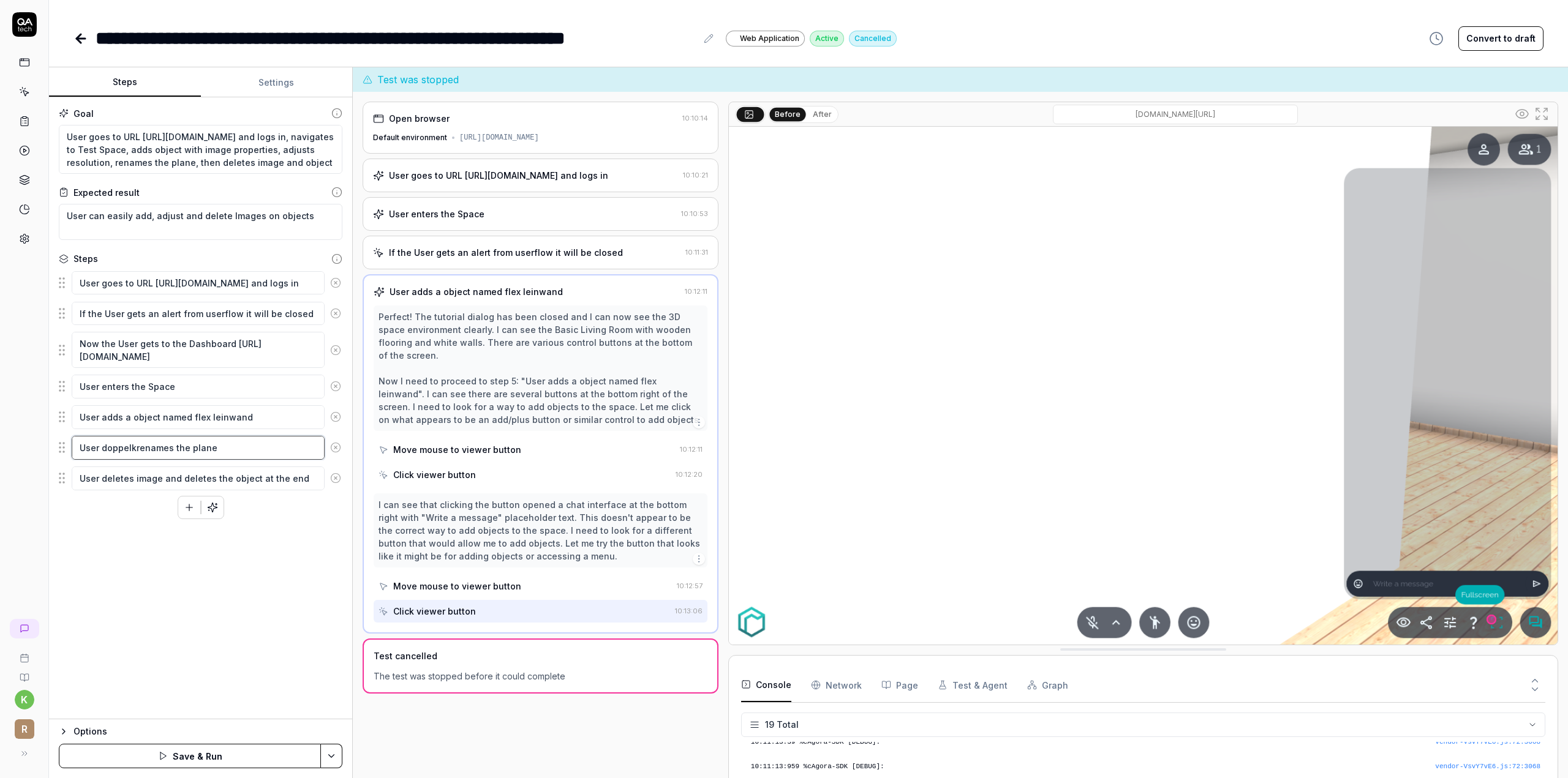
type textarea "*"
type textarea "User doppelklrenames the plane"
type textarea "*"
type textarea "User doppelklirenames the plane"
type textarea "*"
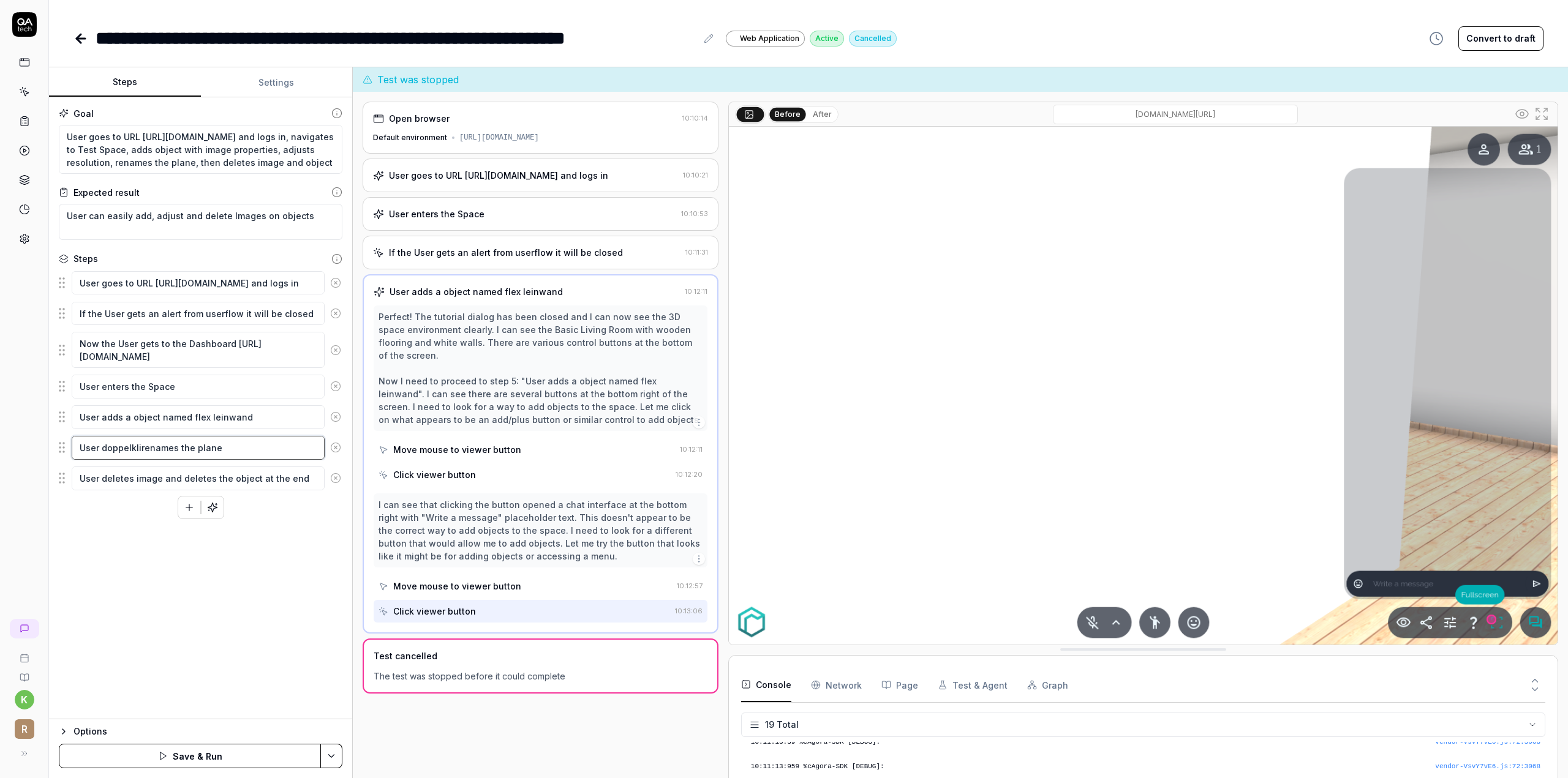
type textarea "User doppelklicrenames the plane"
type textarea "*"
type textarea "User doppelklickrenames the plane"
type textarea "*"
type textarea "User doppelklicksrenames the plane"
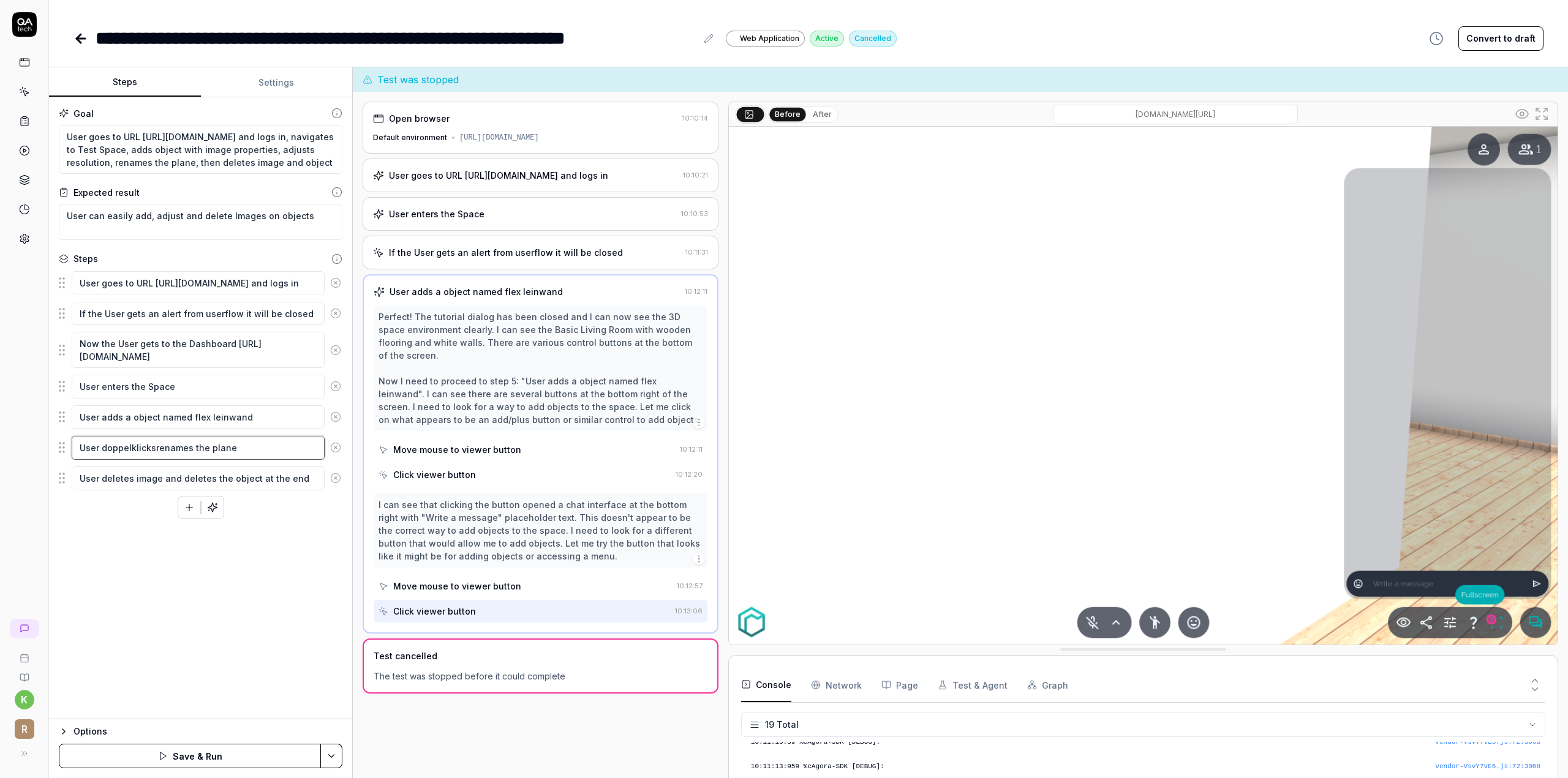
type textarea "*"
type textarea "User doppelklicks renames the plane"
type textarea "*"
type textarea "User doppelklicksrenames the plane"
type textarea "*"
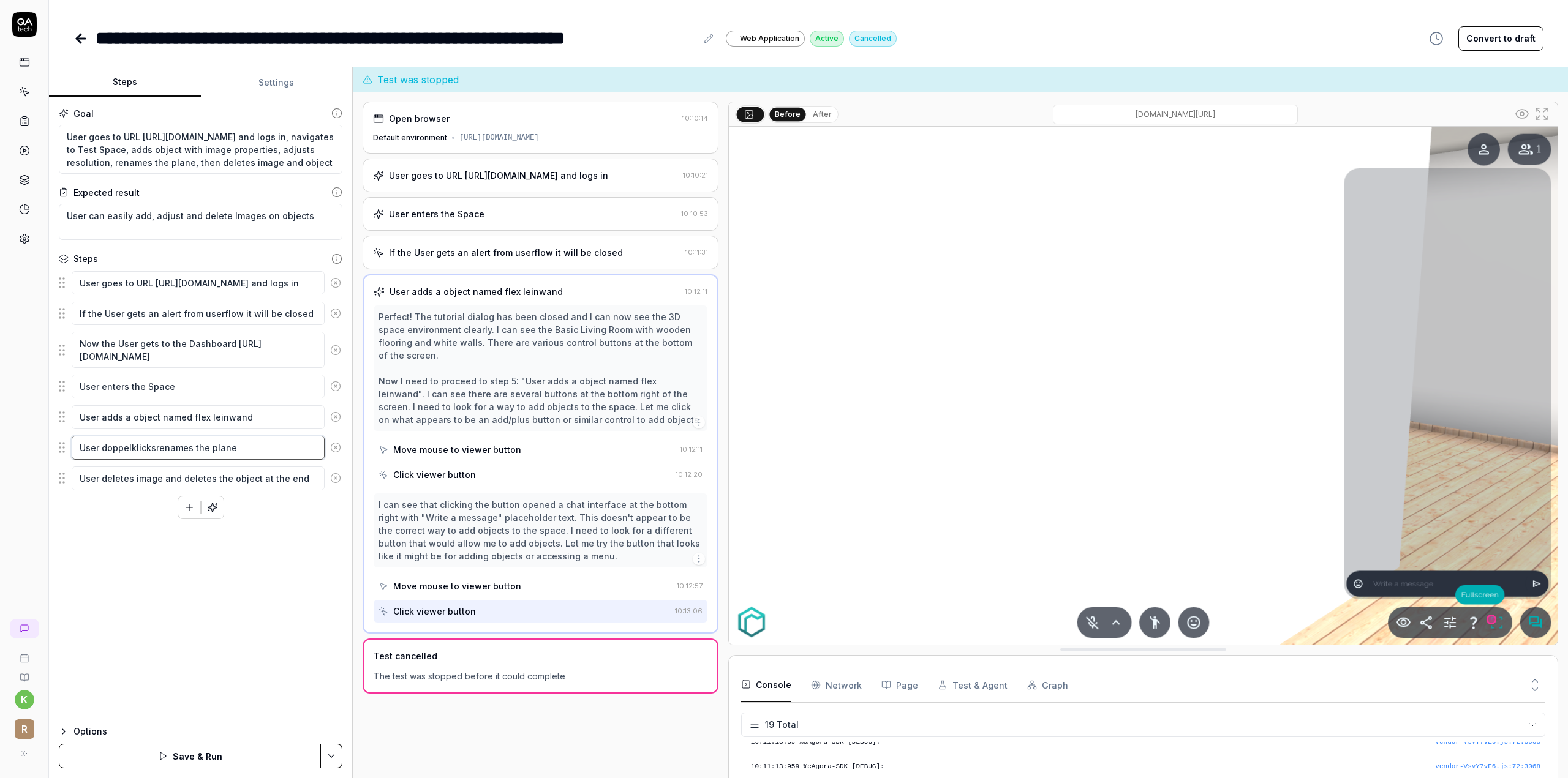
type textarea "User doppelklickrenames the plane"
type textarea "*"
type textarea "User doppelklicrenames the plane"
type textarea "*"
type textarea "User doppelklirenames the plane"
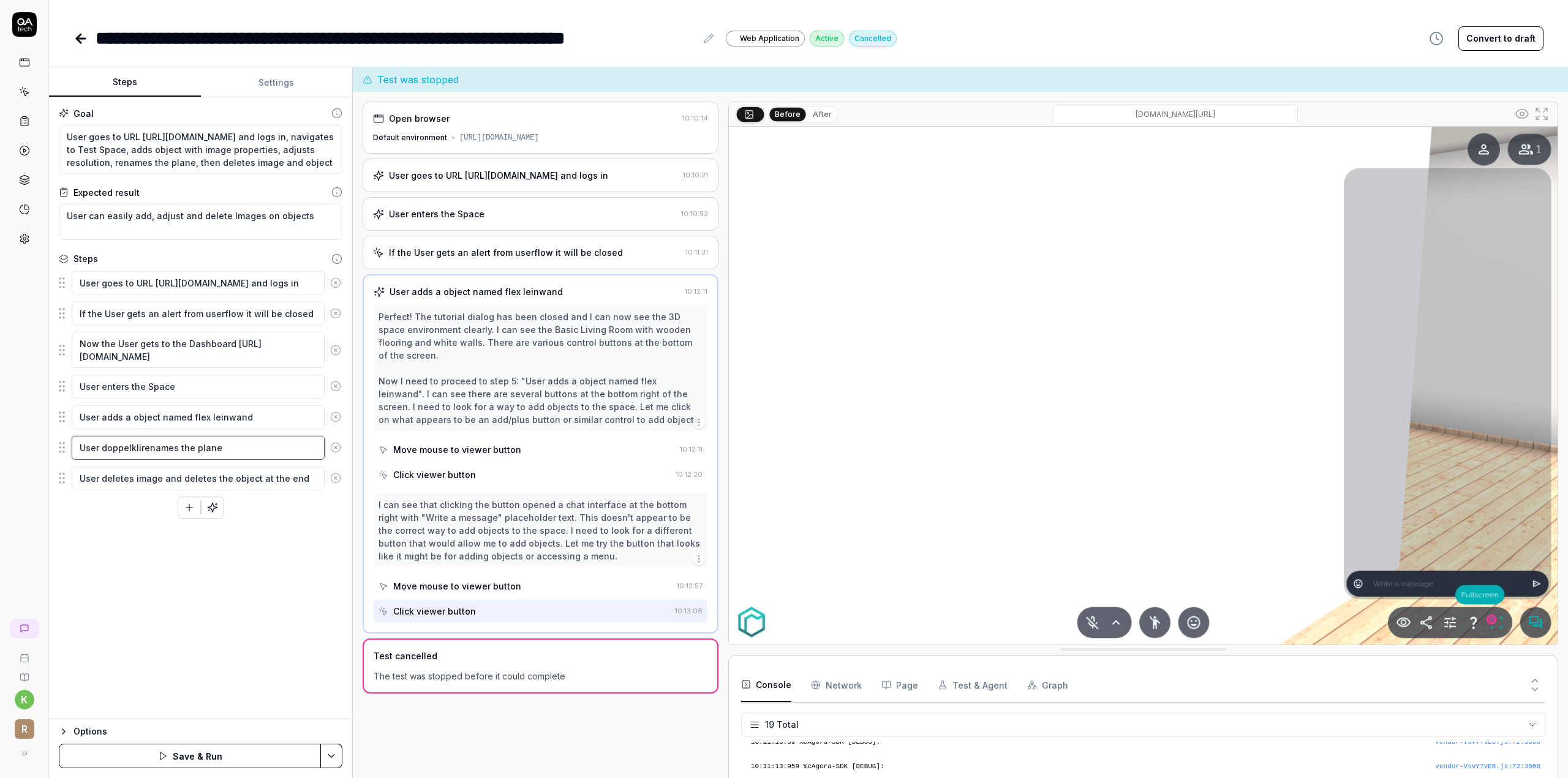
type textarea "*"
type textarea "User doppelklrenames the plane"
type textarea "*"
type textarea "User doppelkrenames the plane"
type textarea "*"
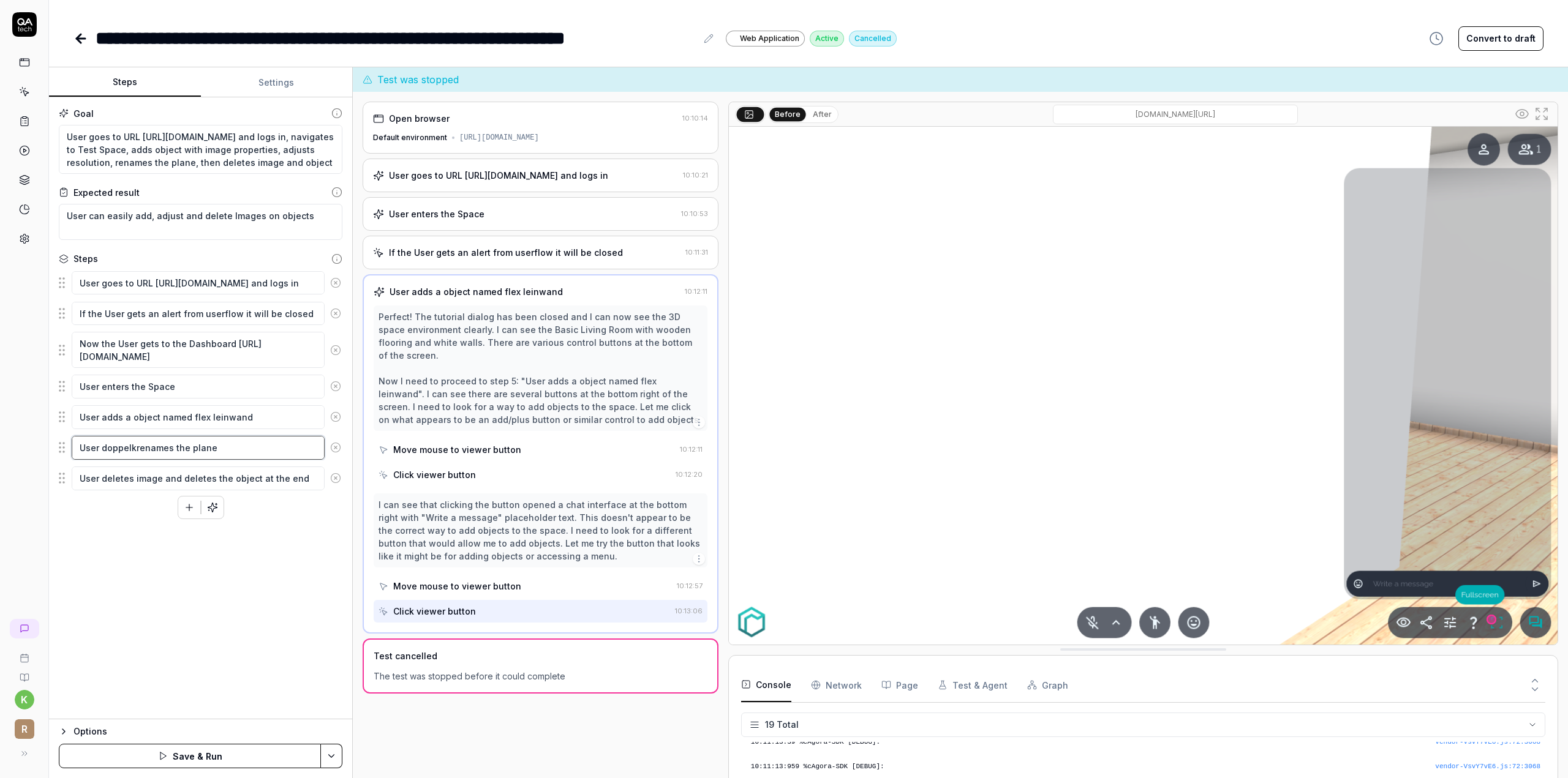
type textarea "User doppelrenames the plane"
type textarea "*"
type textarea "User doppelcrenames the plane"
type textarea "*"
type textarea "User doppelclrenames the plane"
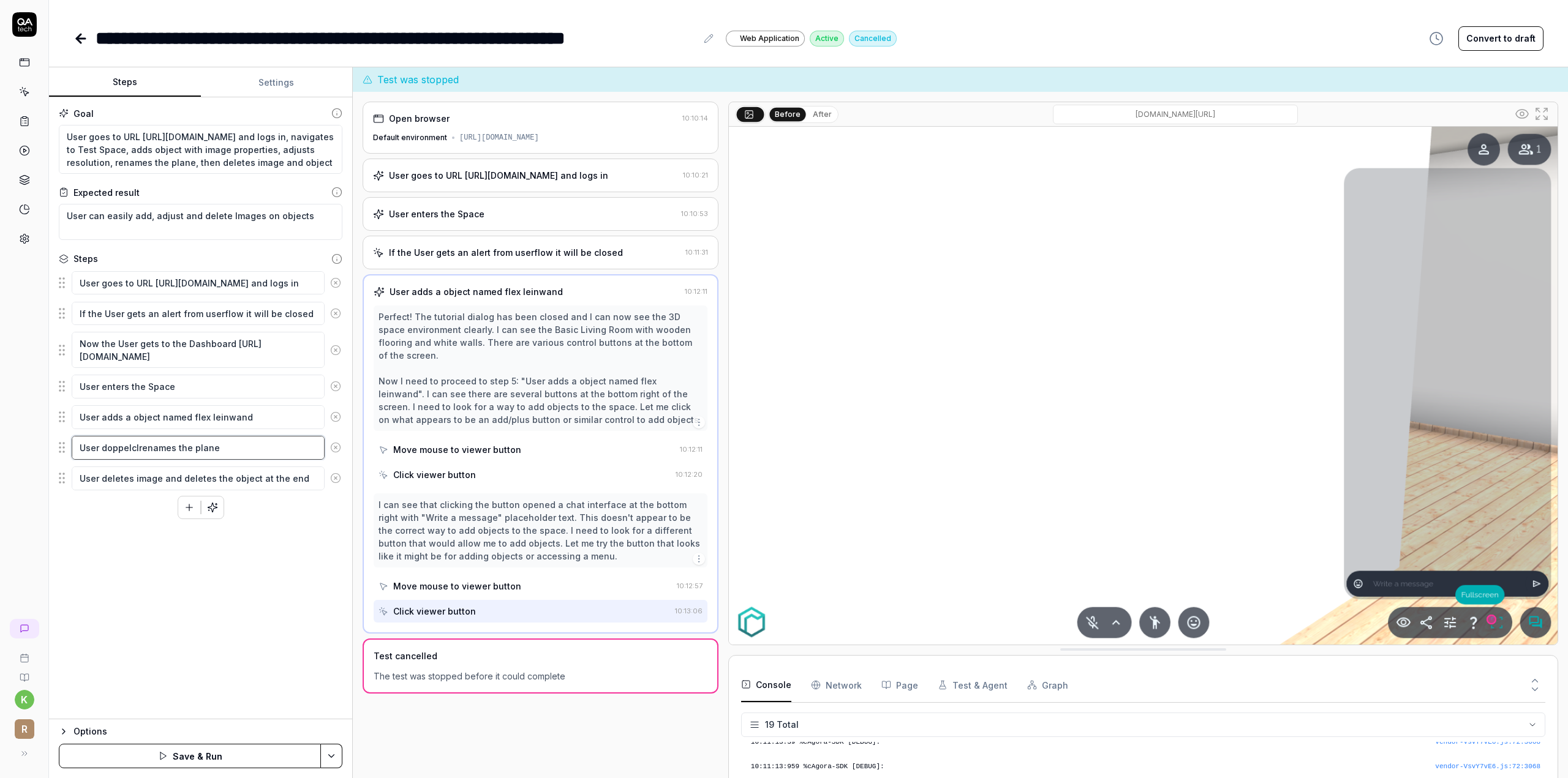
type textarea "*"
type textarea "User doppelclirenames the plane"
type textarea "*"
type textarea "User doppelclikrenames the plane"
type textarea "*"
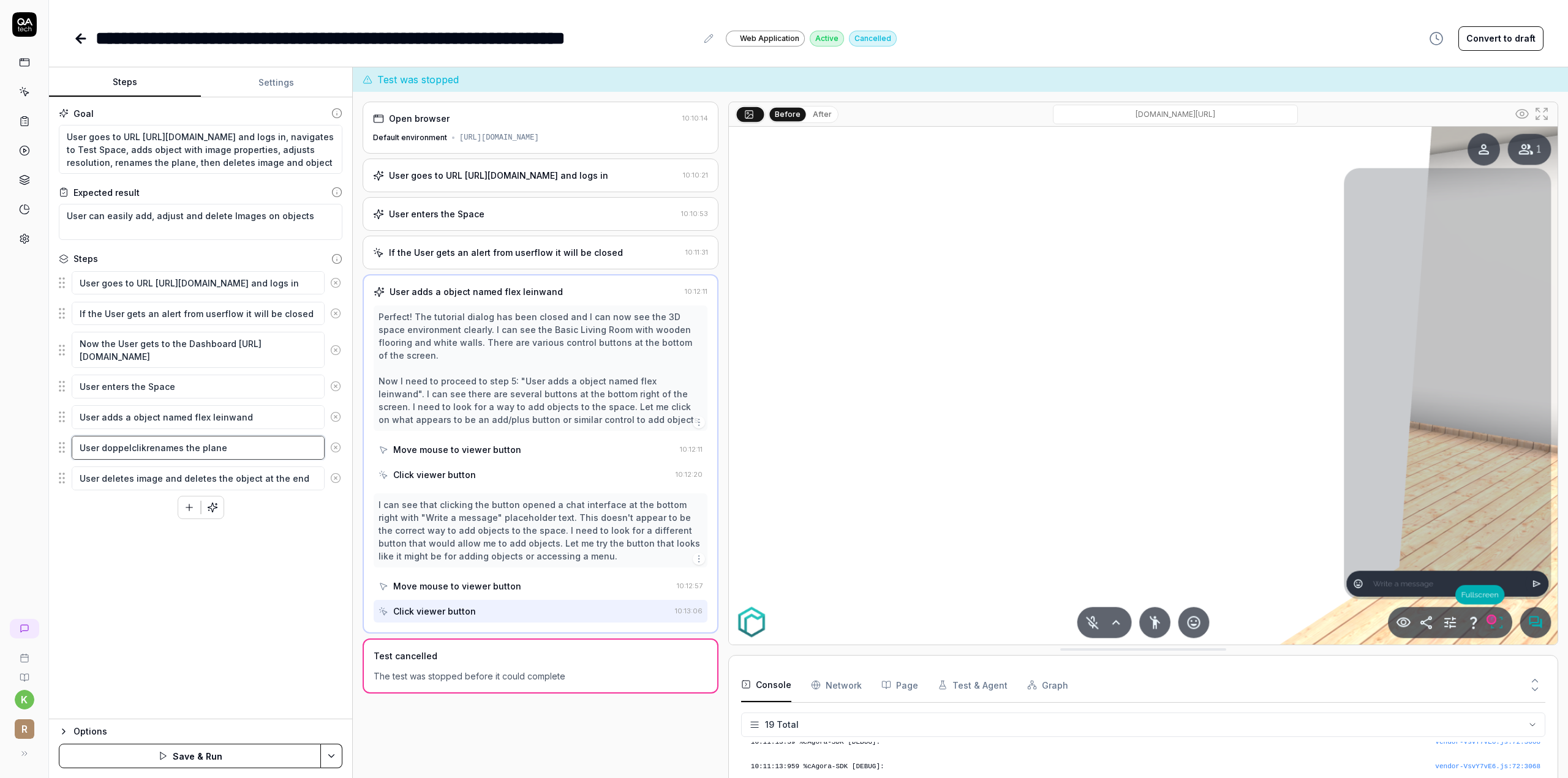
type textarea "User doppelclirenames the plane"
type textarea "*"
type textarea "User doppelclicrenames the plane"
type textarea "*"
type textarea "User doppelclickrenames the plane"
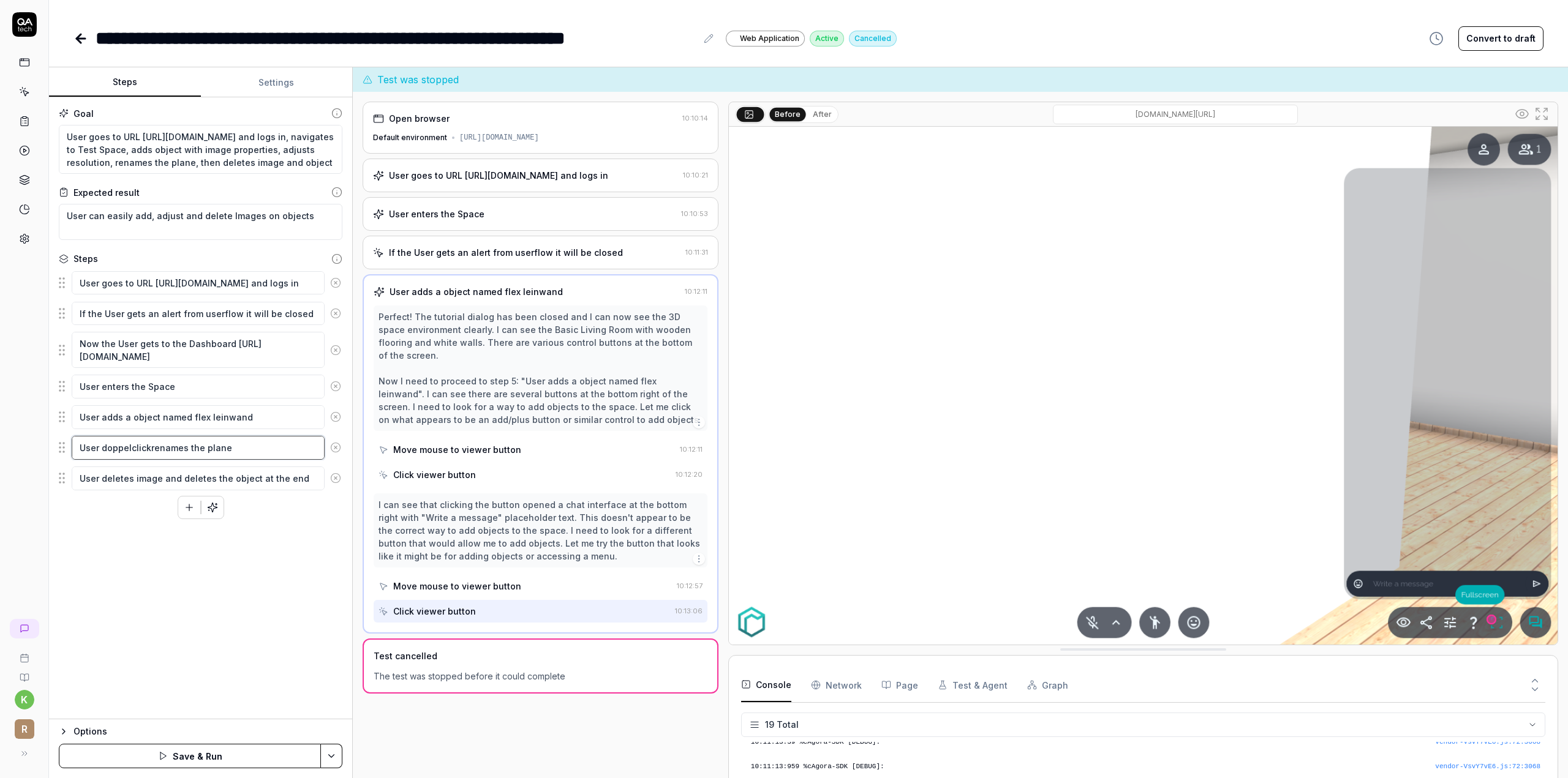
type textarea "*"
type textarea "User doppelclicksrenames the plane"
type textarea "*"
type textarea "User doppelclicks renames the plane"
type textarea "*"
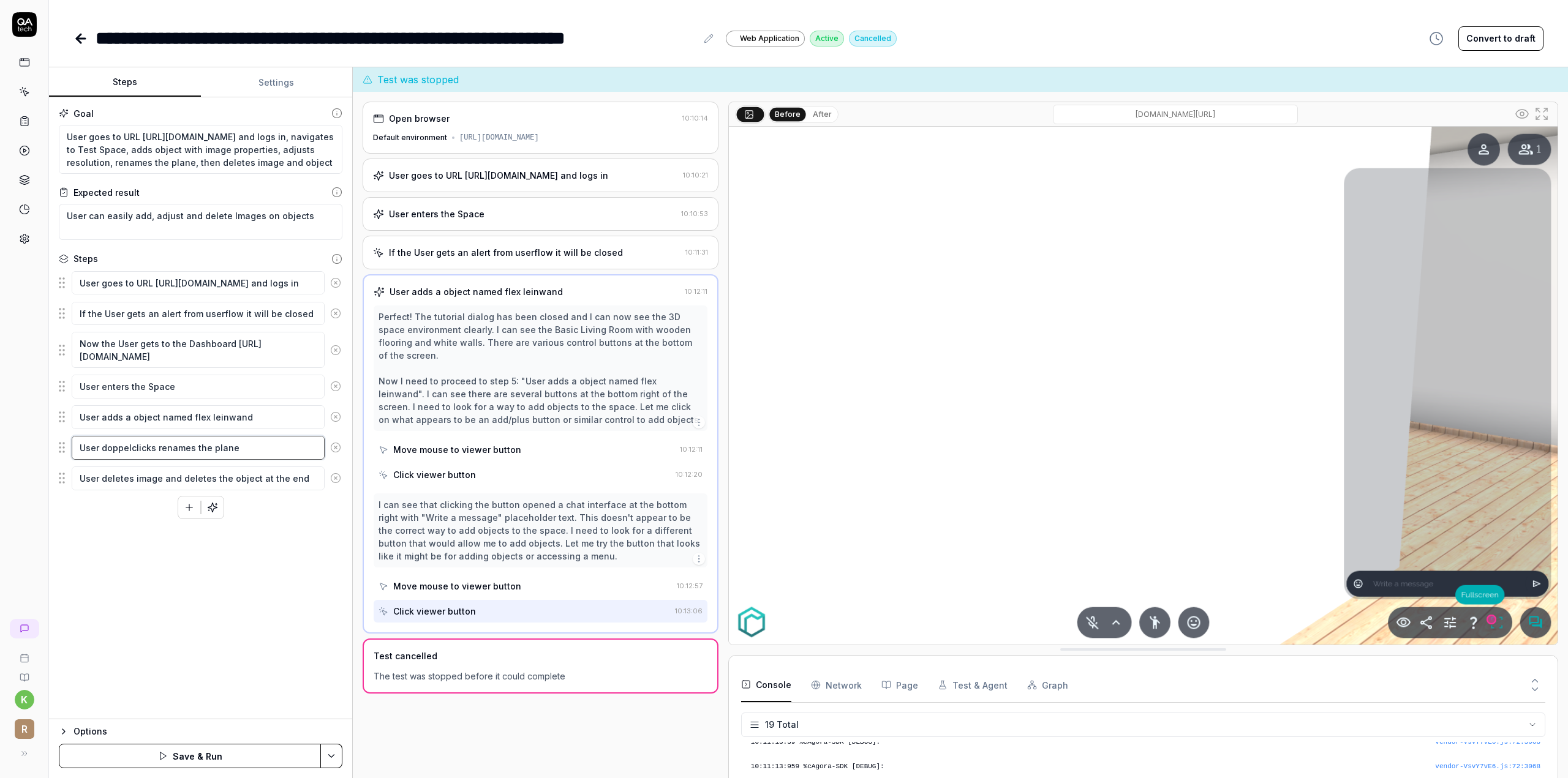
type textarea "User doppelclicks trenames the plane"
type textarea "*"
type textarea "User doppelclicks torenames the plane"
type textarea "*"
type textarea "User doppelclicks totrenames the plane"
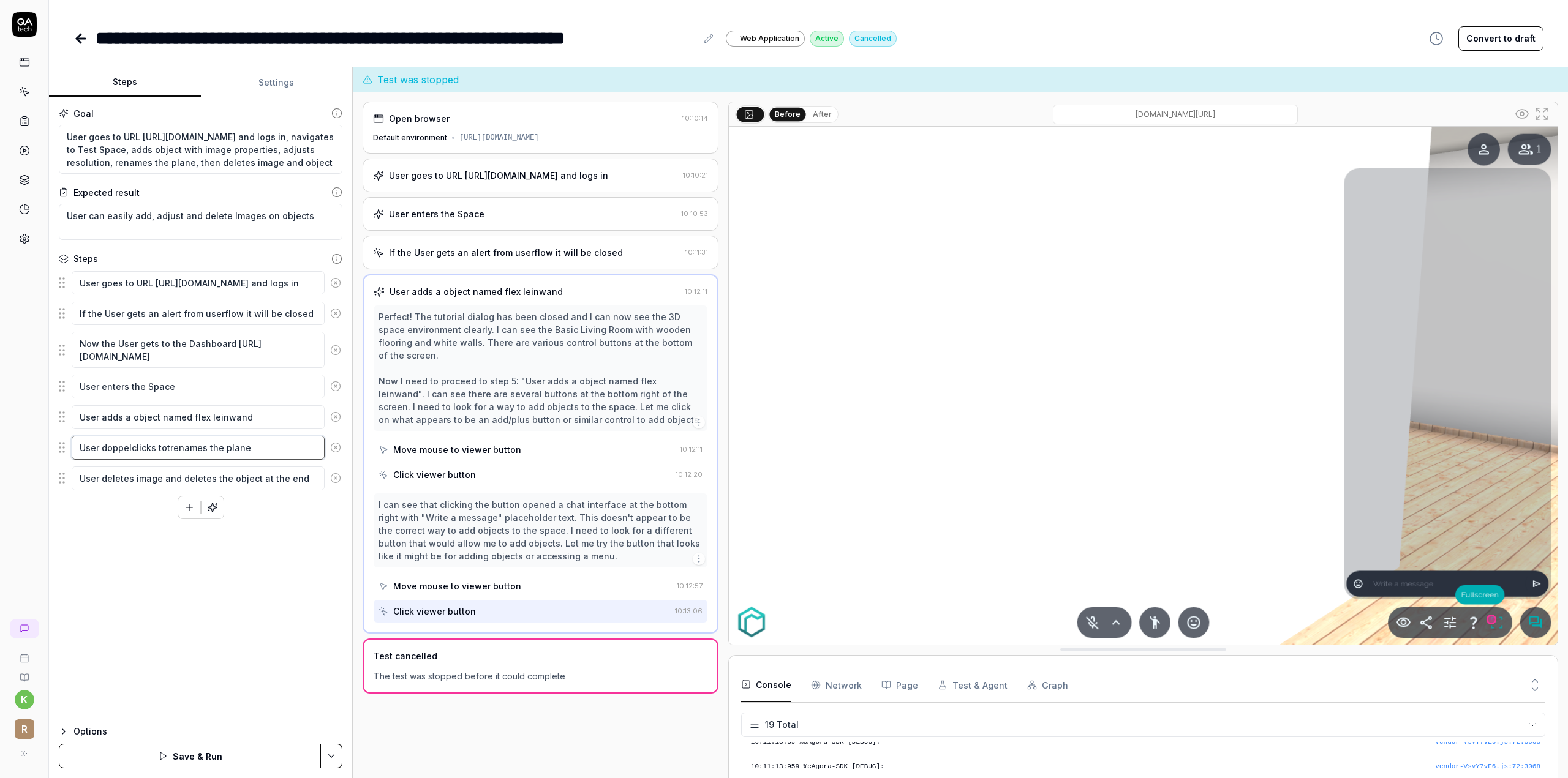
type textarea "*"
type textarea "User doppelclicks tot renames the plane"
type textarea "*"
type textarea "User doppelclicks totrenames the plane"
type textarea "*"
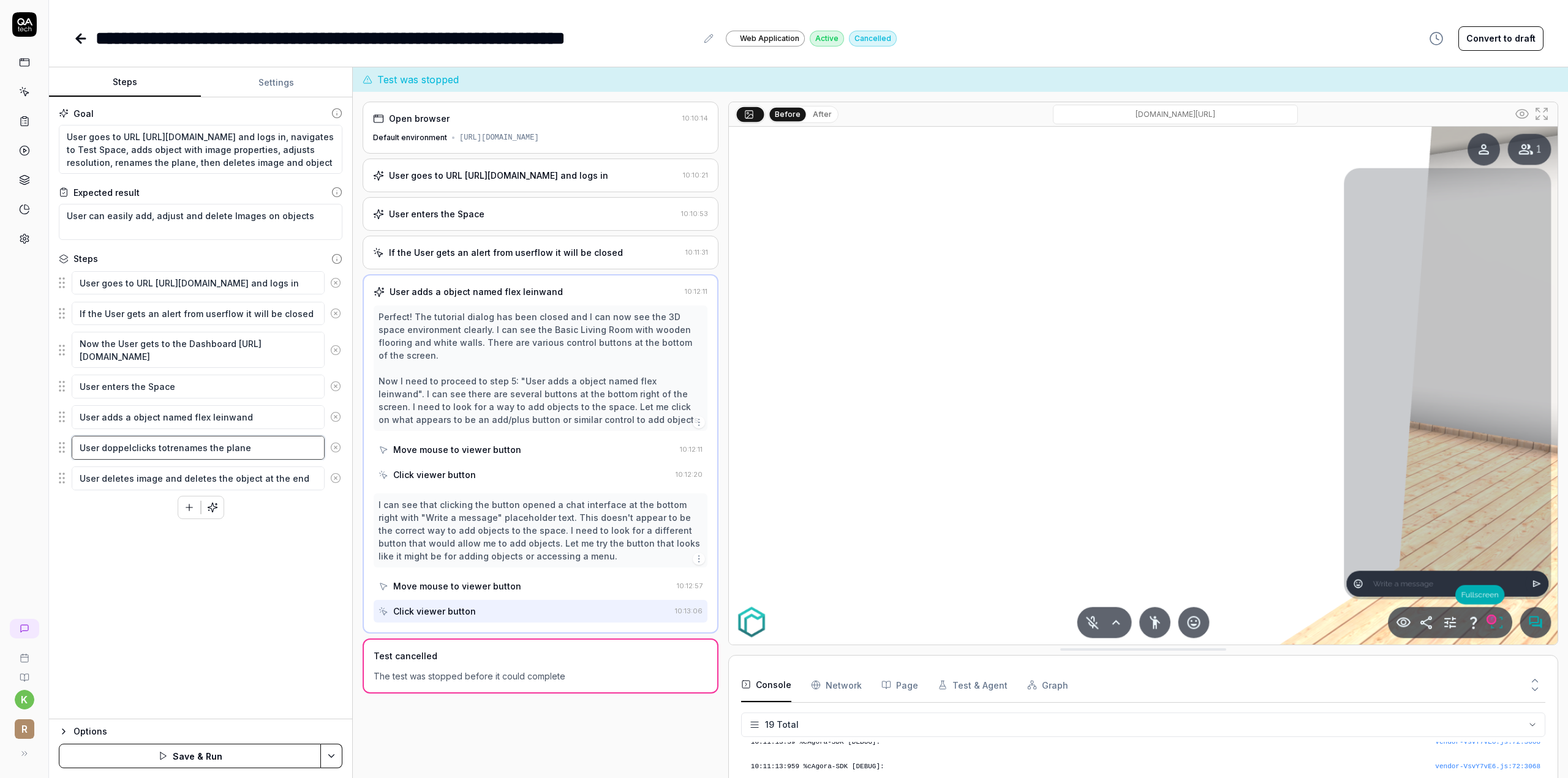
type textarea "User doppelclicks torenames the plane"
type textarea "*"
type textarea "User doppelclicks to renames the plane"
type textarea "*"
type textarea "User doppelclicks to trenames the plane"
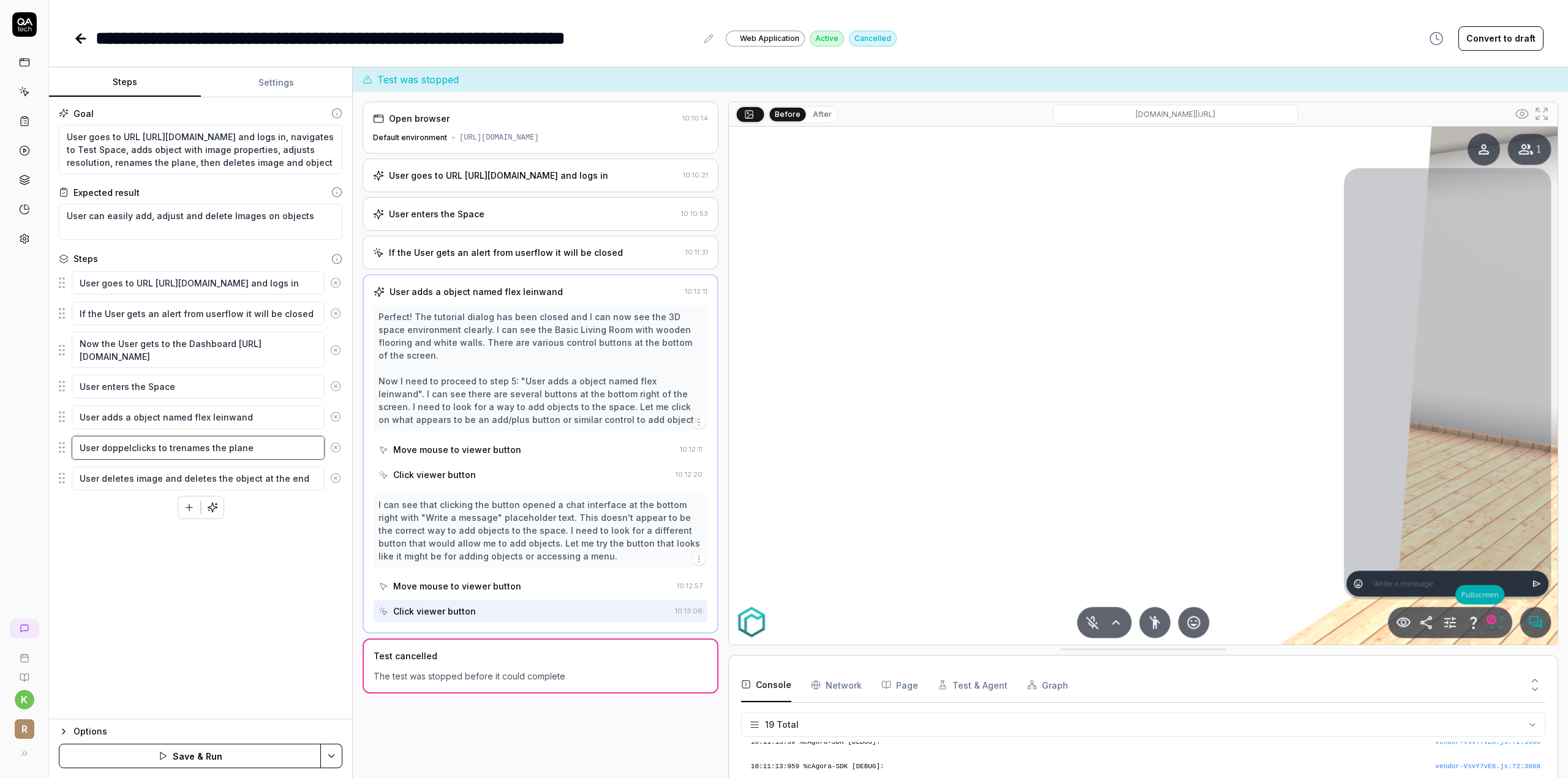
type textarea "*"
type textarea "User doppelclicks to threnames the plane"
type textarea "*"
type textarea "User doppelclicks to therenames the plane"
type textarea "*"
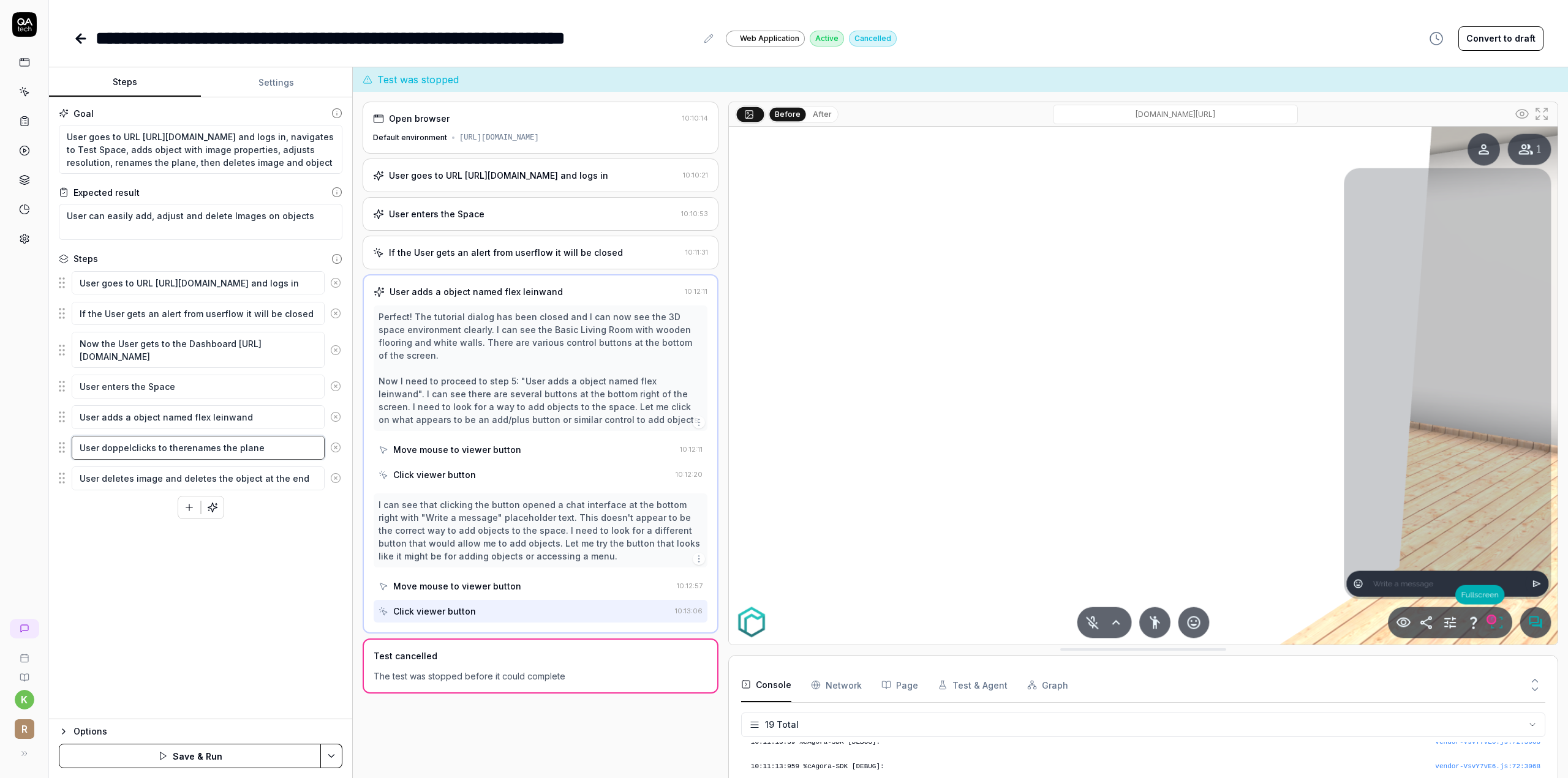
type textarea "User doppelclicks to the renames the plane"
type textarea "*"
type textarea "User doppelclicks to the rrenames the plane"
type textarea "*"
type textarea "User doppelclicks to the rirenames the plane"
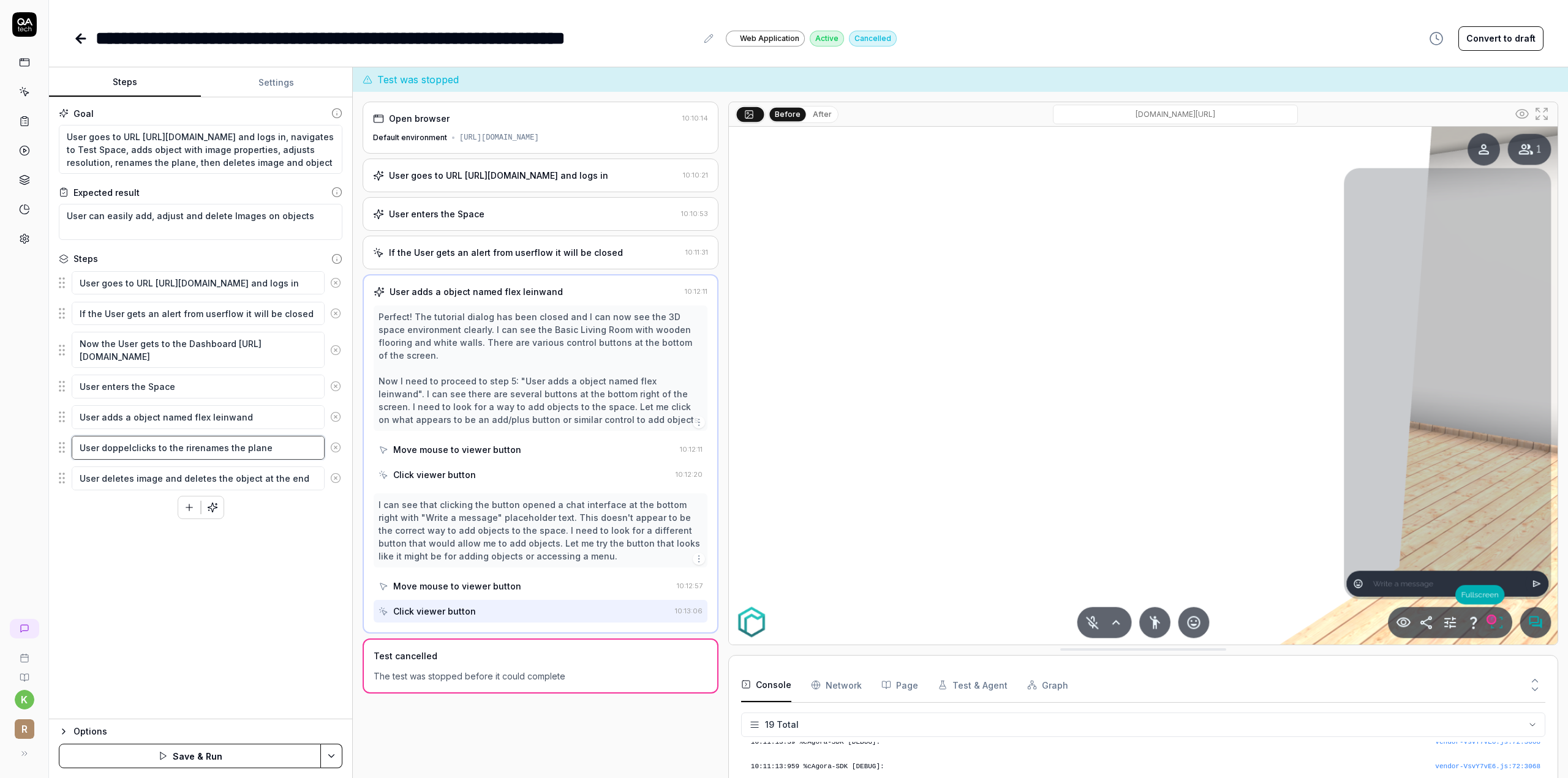
type textarea "*"
type textarea "User doppelclicks to the rigrenames the plane"
type textarea "*"
type textarea "User doppelclicks to the righrenames the plane"
type textarea "*"
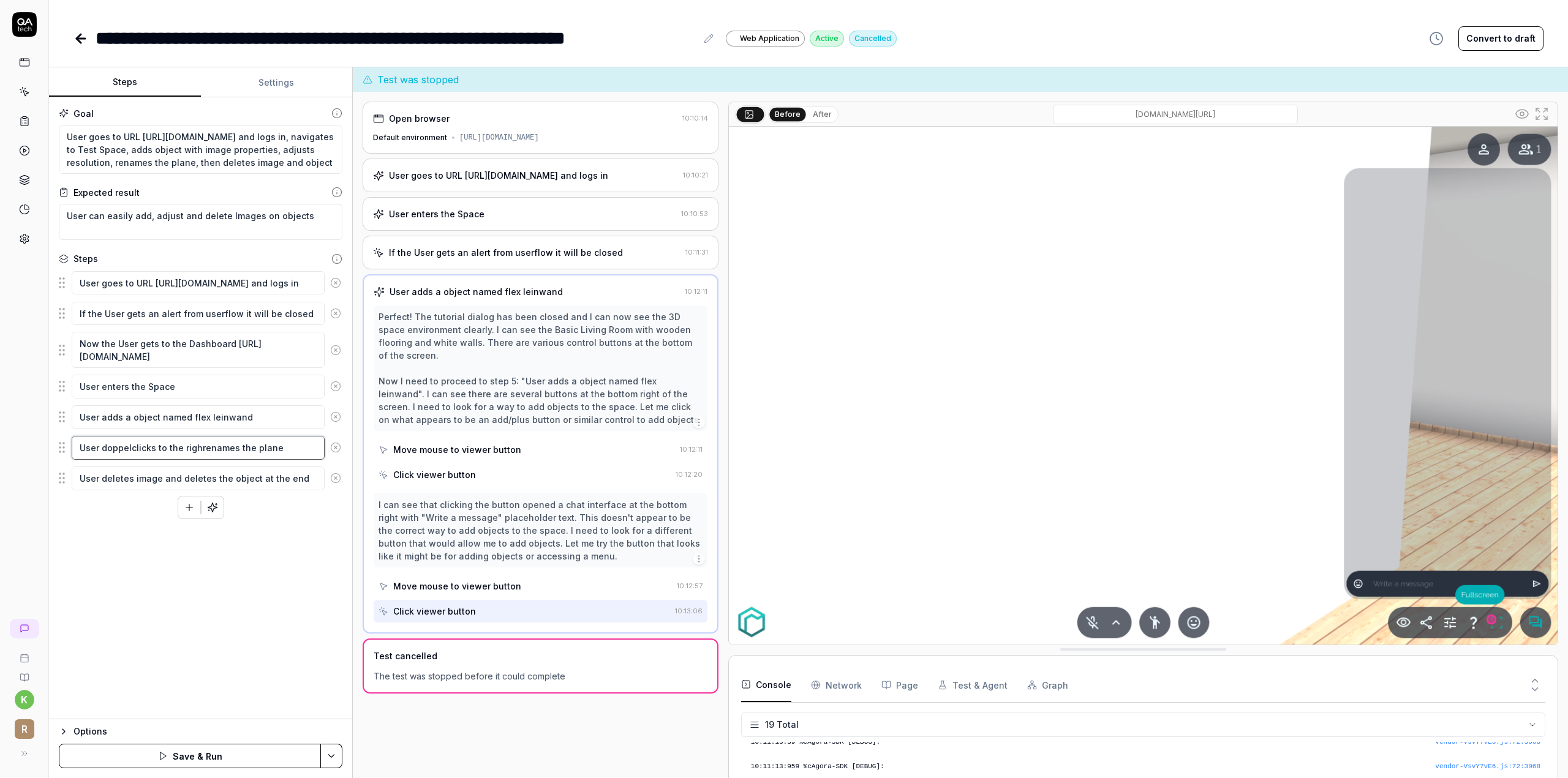
type textarea "User doppelclicks to the rightrenames the plane"
type textarea "*"
type textarea "User doppelclicks to the right renames the plane"
type textarea "*"
type textarea "User doppelclicks to the right srenames the plane"
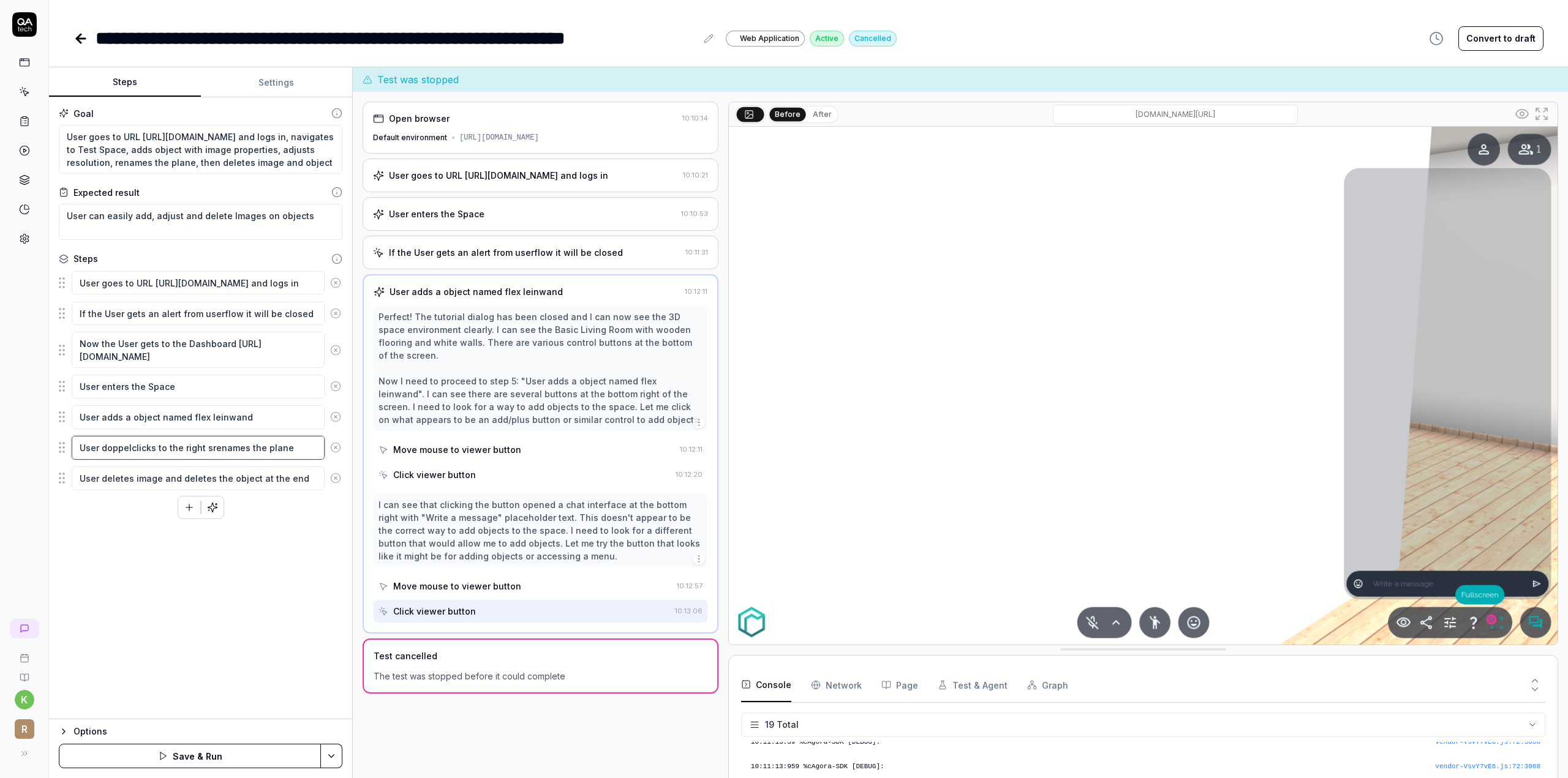
type textarea "*"
type textarea "User doppelclicks to the right sirenames the plane"
type textarea "*"
type textarea "User doppelclicks to the right sidrenames the plane"
type textarea "*"
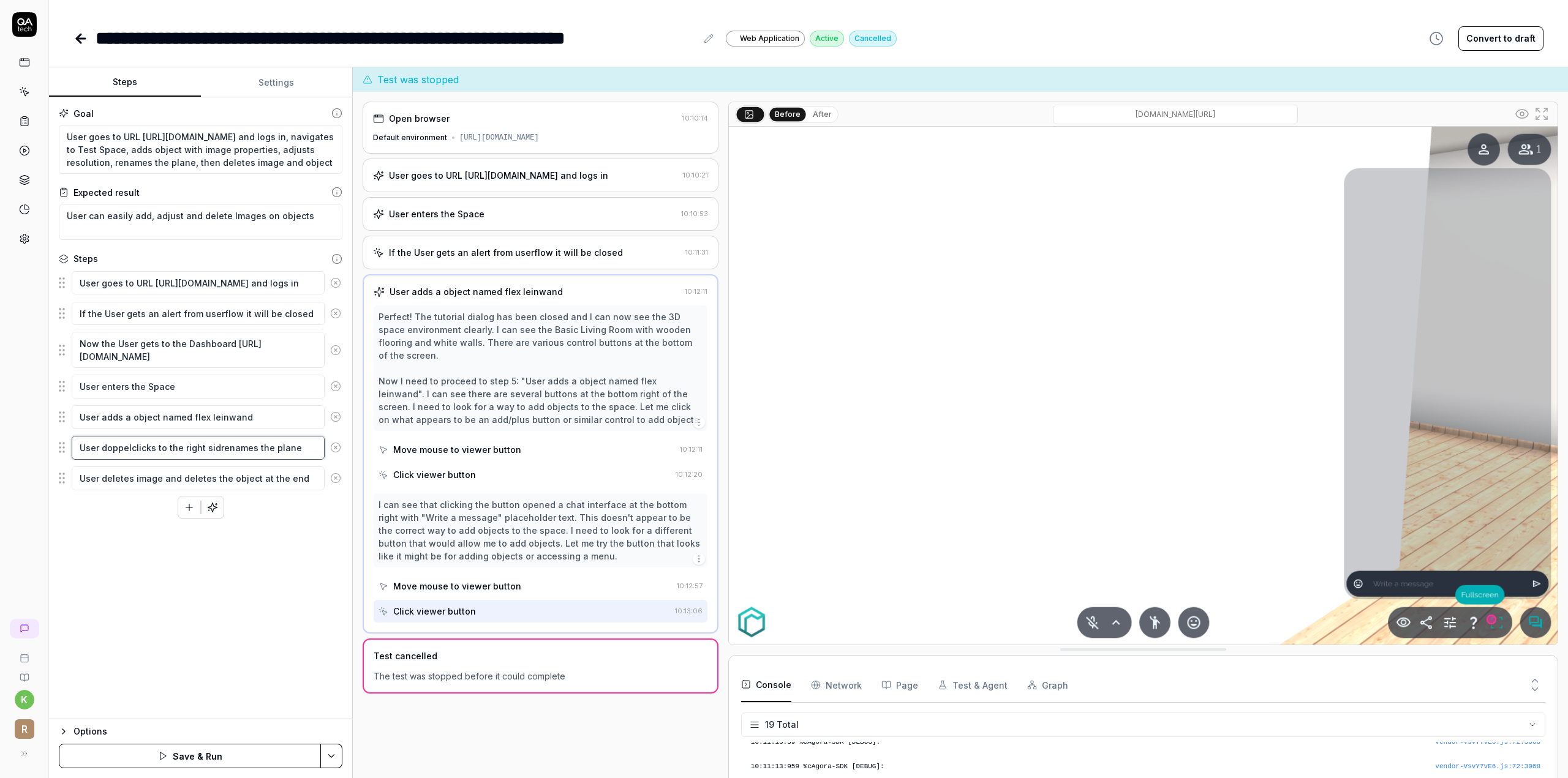
type textarea "User doppelclicks to the right siderenames the plane"
type textarea "*"
type textarea "User doppelclicks to the right sidemrenames the plane"
type textarea "*"
type textarea "User doppelclicks to the right sidemnrenames the plane"
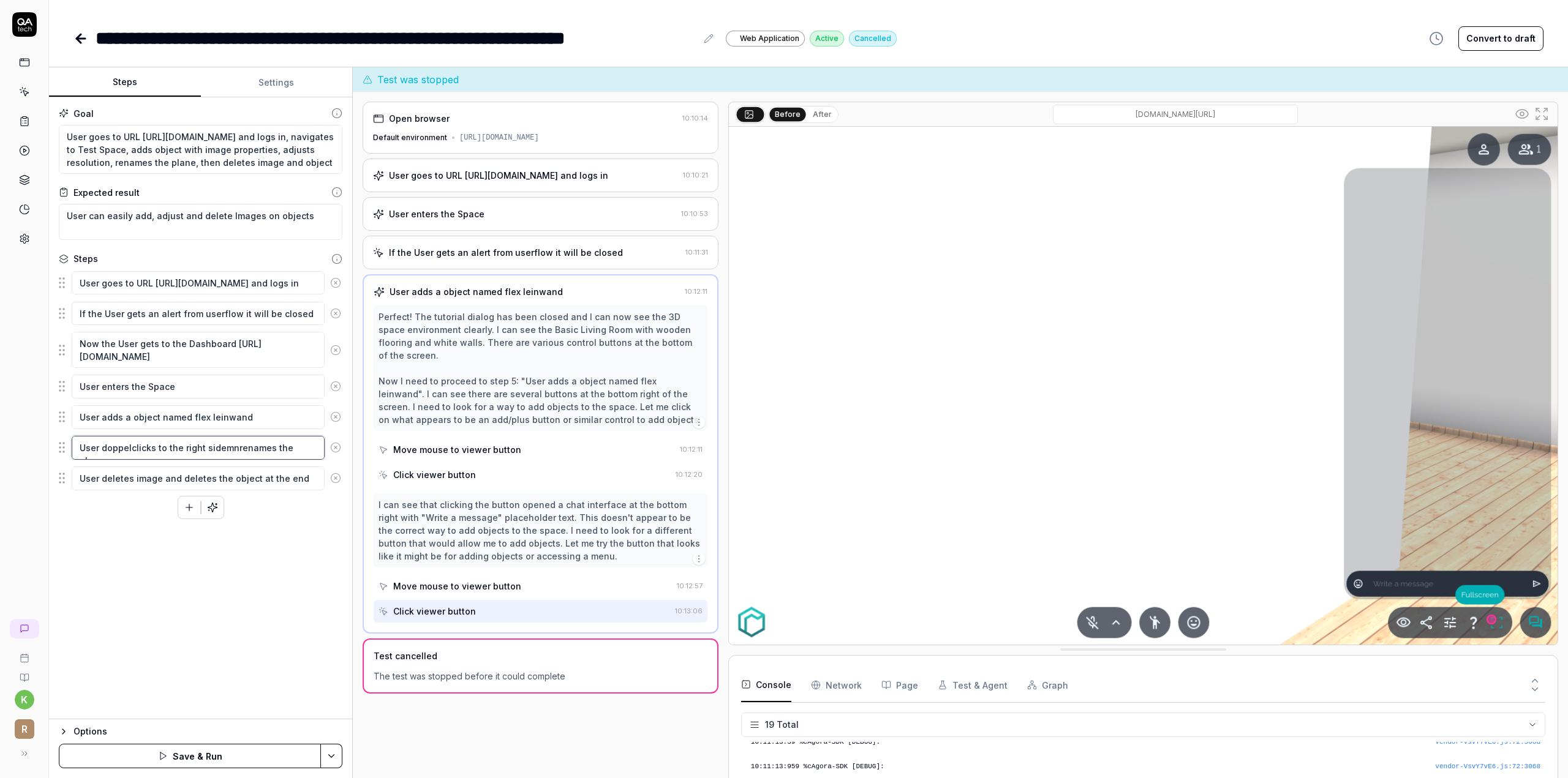
type textarea "*"
type textarea "User doppelclicks to the right sidemnerenames the plane"
type textarea "*"
type textarea "User doppelclicks to the right sidemneürenames the plane"
click at [166, 760] on icon "button" at bounding box center [163, 757] width 10 height 10
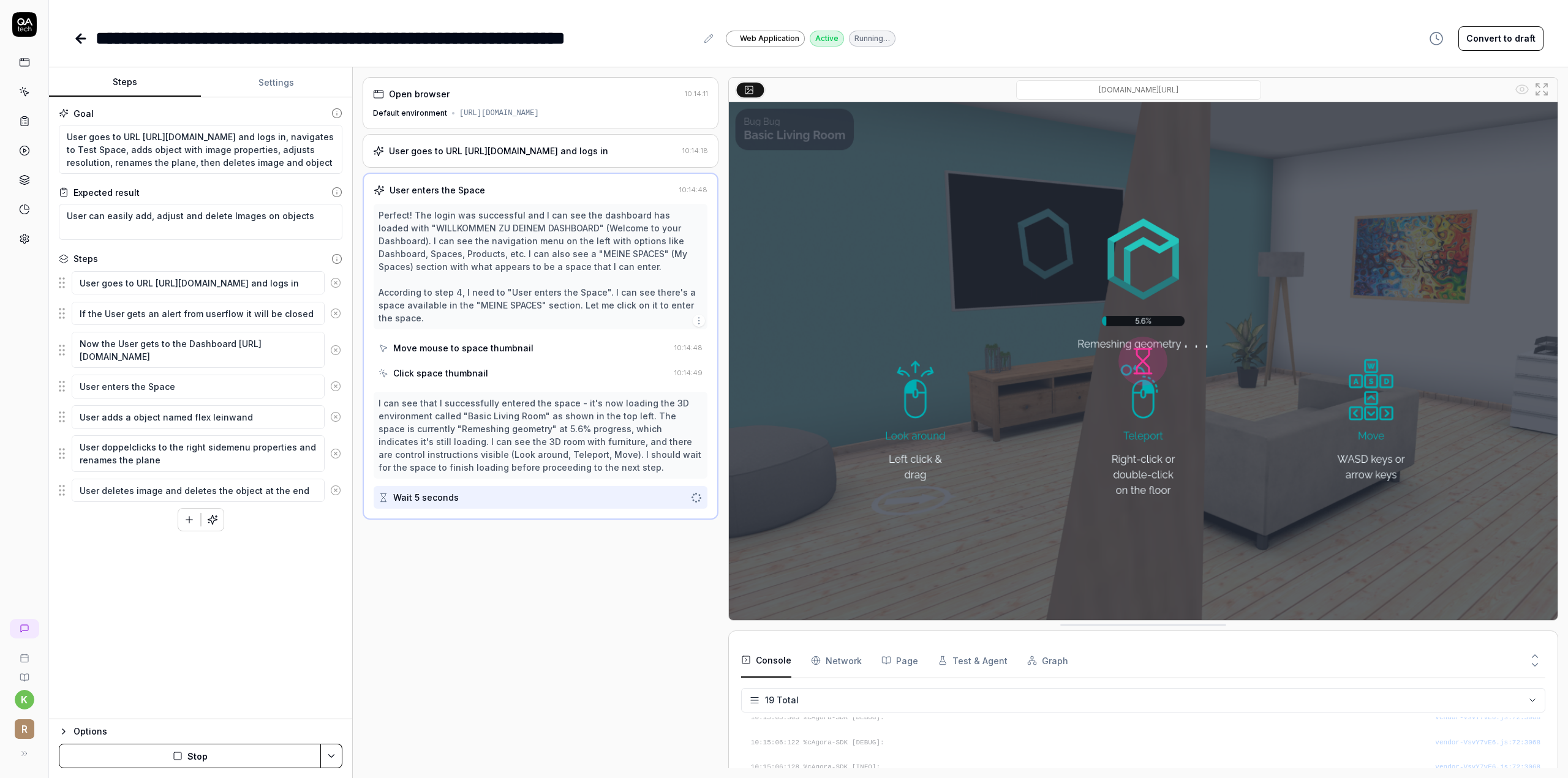
scroll to position [407, 0]
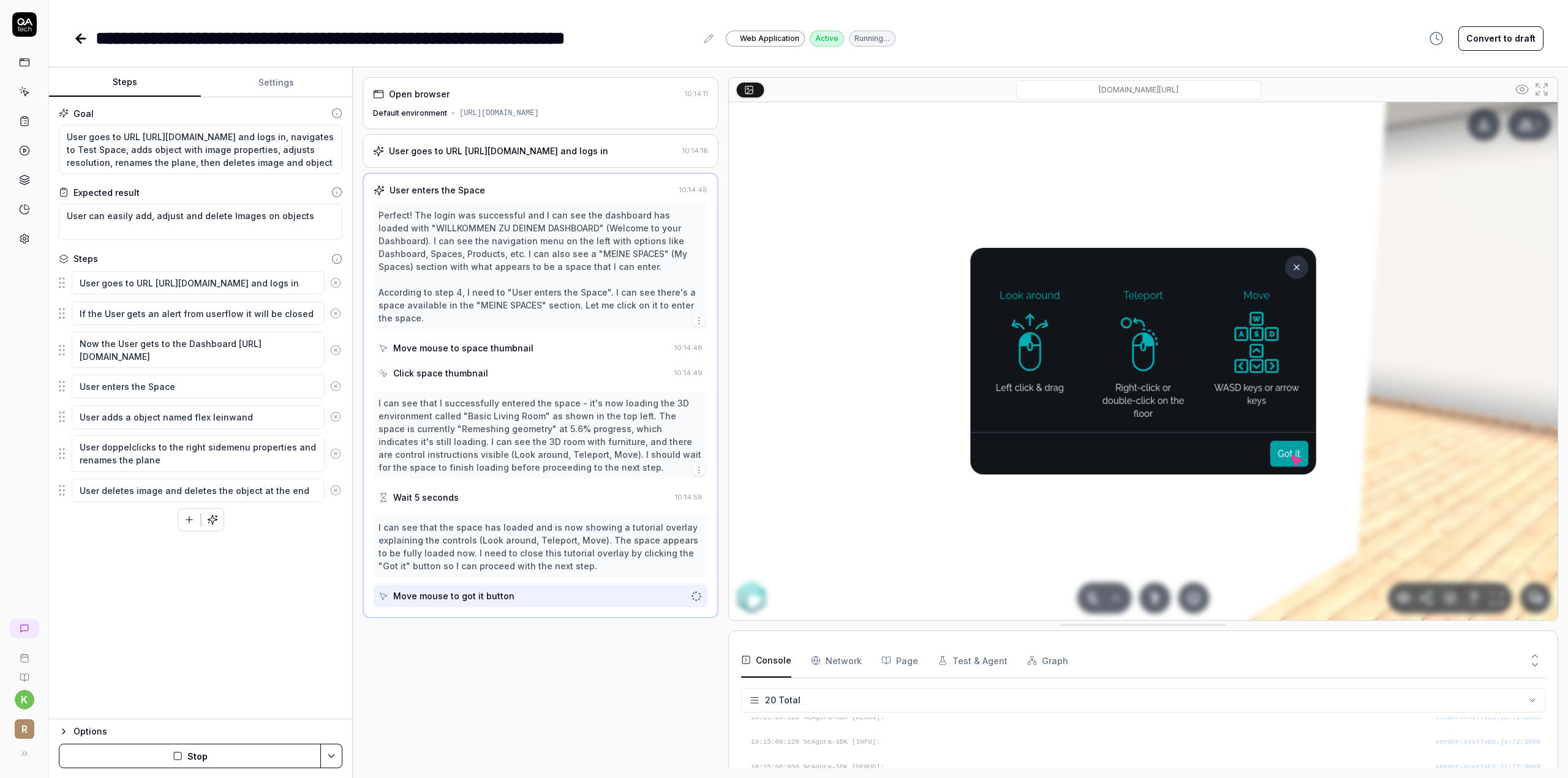
click at [206, 761] on button "Stop" at bounding box center [189, 756] width 262 height 24
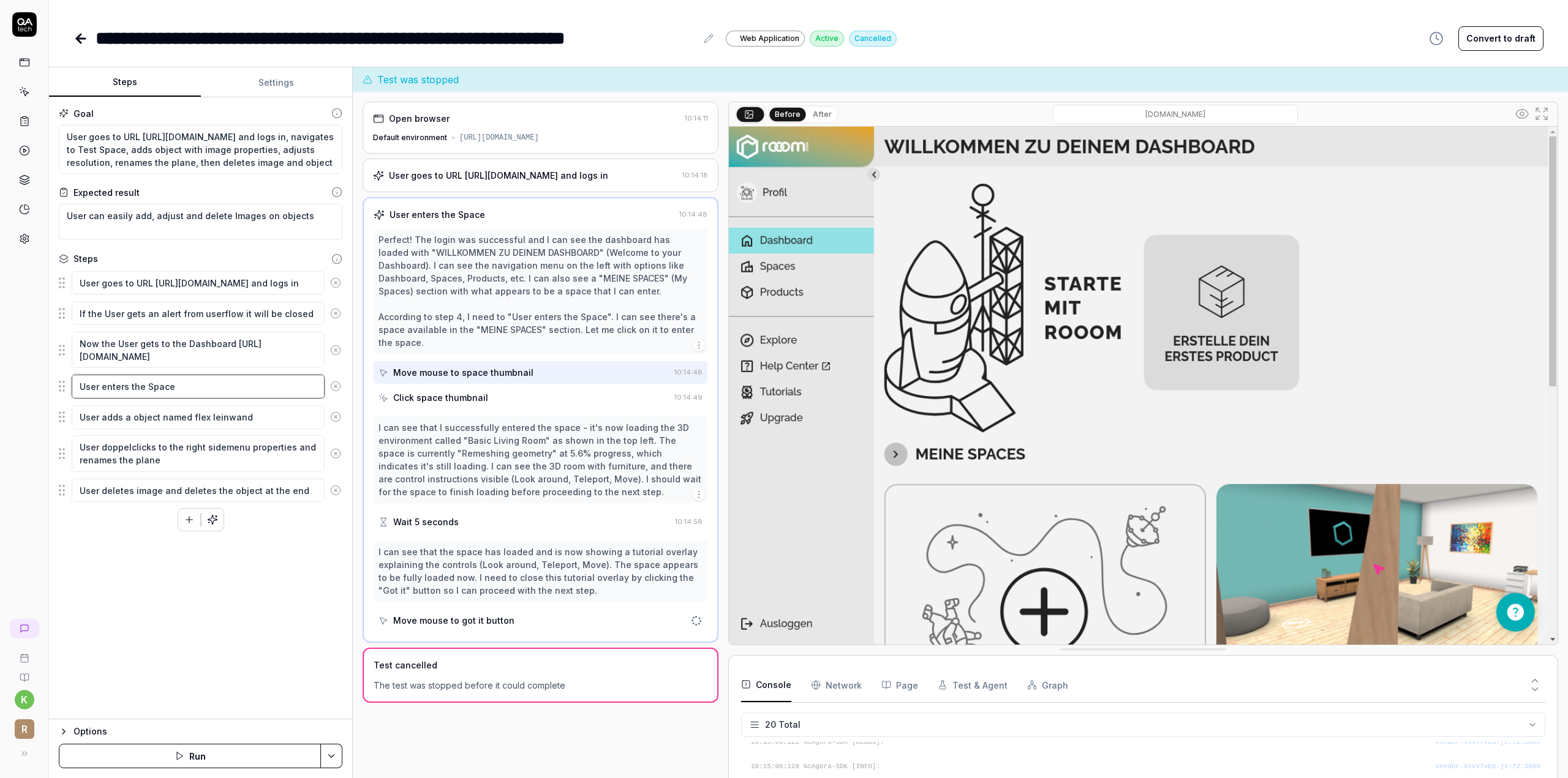
click at [201, 386] on textarea "User enters the Space" at bounding box center [197, 386] width 253 height 23
click at [168, 383] on textarea "User enters the Space (pencil icon?" at bounding box center [197, 386] width 253 height 23
click at [258, 383] on textarea "User enters the Space editor (pencil icon?" at bounding box center [197, 386] width 253 height 23
click at [233, 748] on button "Save & Run" at bounding box center [189, 756] width 262 height 24
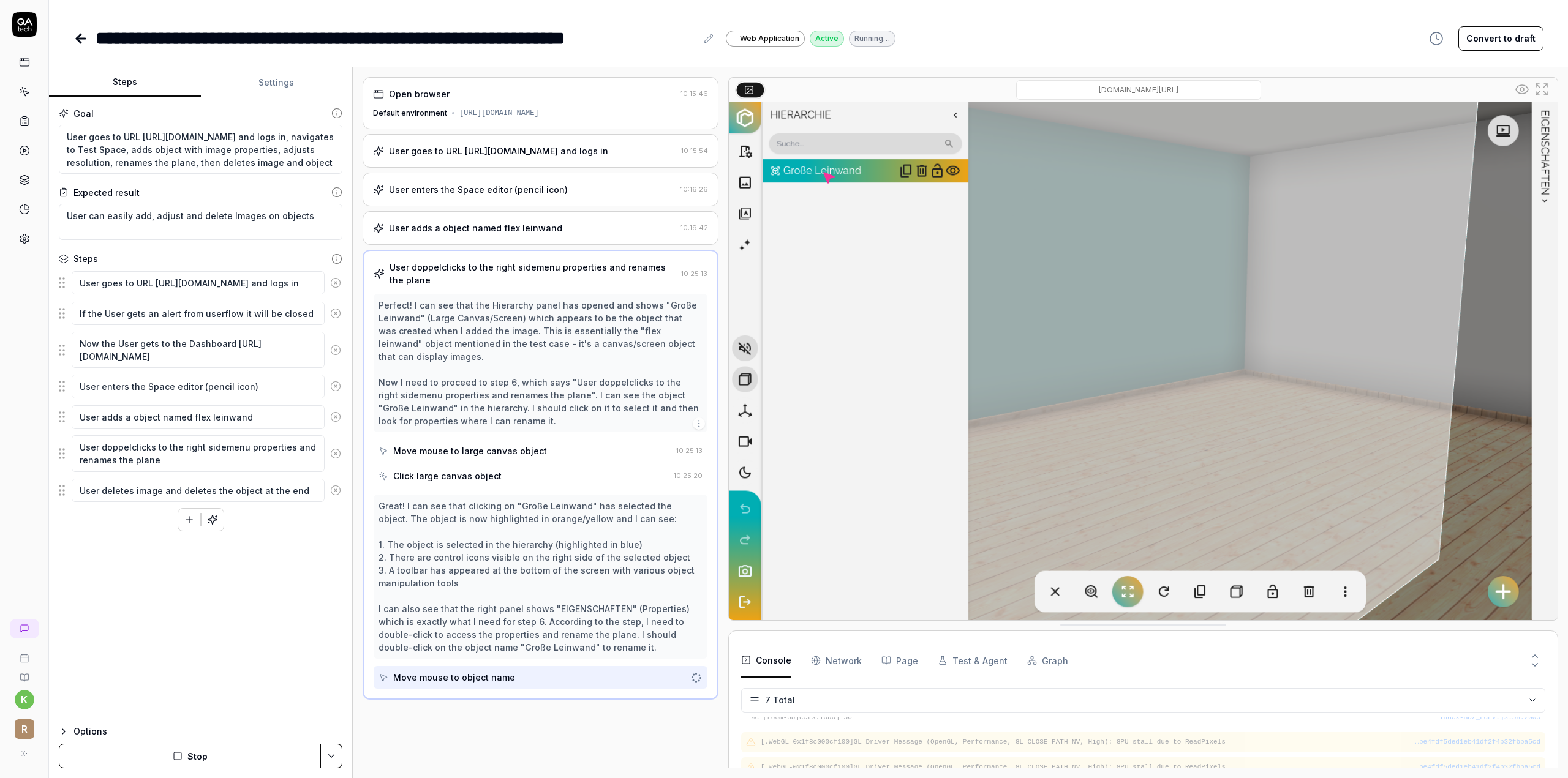
click at [602, 223] on div "User adds a object named flex leinwand" at bounding box center [524, 227] width 302 height 13
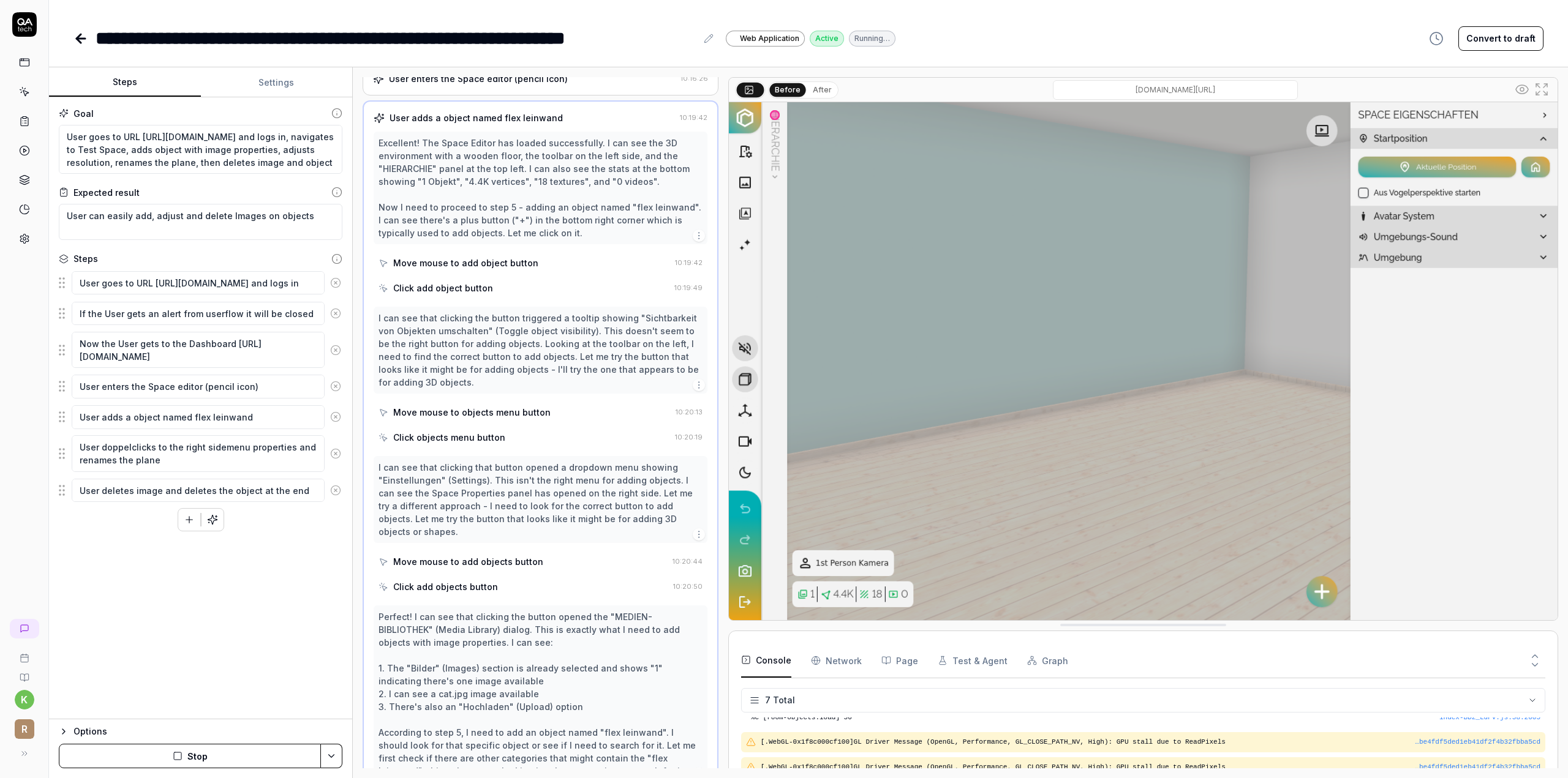
scroll to position [50, 0]
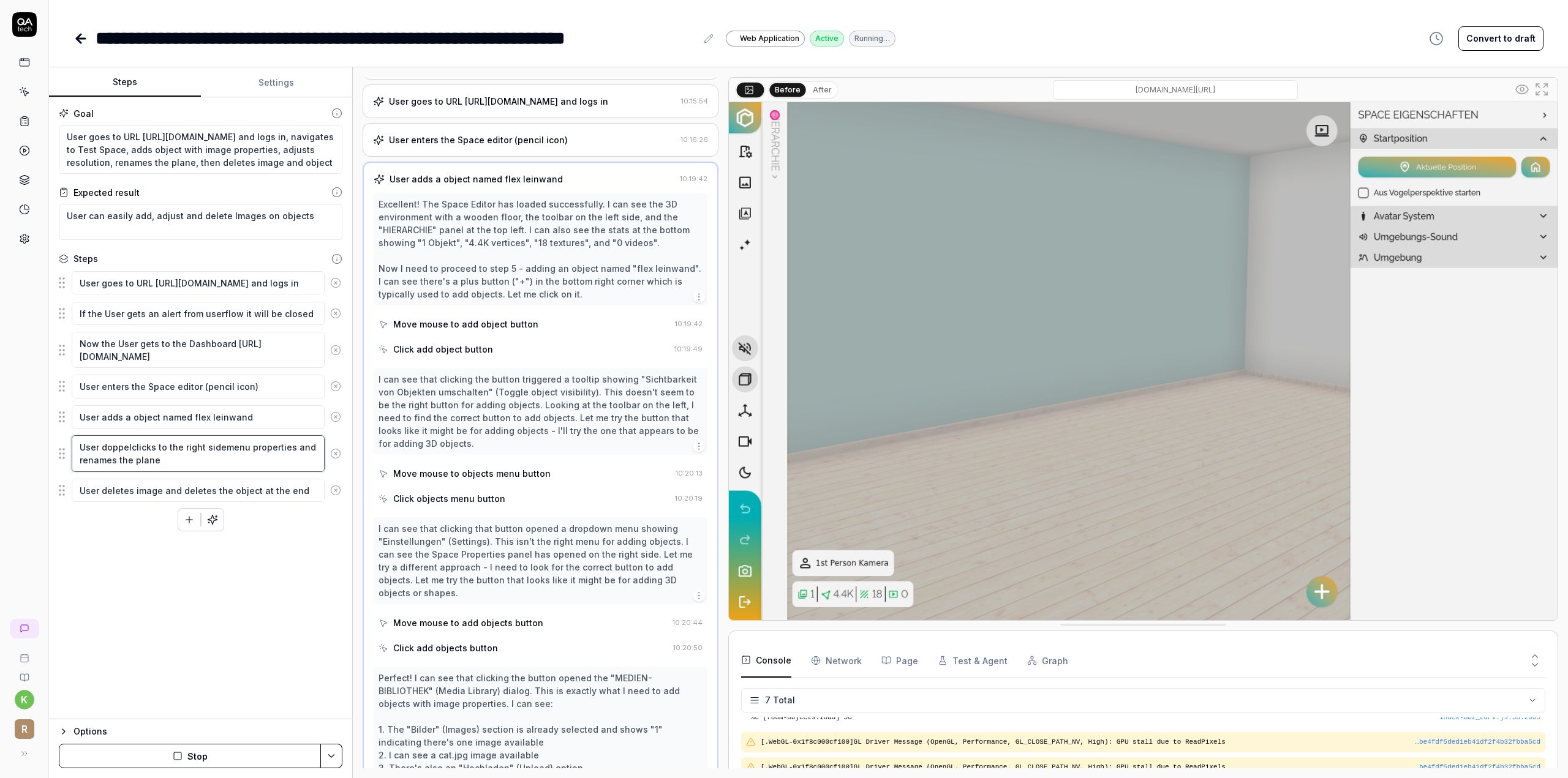
click at [153, 442] on textarea "User doppelclicks to the right sidemenu properties and renames the plane" at bounding box center [197, 453] width 253 height 36
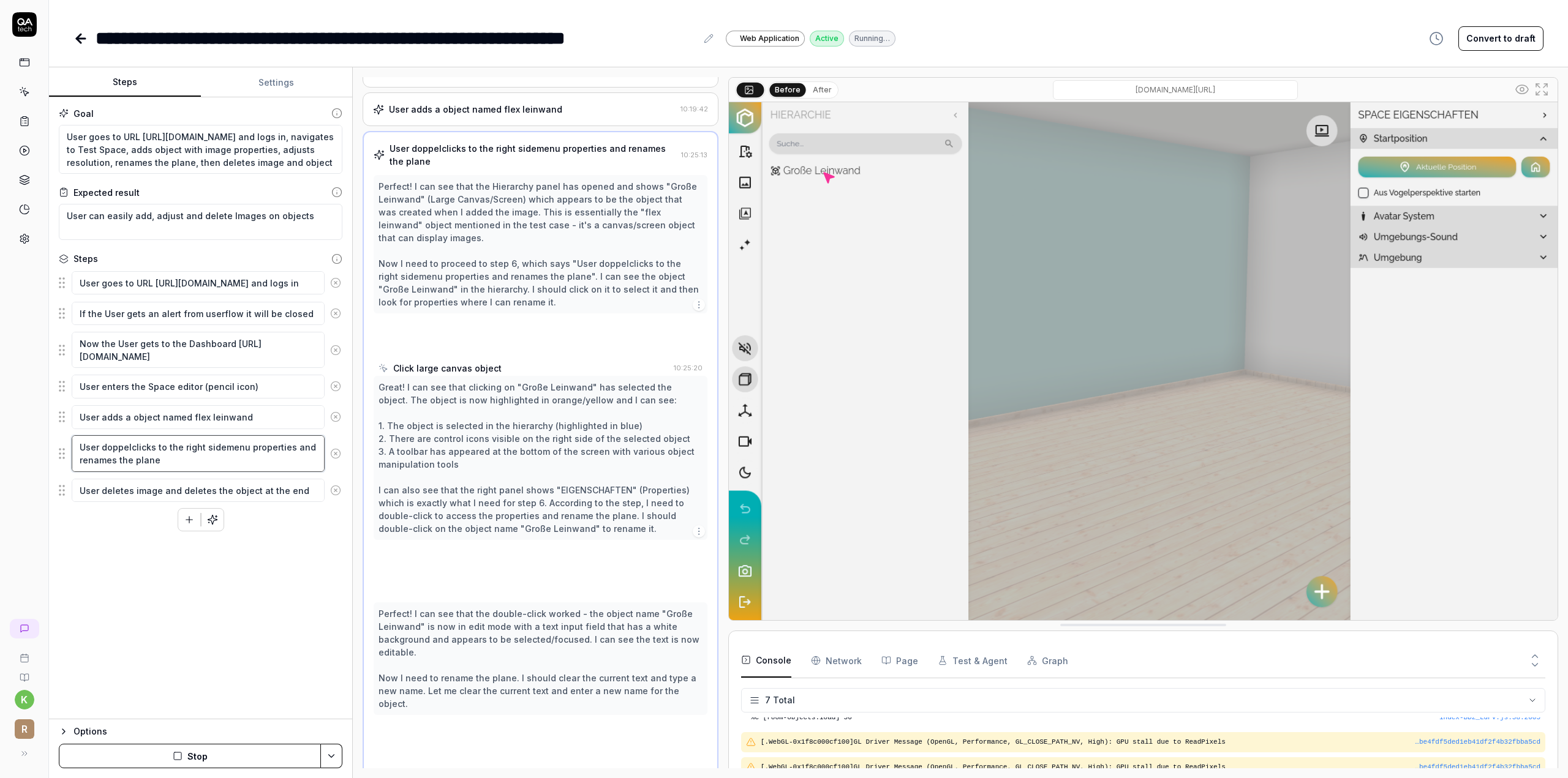
scroll to position [130, 0]
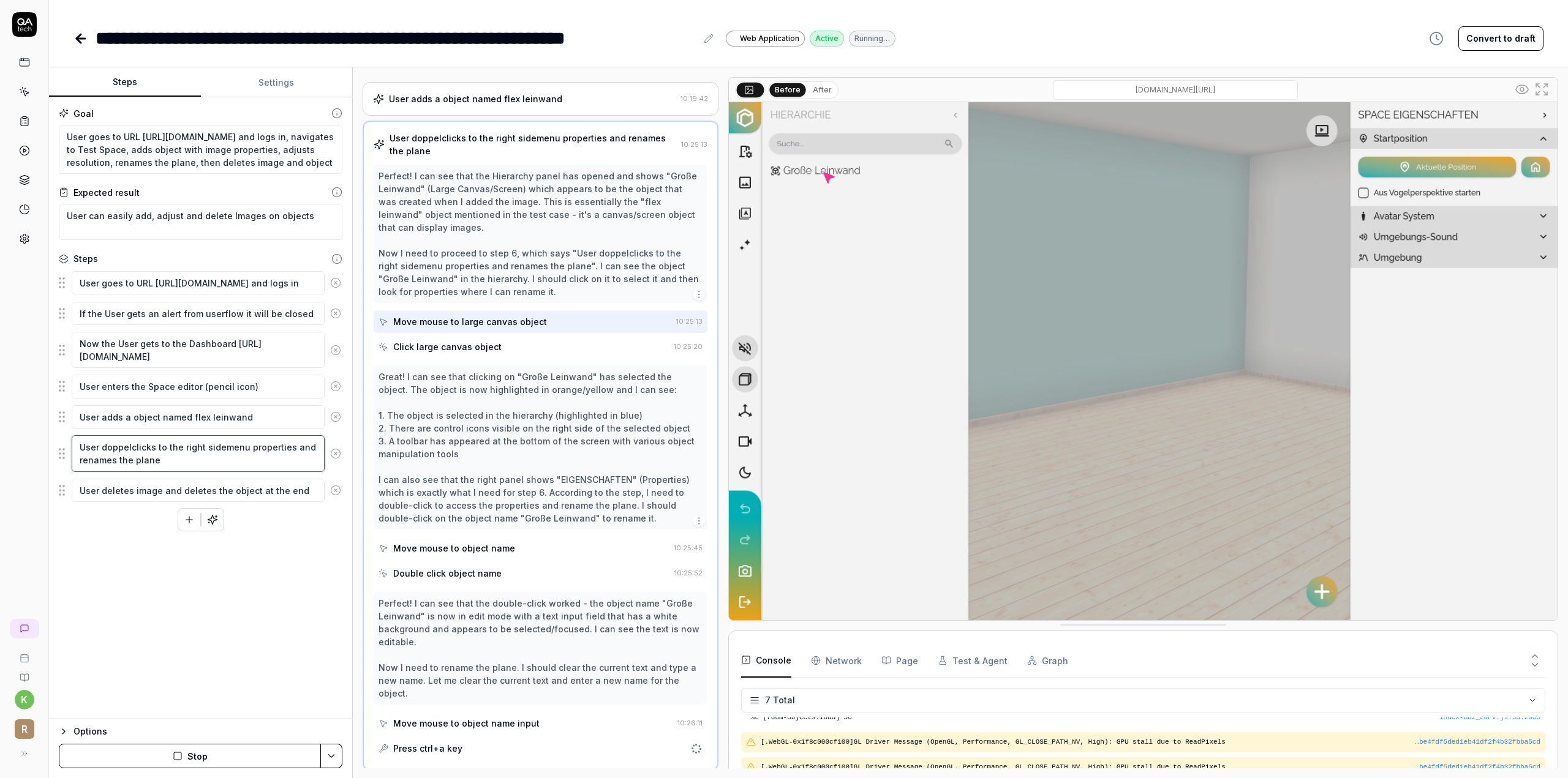
click at [161, 446] on textarea "User doppelclicks to the right sidemenu properties and renames the plane" at bounding box center [197, 453] width 253 height 36
click at [182, 759] on icon "button" at bounding box center [177, 757] width 10 height 10
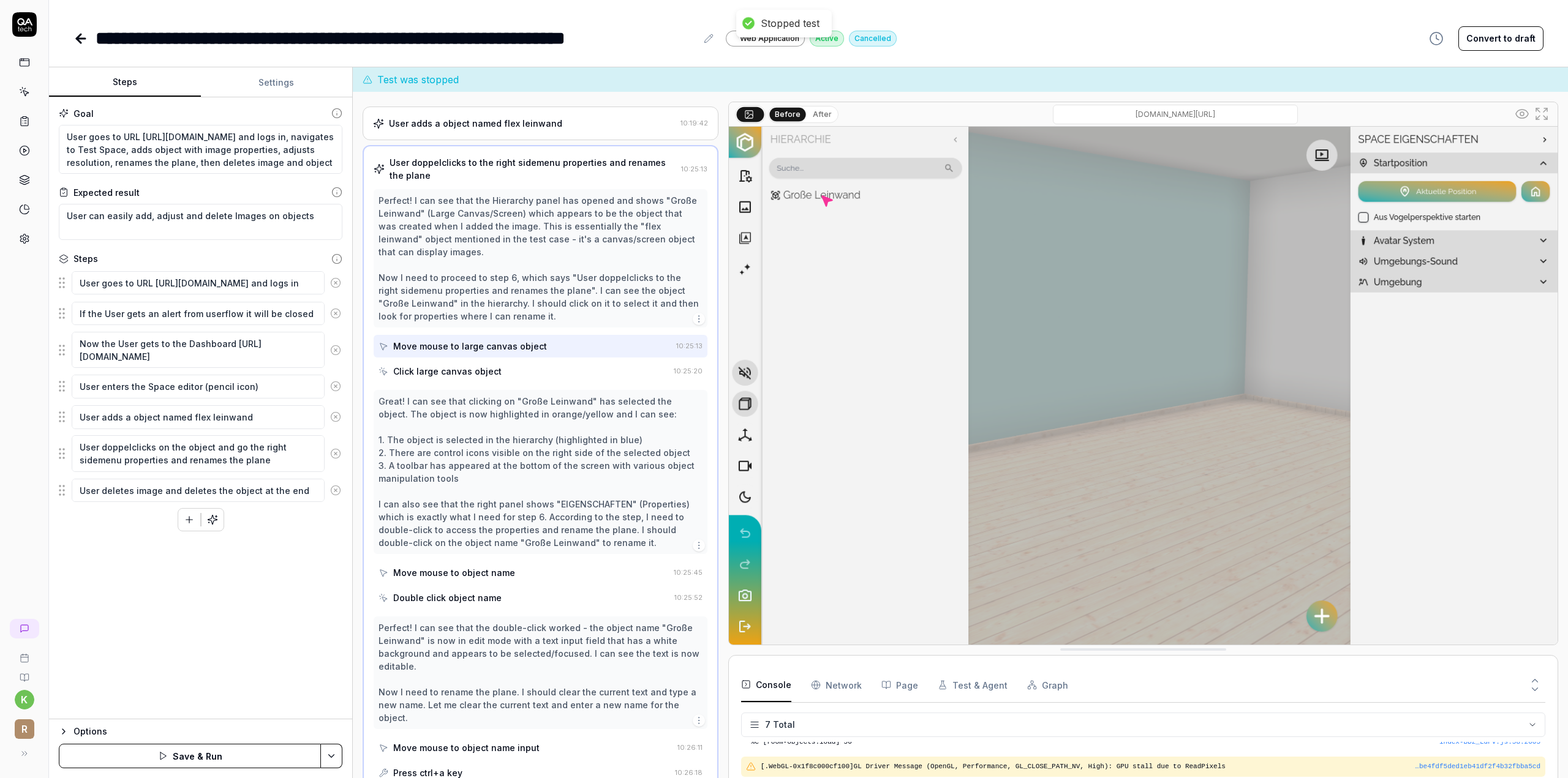
click at [182, 759] on button "Save & Run" at bounding box center [189, 756] width 262 height 24
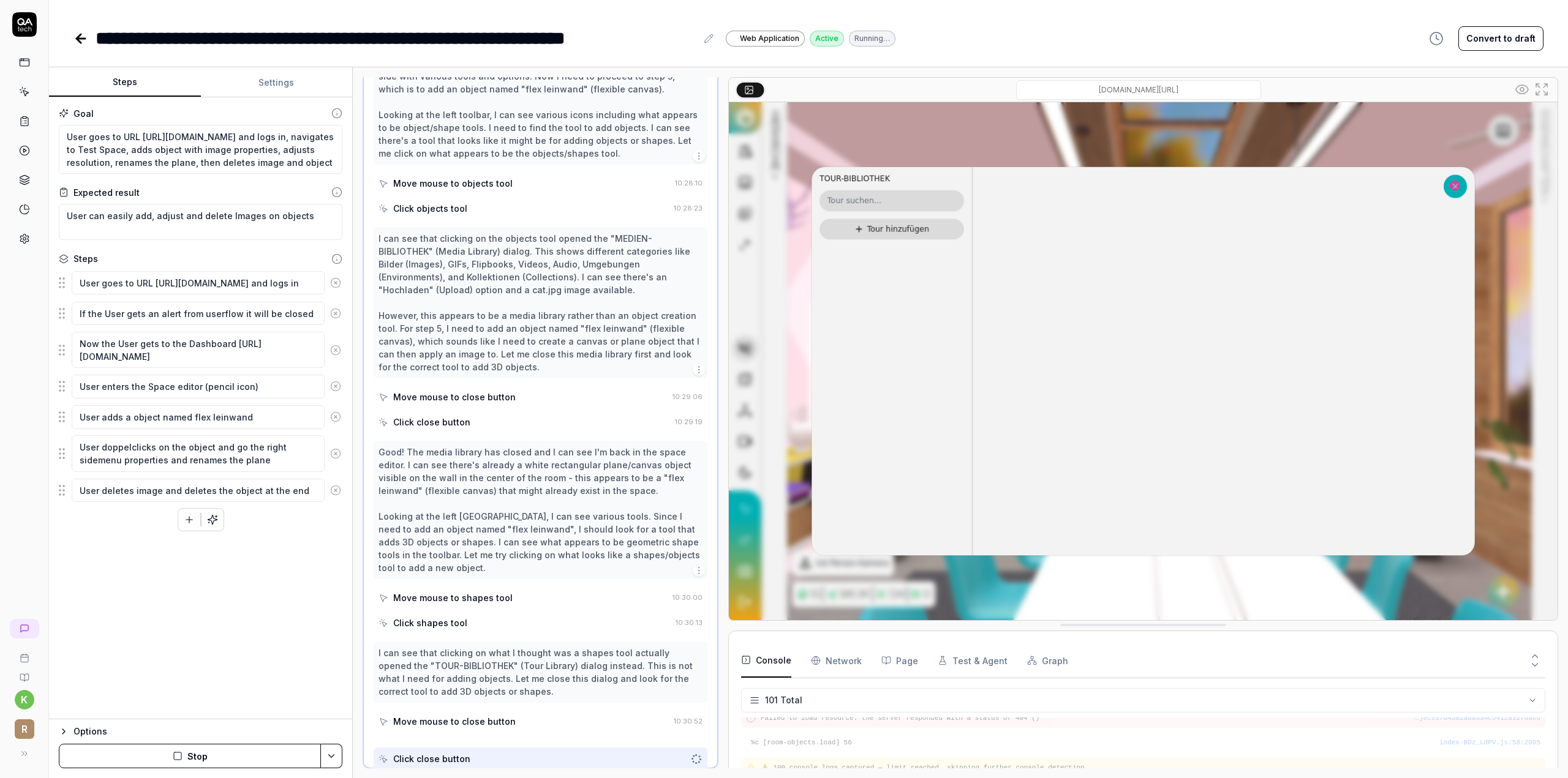
scroll to position [202, 0]
click at [240, 760] on button "Stop" at bounding box center [189, 756] width 262 height 24
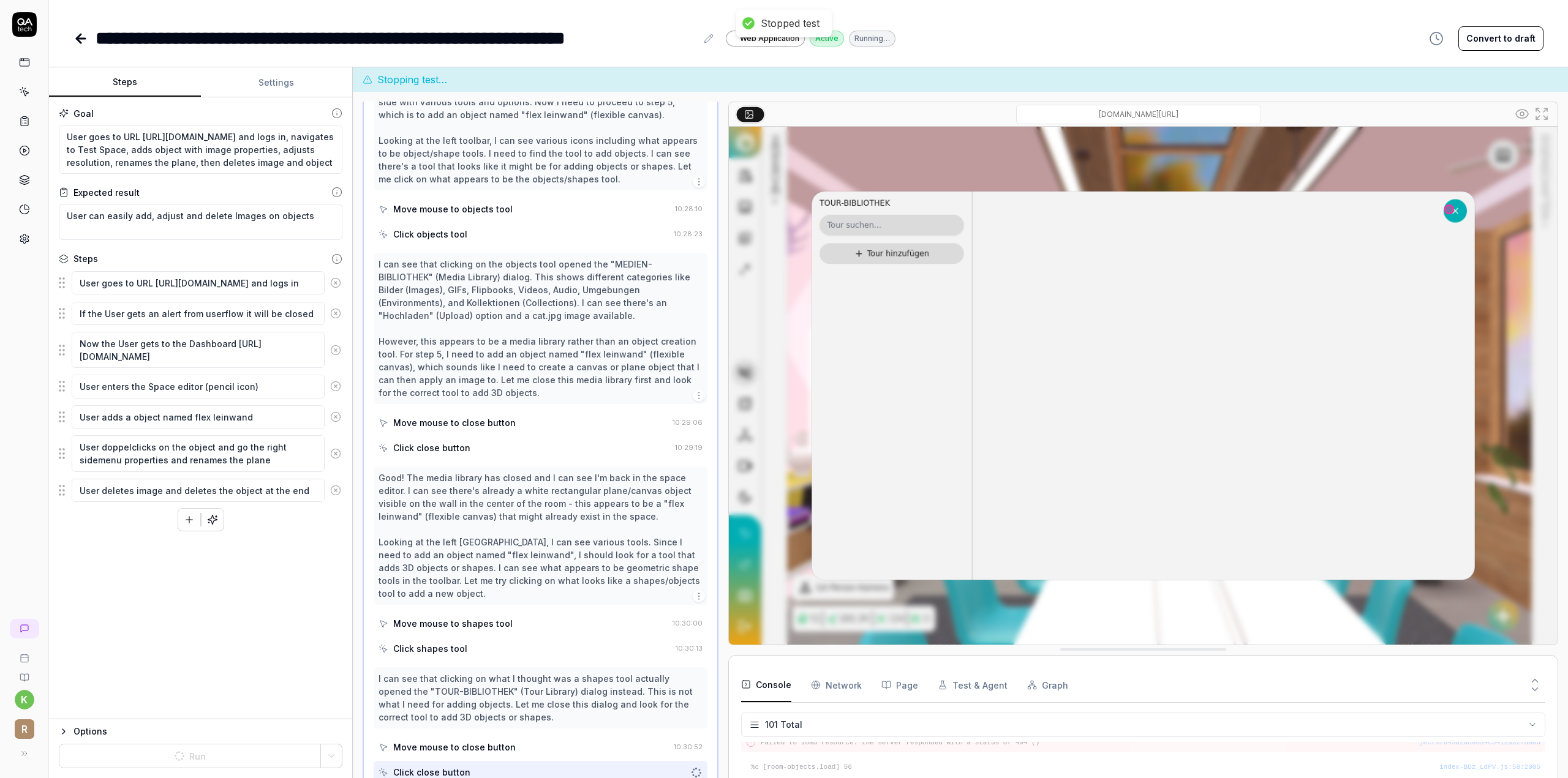
scroll to position [216, 0]
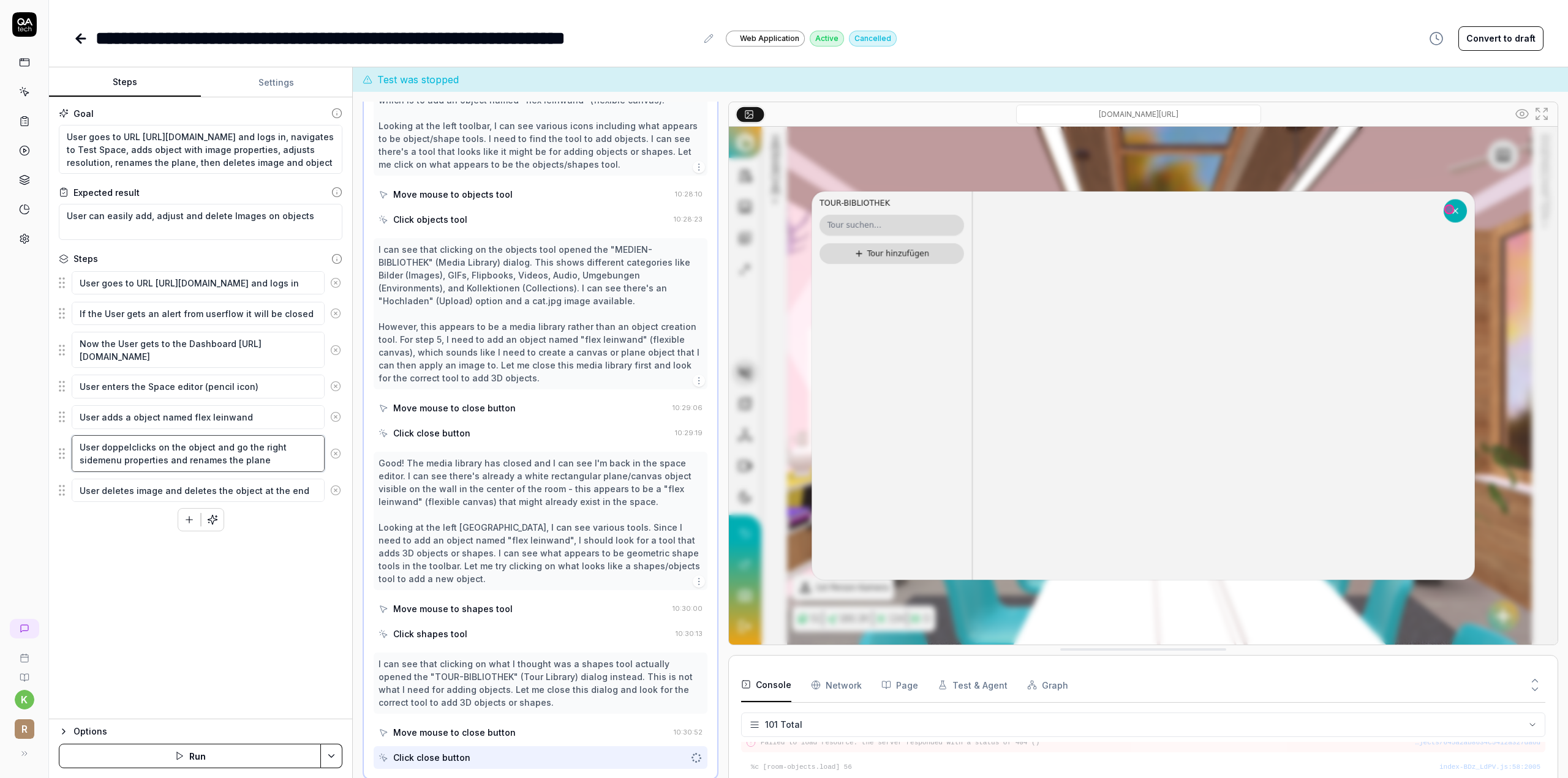
drag, startPoint x: 259, startPoint y: 460, endPoint x: 73, endPoint y: 441, distance: 187.0
click at [73, 441] on textarea "User doppelclicks on the object and go the right sidemenu properties and rename…" at bounding box center [197, 453] width 253 height 36
click at [78, 441] on textarea "User doppelclicks on the object and go the right sidemenu properties and rename…" at bounding box center [197, 453] width 253 height 36
click at [181, 444] on textarea "User doppelclicks on the object and go the right sidemenu properties and rename…" at bounding box center [197, 453] width 253 height 36
click at [144, 580] on div "Goal User goes to URL [URL][DOMAIN_NAME] and logs in, navigates to Test Space, …" at bounding box center [200, 408] width 303 height 622
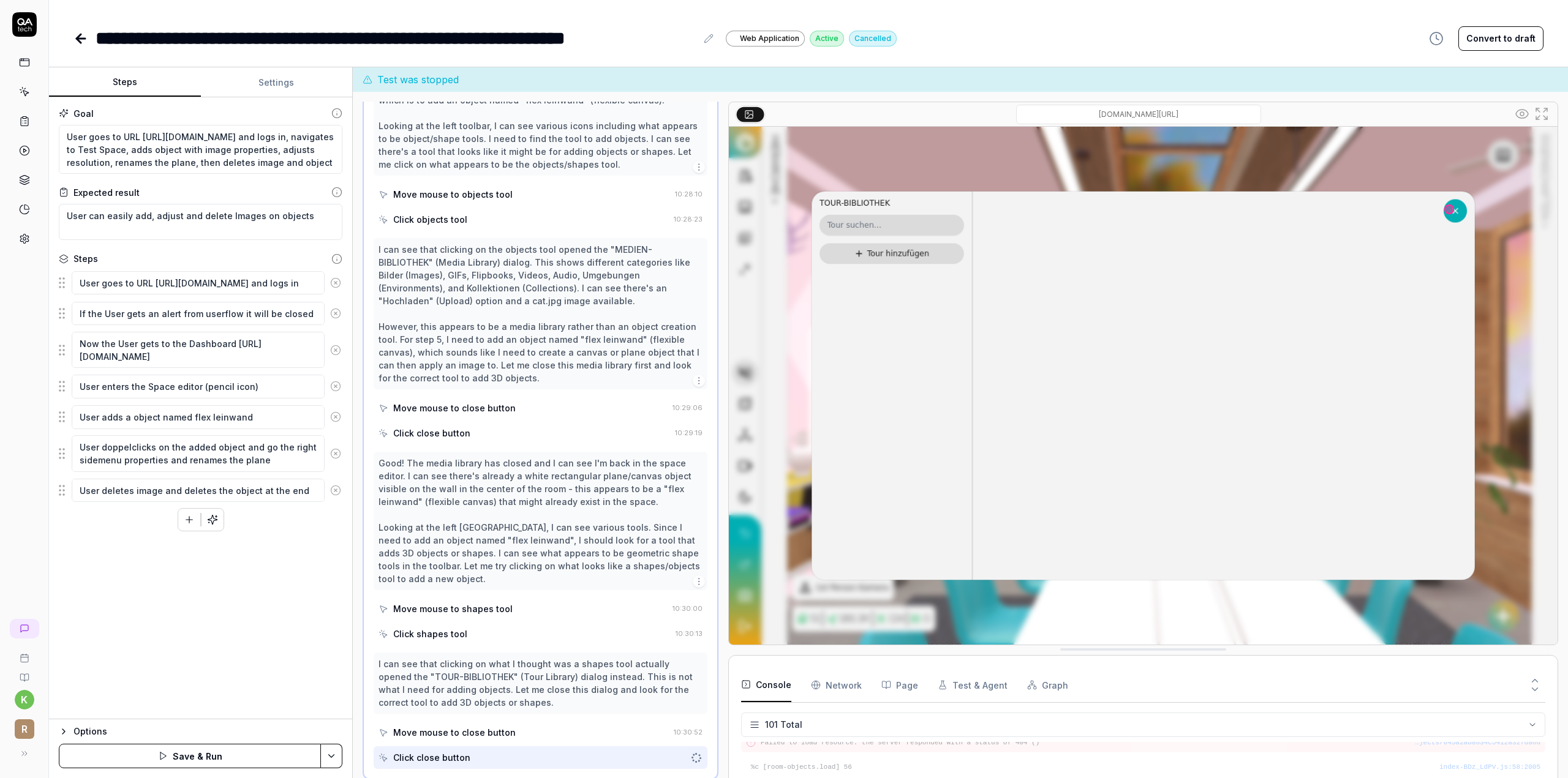
click at [281, 753] on button "Save & Run" at bounding box center [189, 756] width 262 height 24
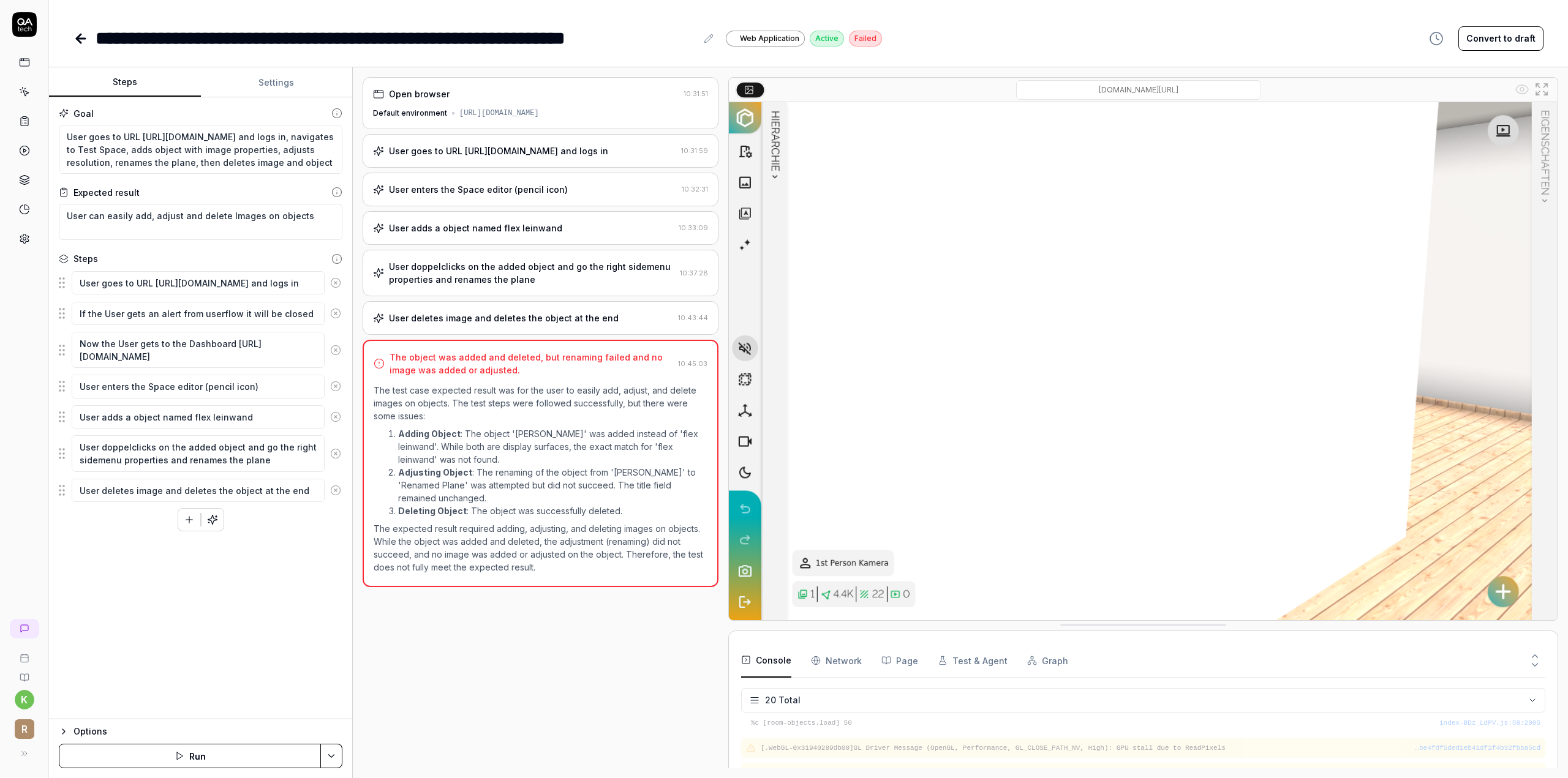
scroll to position [416, 0]
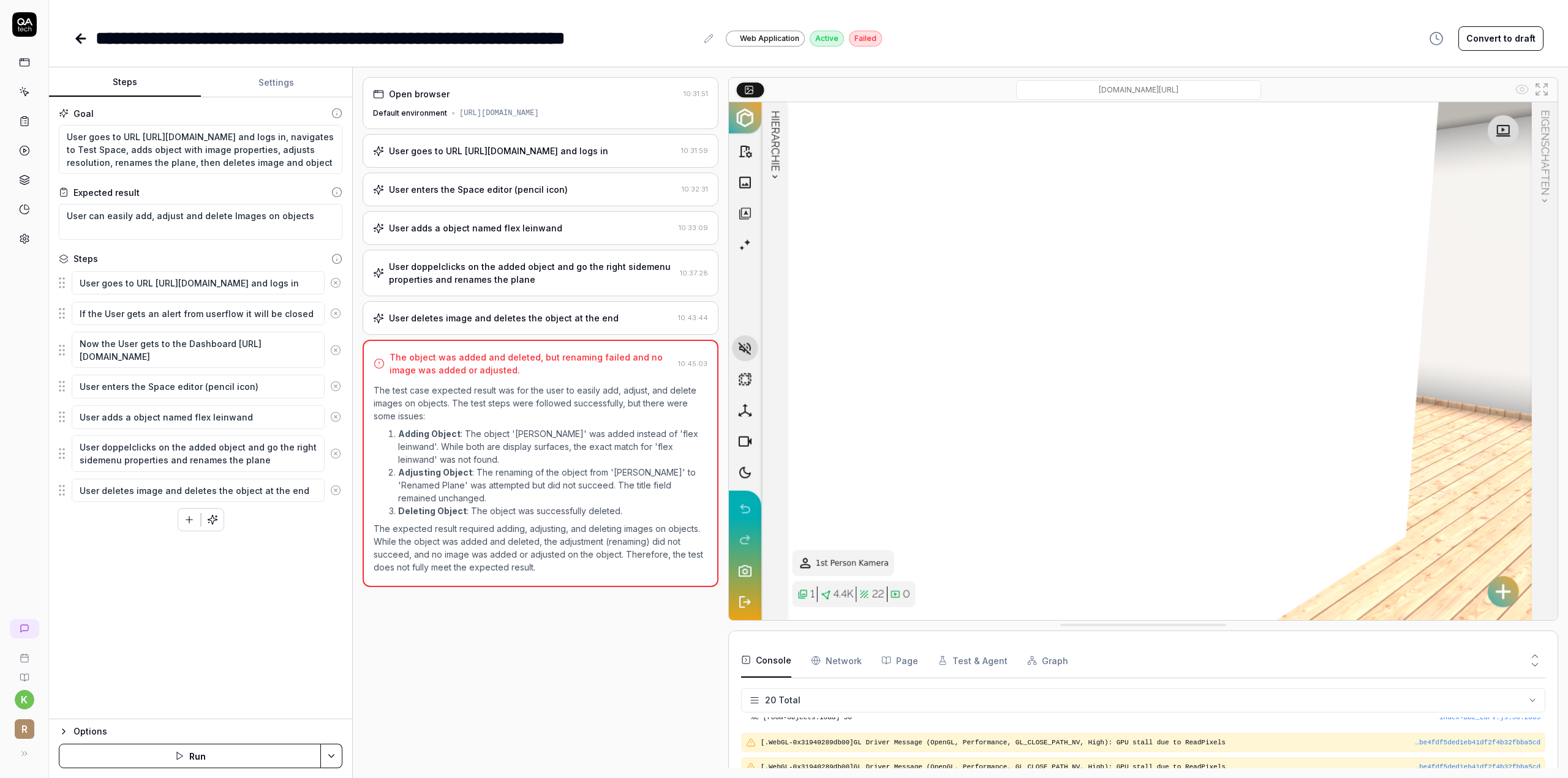
click at [85, 35] on icon at bounding box center [80, 38] width 15 height 15
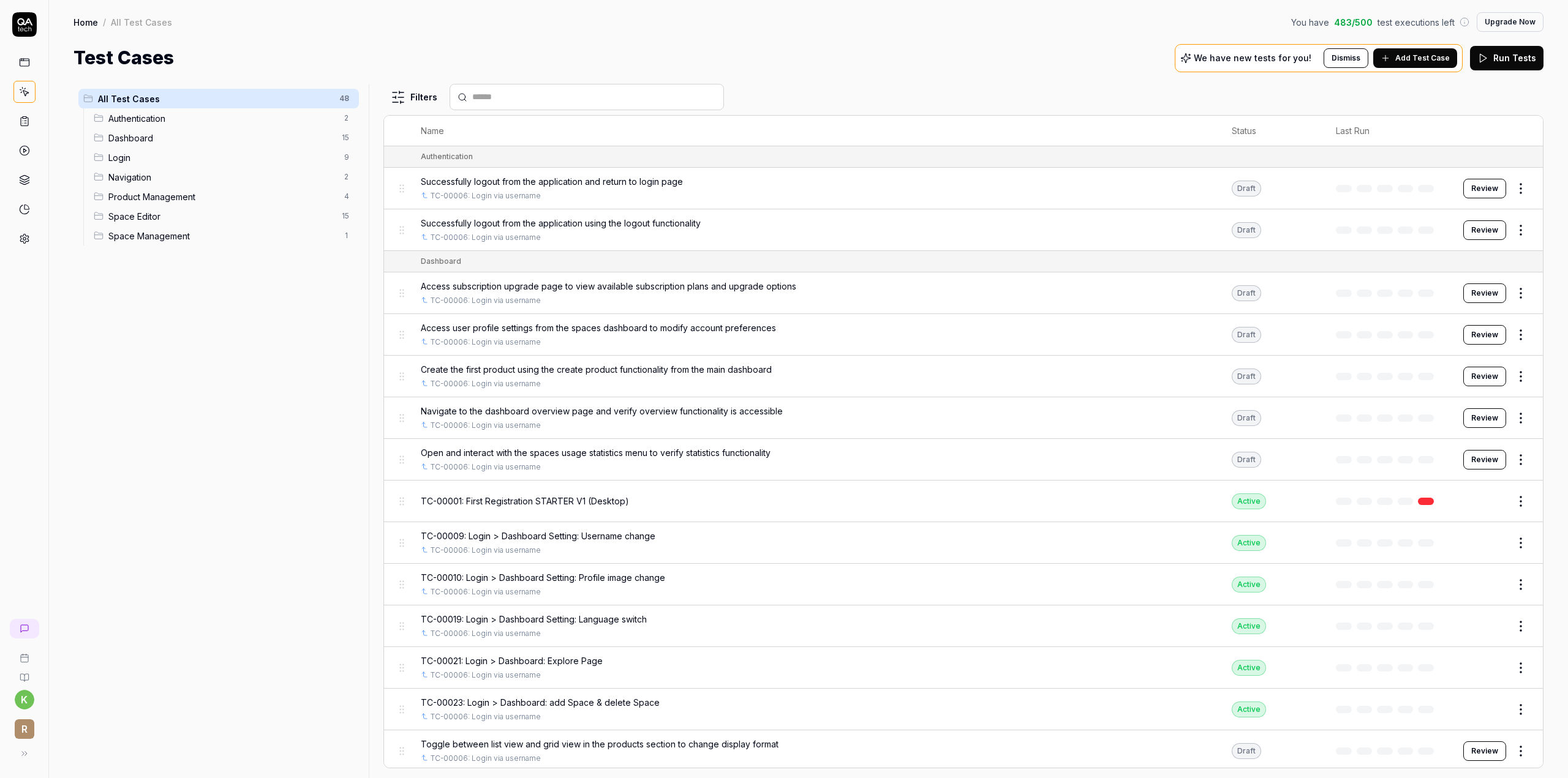
click at [20, 54] on link at bounding box center [24, 62] width 22 height 22
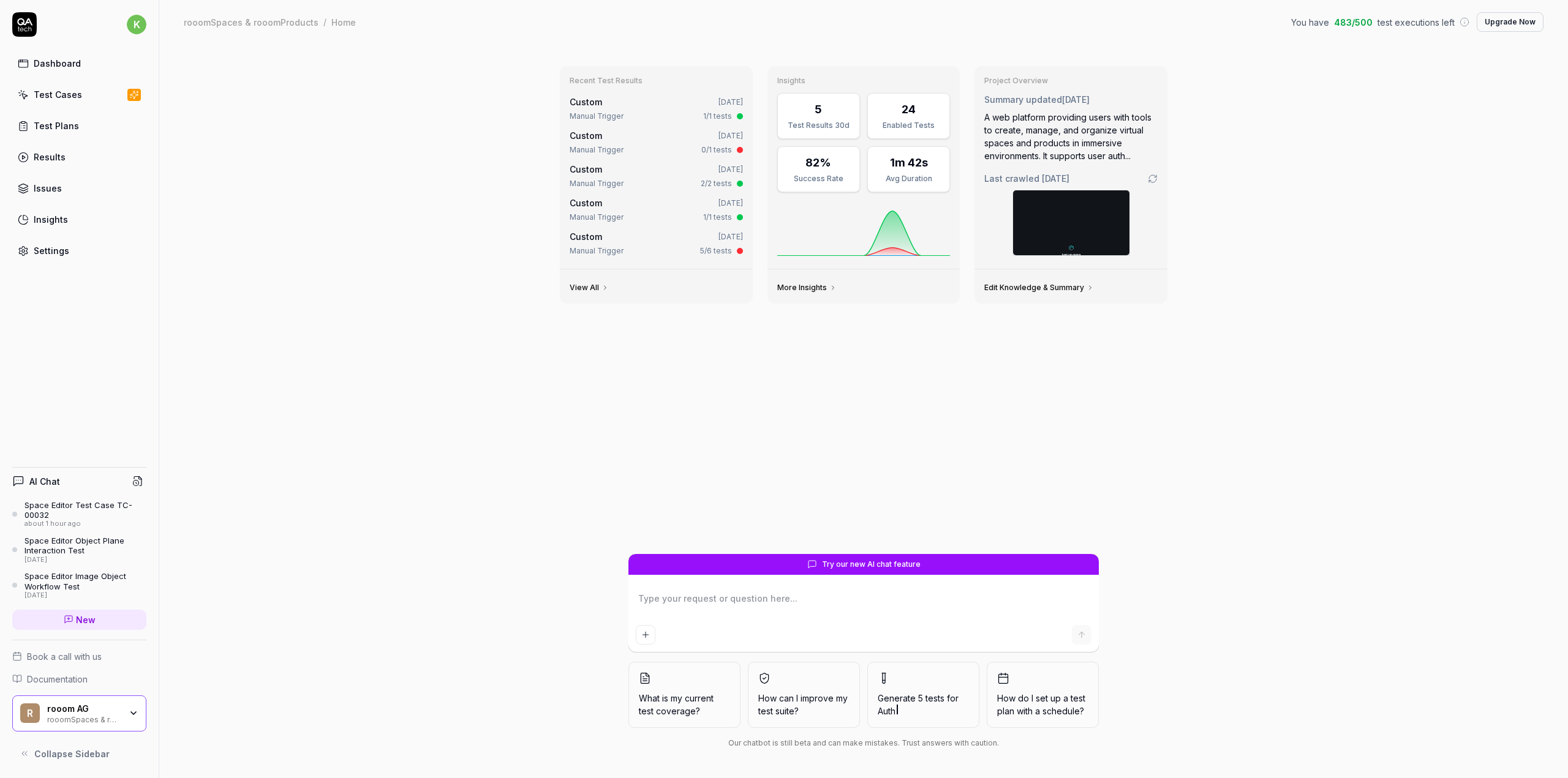
click at [807, 602] on textarea at bounding box center [863, 604] width 455 height 30
paste textarea "TC-00033 Dashboard Login > Dashboard: Spaces Click on Spaces …/spaces is opened…"
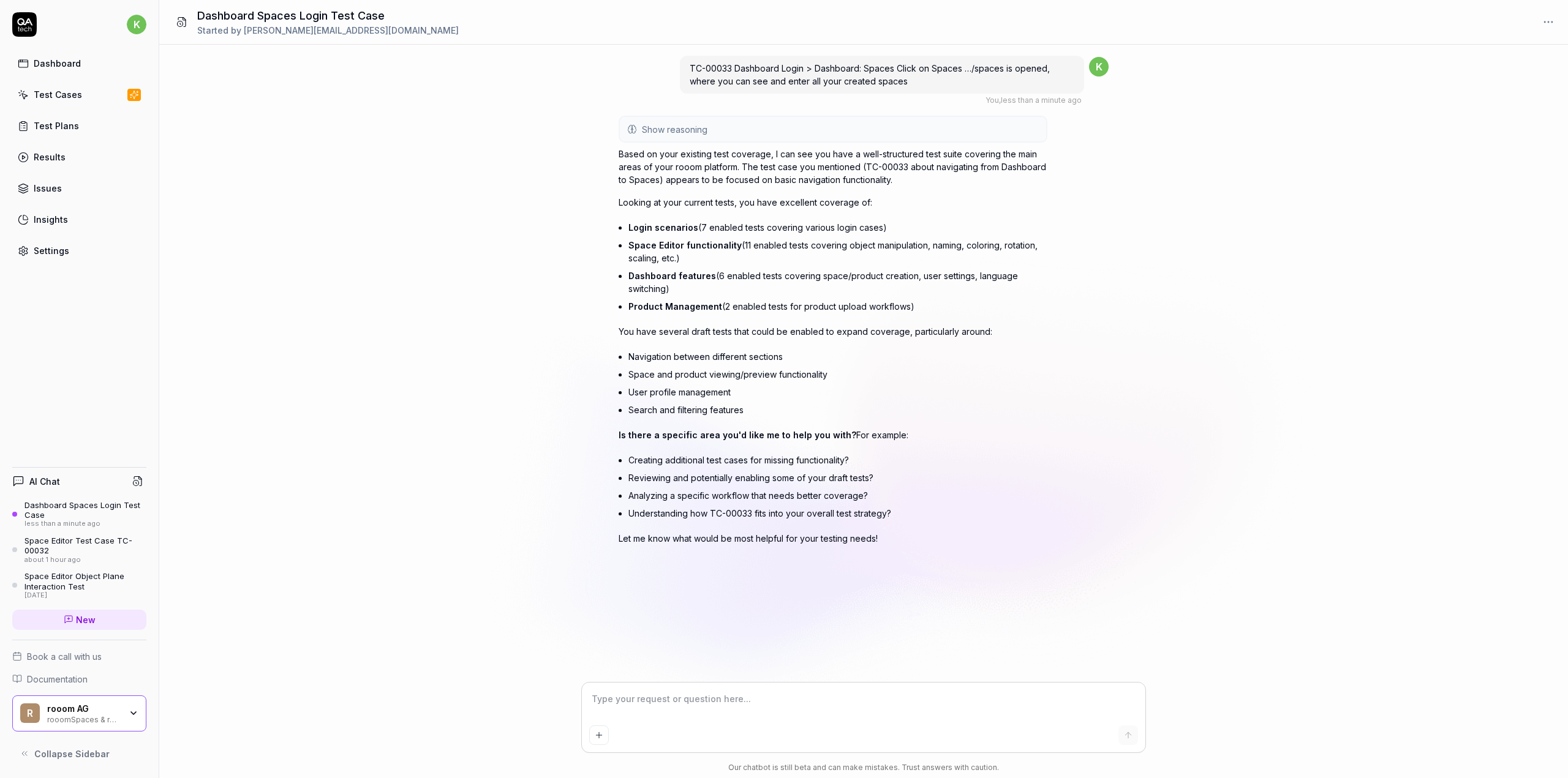
click at [62, 88] on div "Test Cases" at bounding box center [59, 94] width 49 height 13
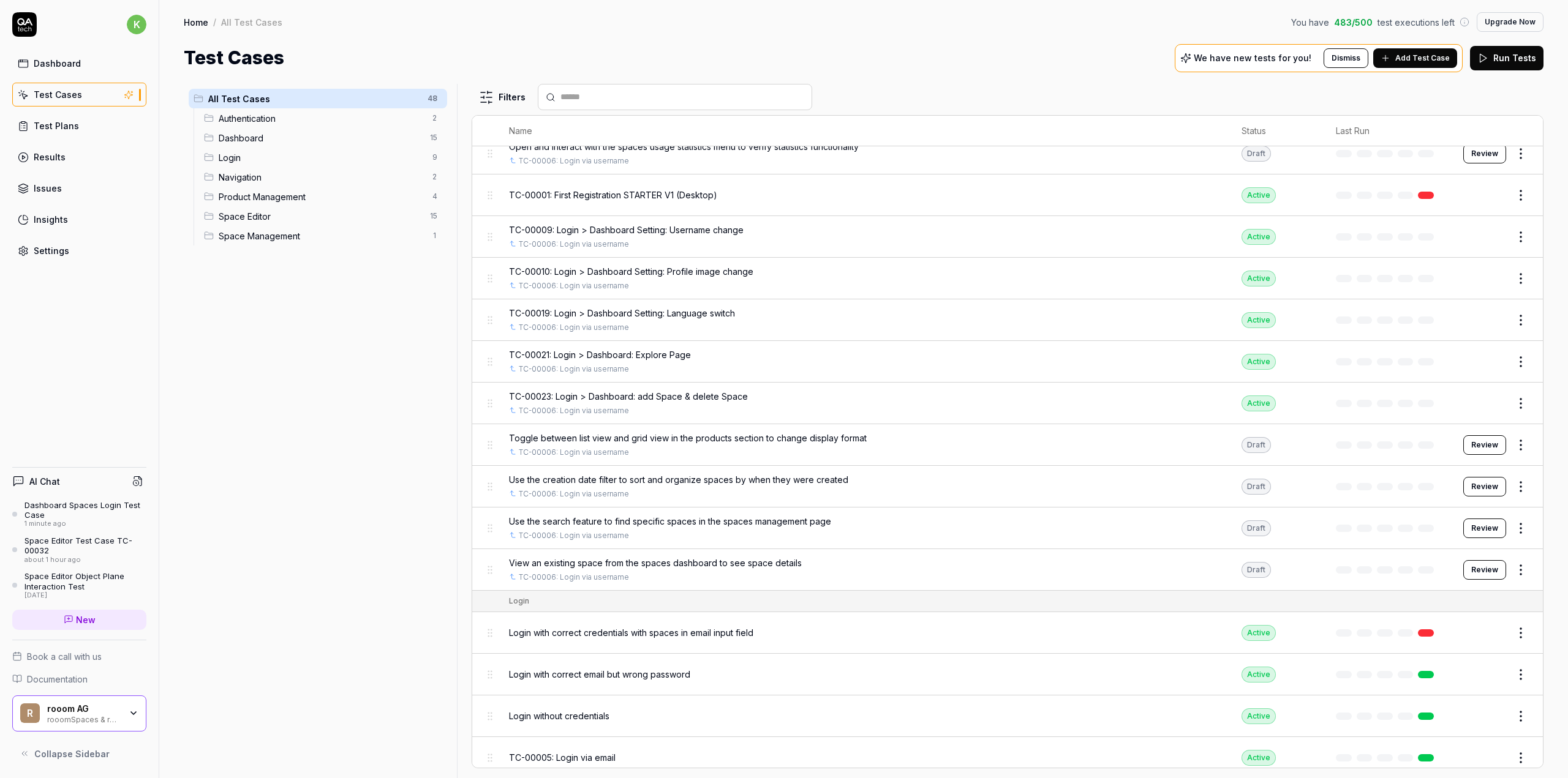
scroll to position [429, 0]
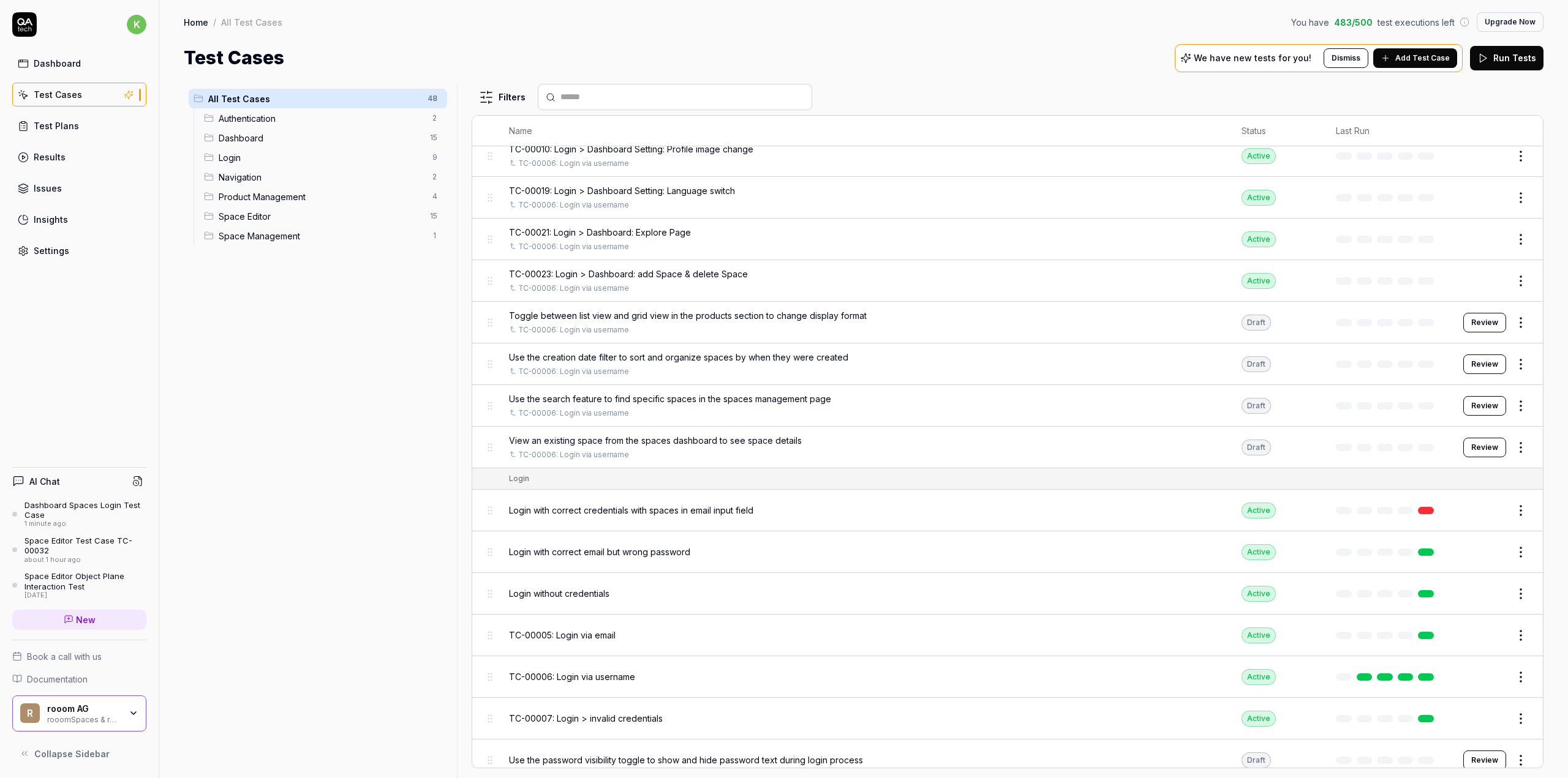
click at [62, 65] on div "Dashboard" at bounding box center [58, 62] width 47 height 13
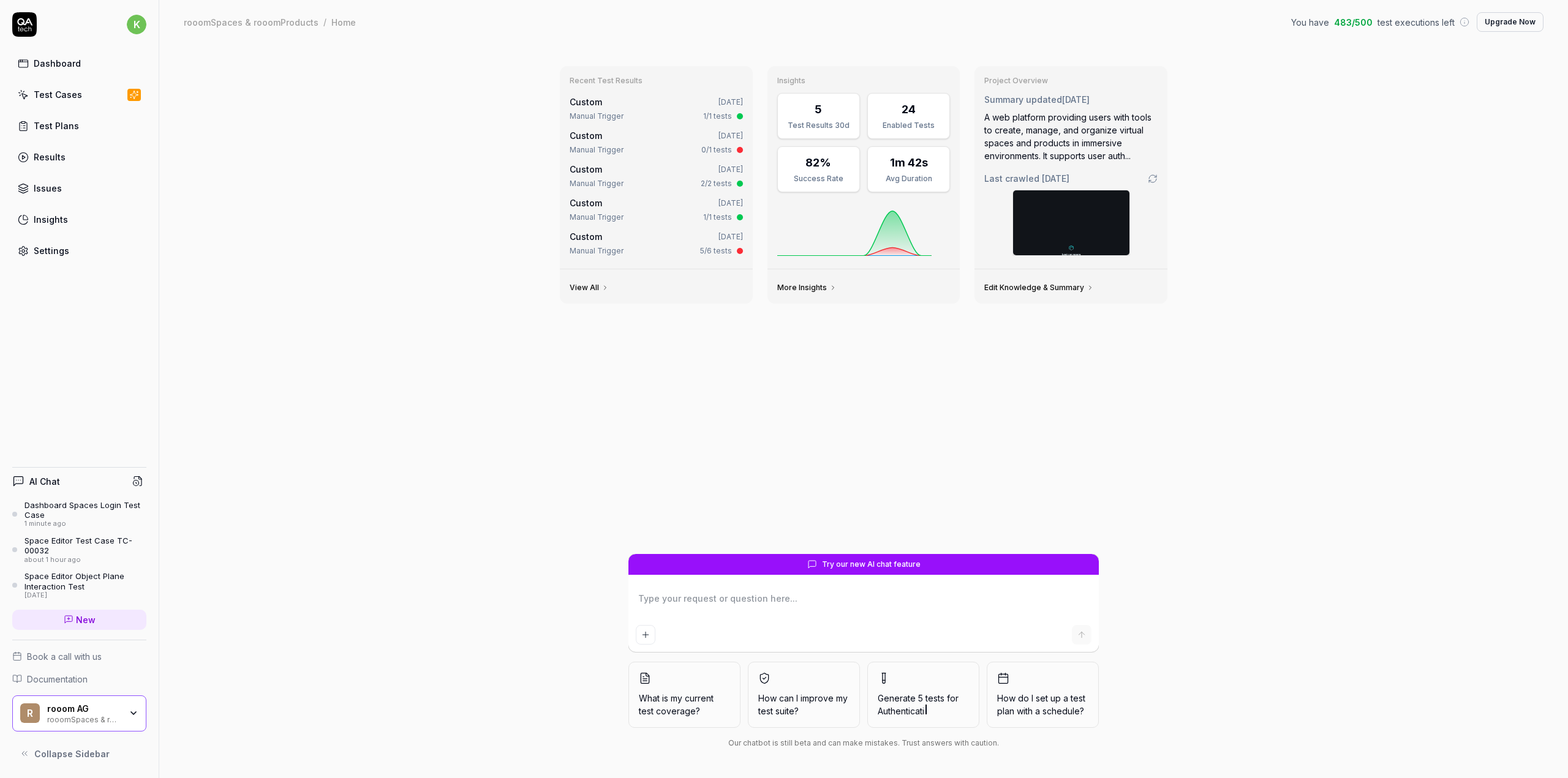
click at [68, 509] on div "Dashboard Spaces Login Test Case" at bounding box center [85, 510] width 122 height 20
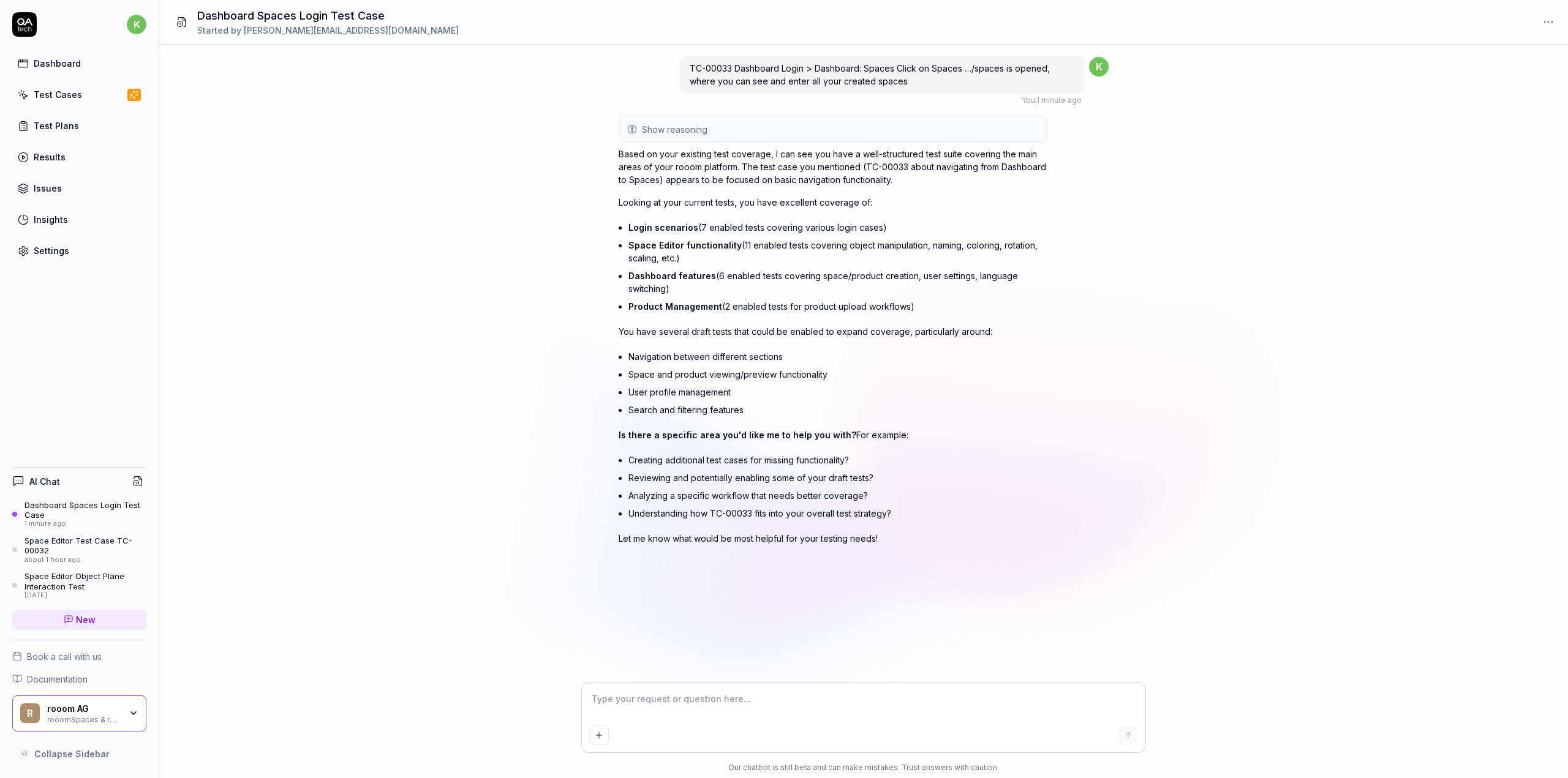
click at [913, 704] on textarea at bounding box center [863, 705] width 549 height 30
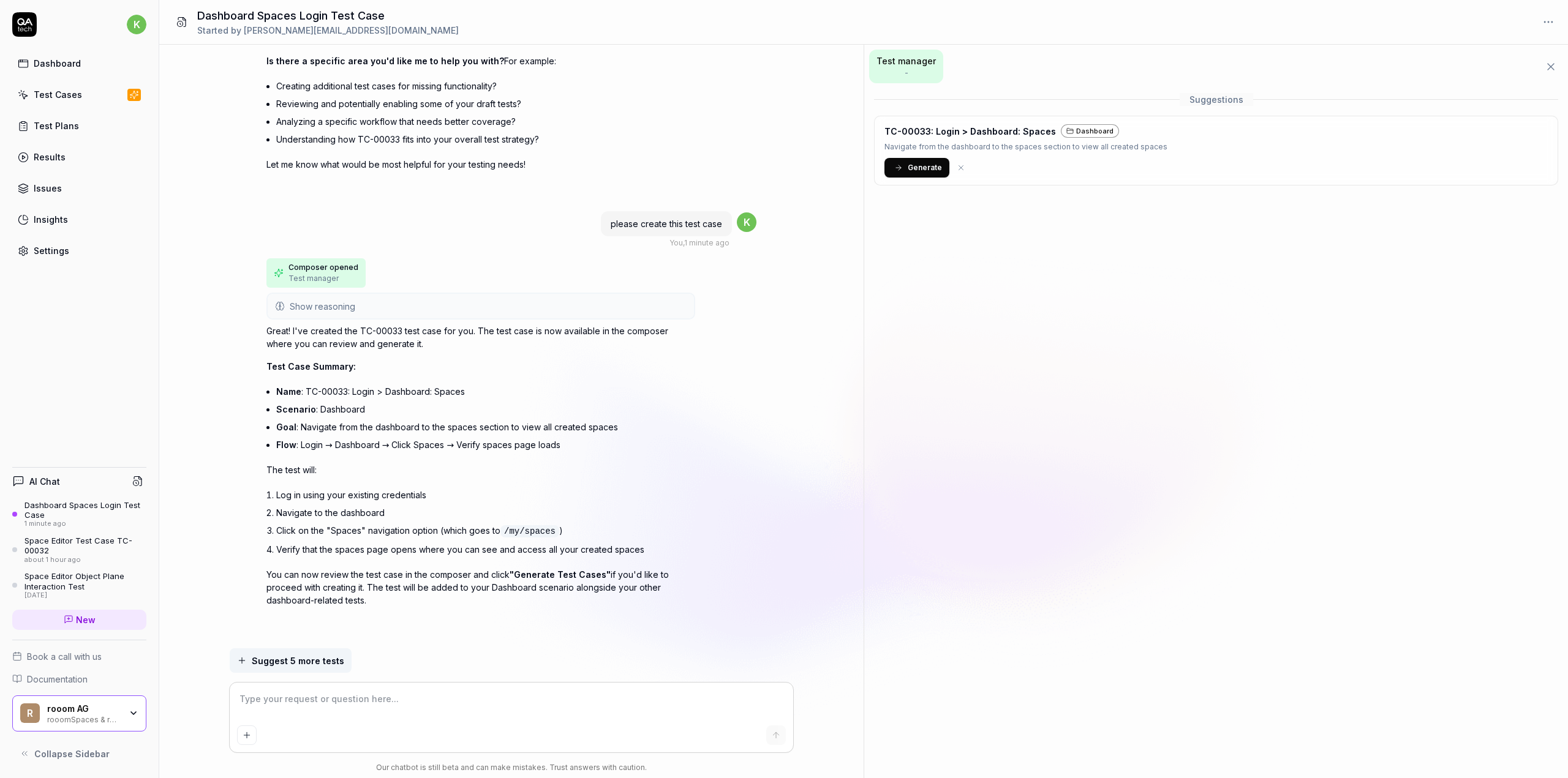
scroll to position [372, 0]
click at [898, 166] on icon at bounding box center [898, 168] width 9 height 9
